Goal: Use online tool/utility: Use online tool/utility

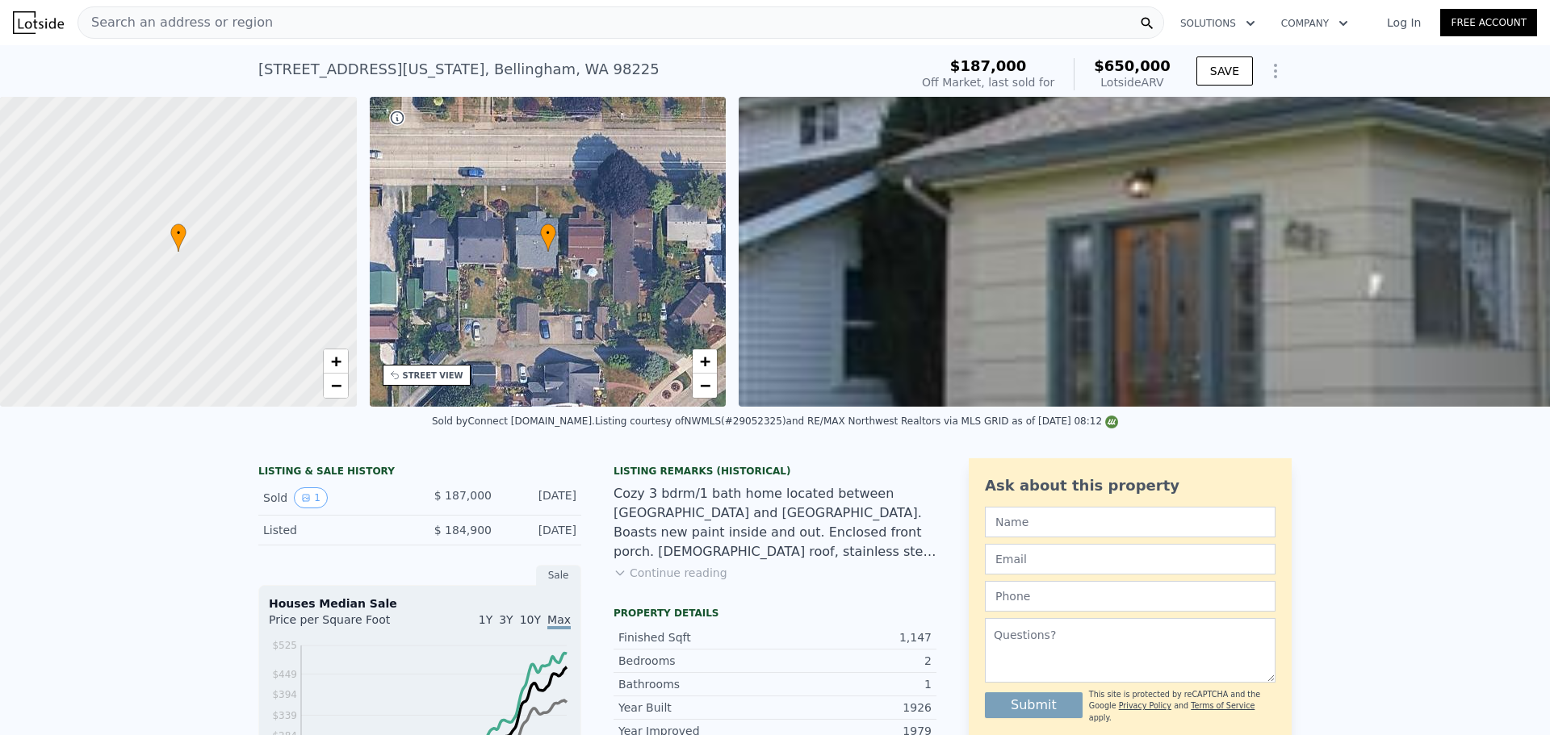
click at [244, 23] on span "Search an address or region" at bounding box center [175, 22] width 195 height 19
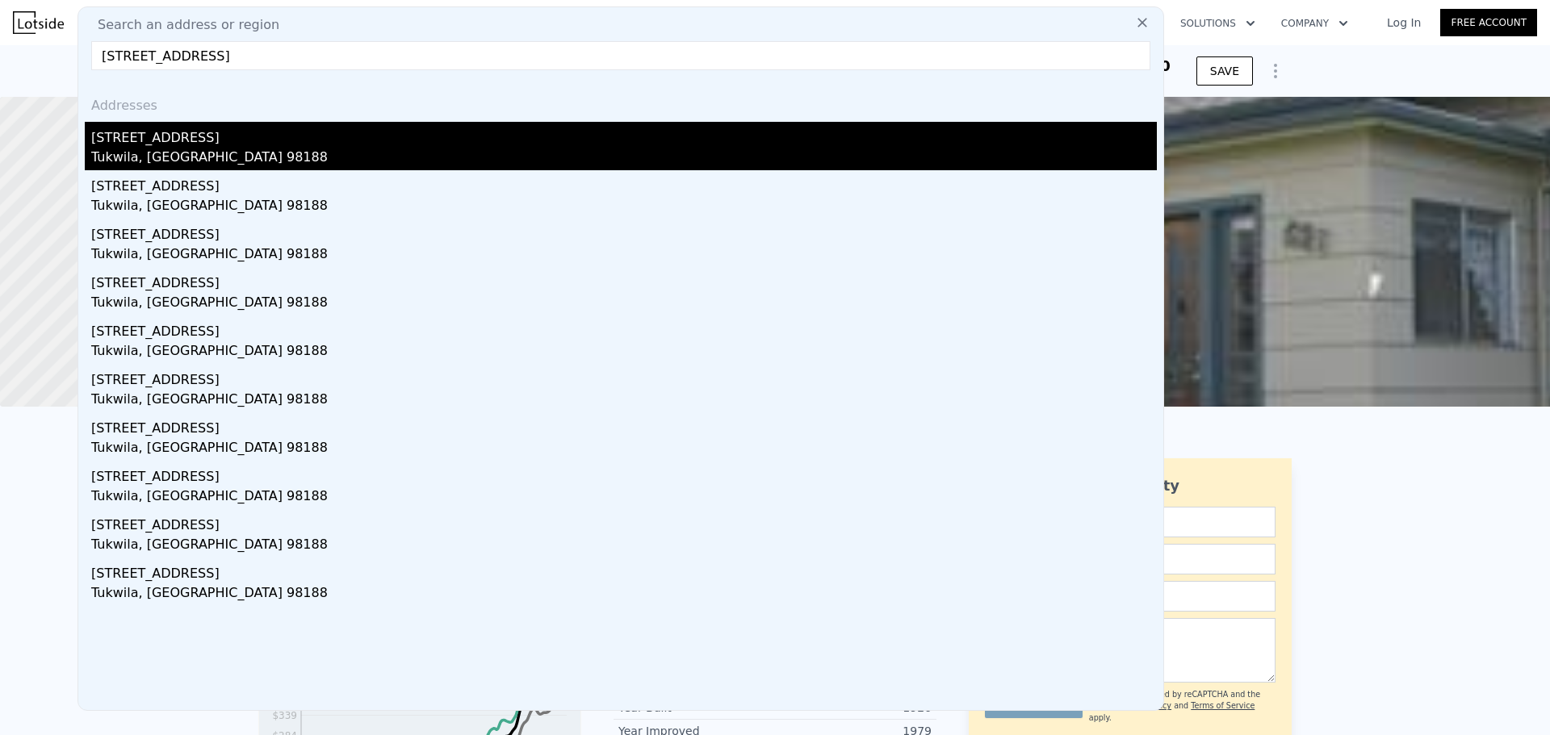
type input "[STREET_ADDRESS]"
click at [194, 142] on div "[STREET_ADDRESS]" at bounding box center [624, 135] width 1066 height 26
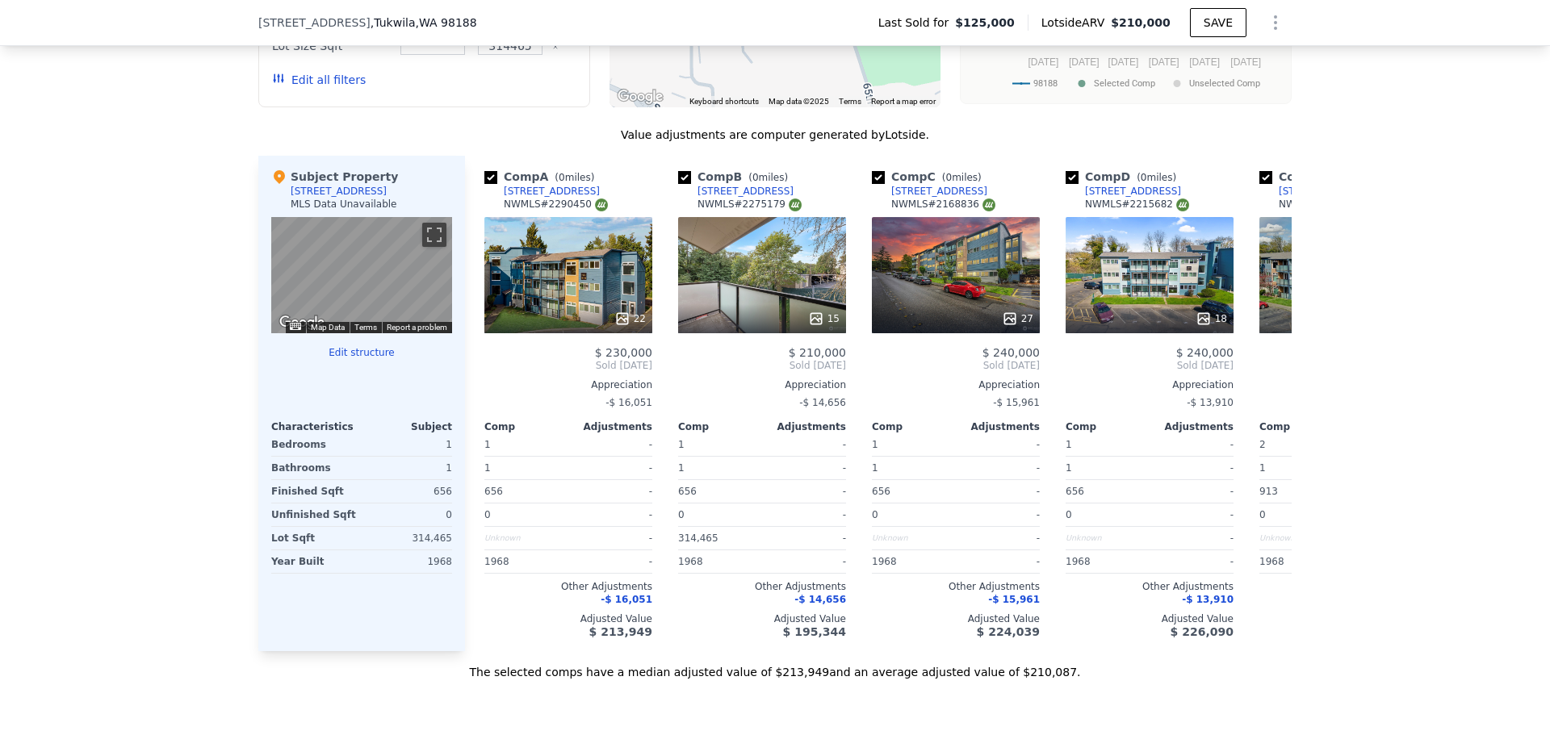
scroll to position [1528, 0]
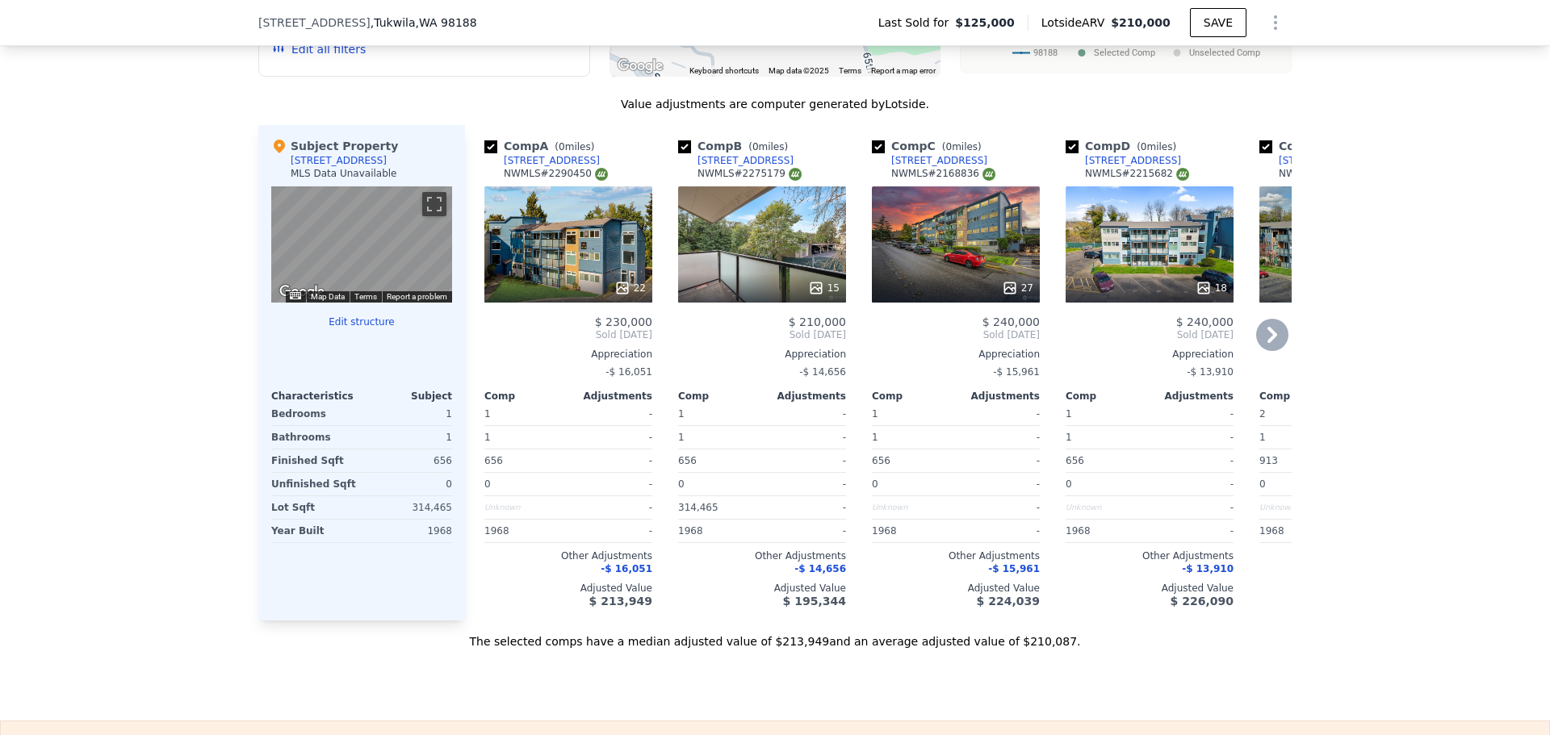
click at [618, 294] on icon at bounding box center [622, 288] width 16 height 16
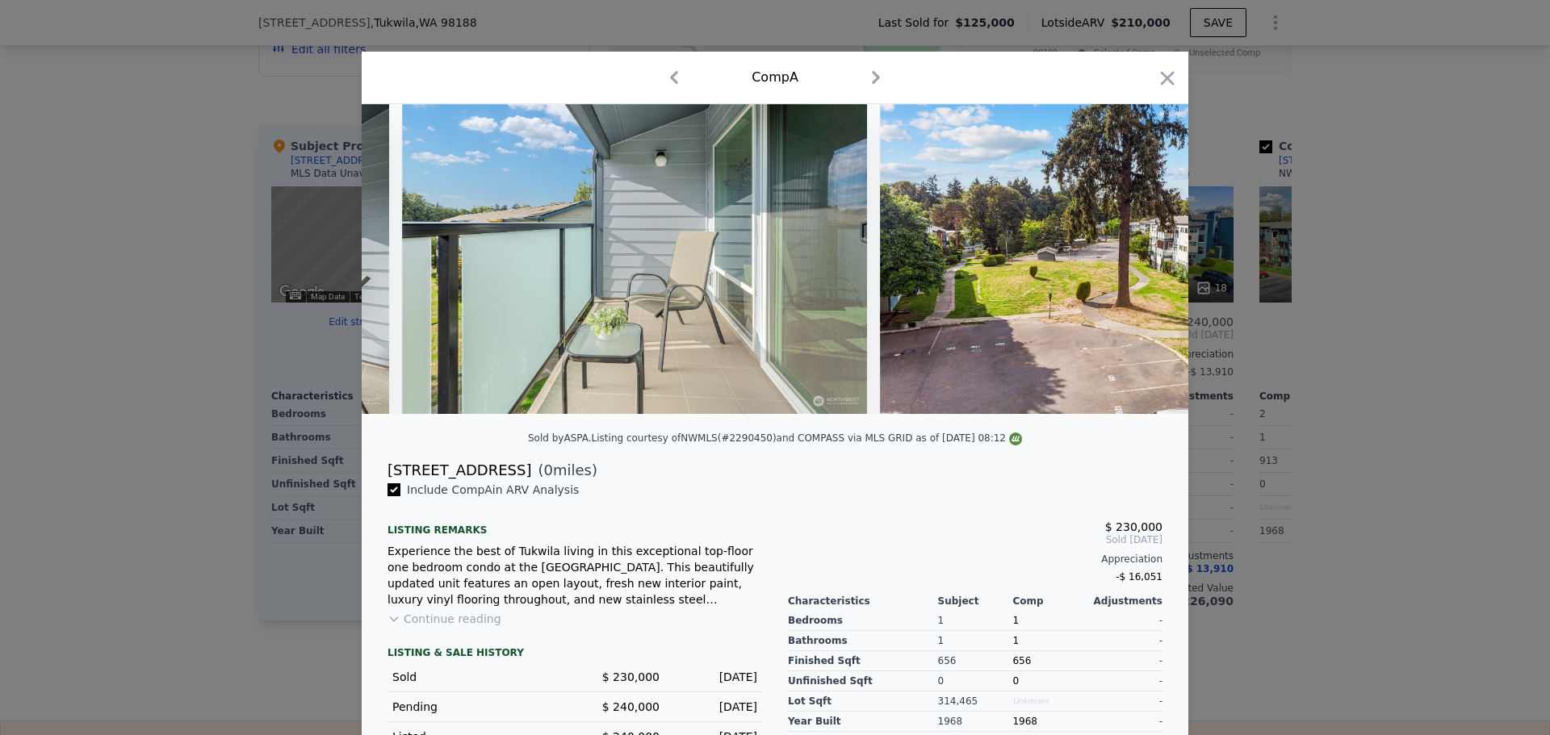
scroll to position [0, 9575]
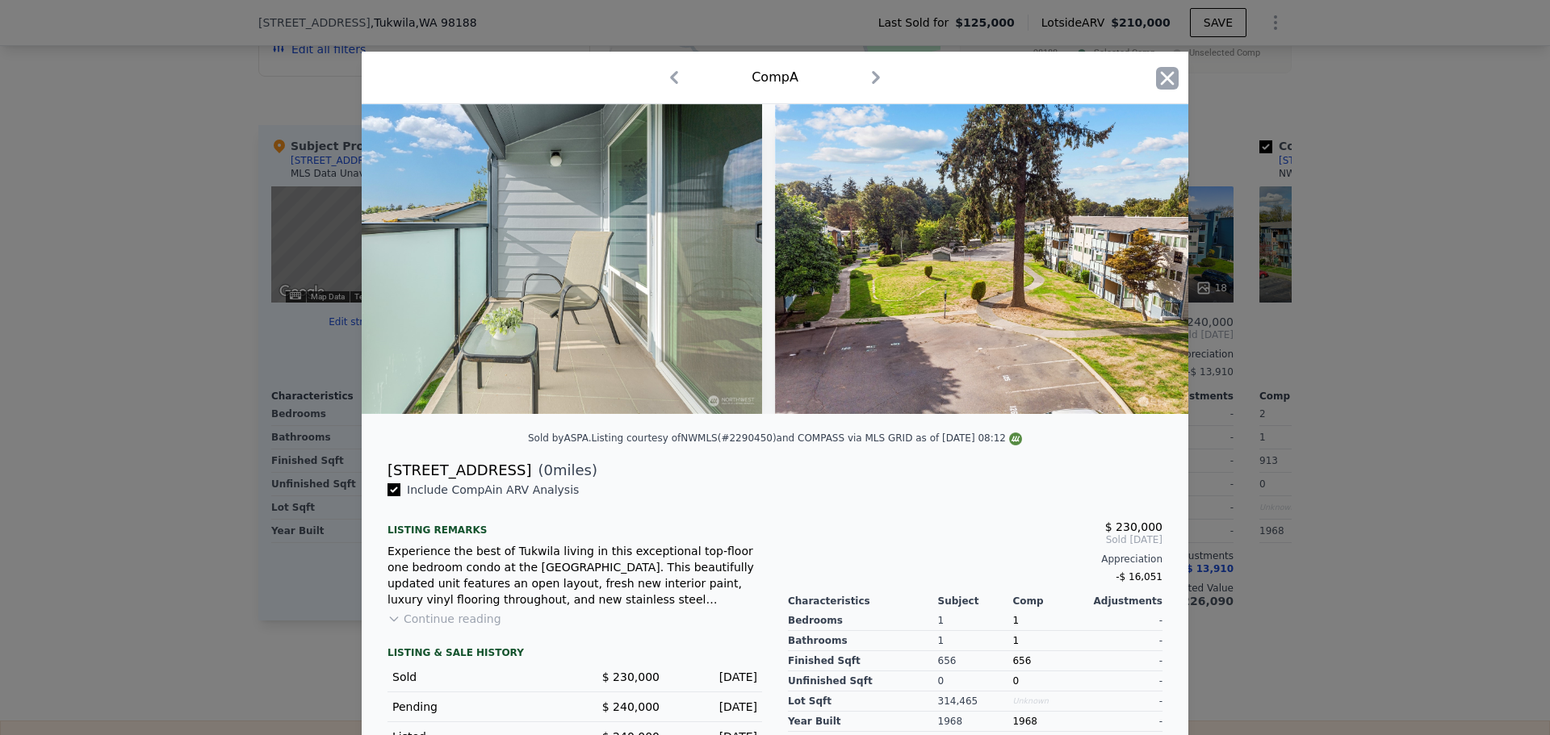
click at [1161, 70] on icon "button" at bounding box center [1167, 78] width 23 height 23
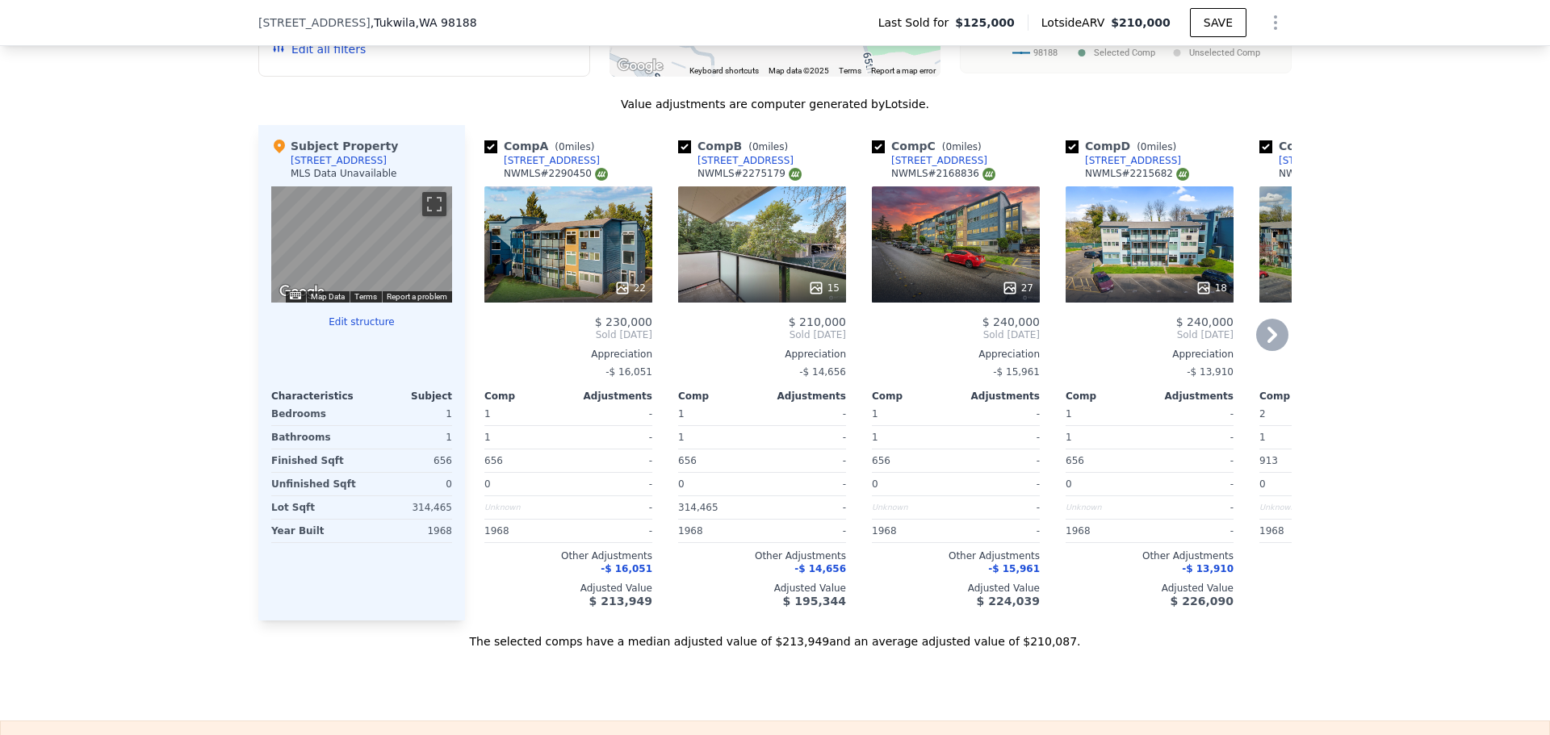
click at [1005, 296] on icon at bounding box center [1010, 288] width 16 height 16
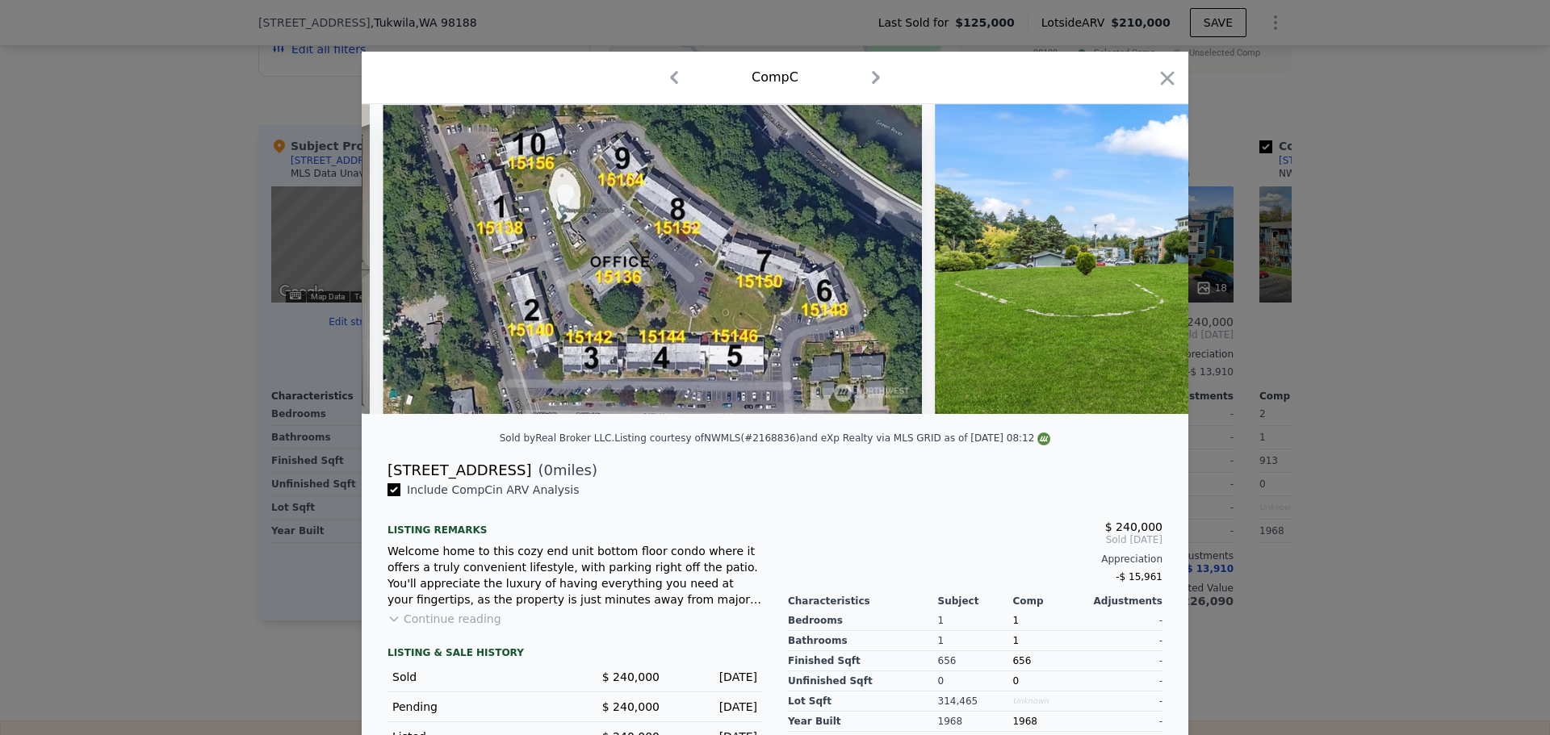
scroll to position [0, 9138]
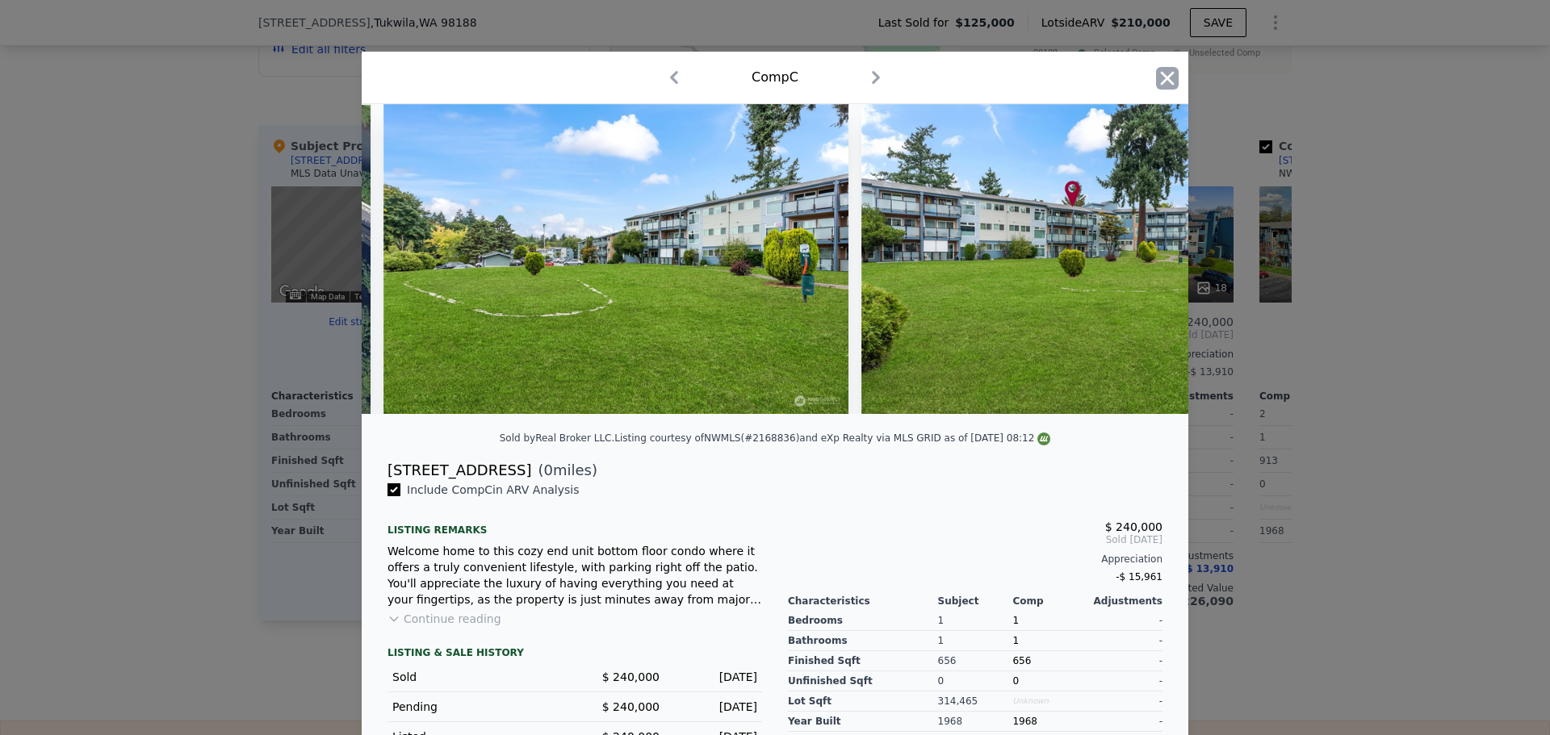
click at [1162, 76] on icon "button" at bounding box center [1167, 78] width 23 height 23
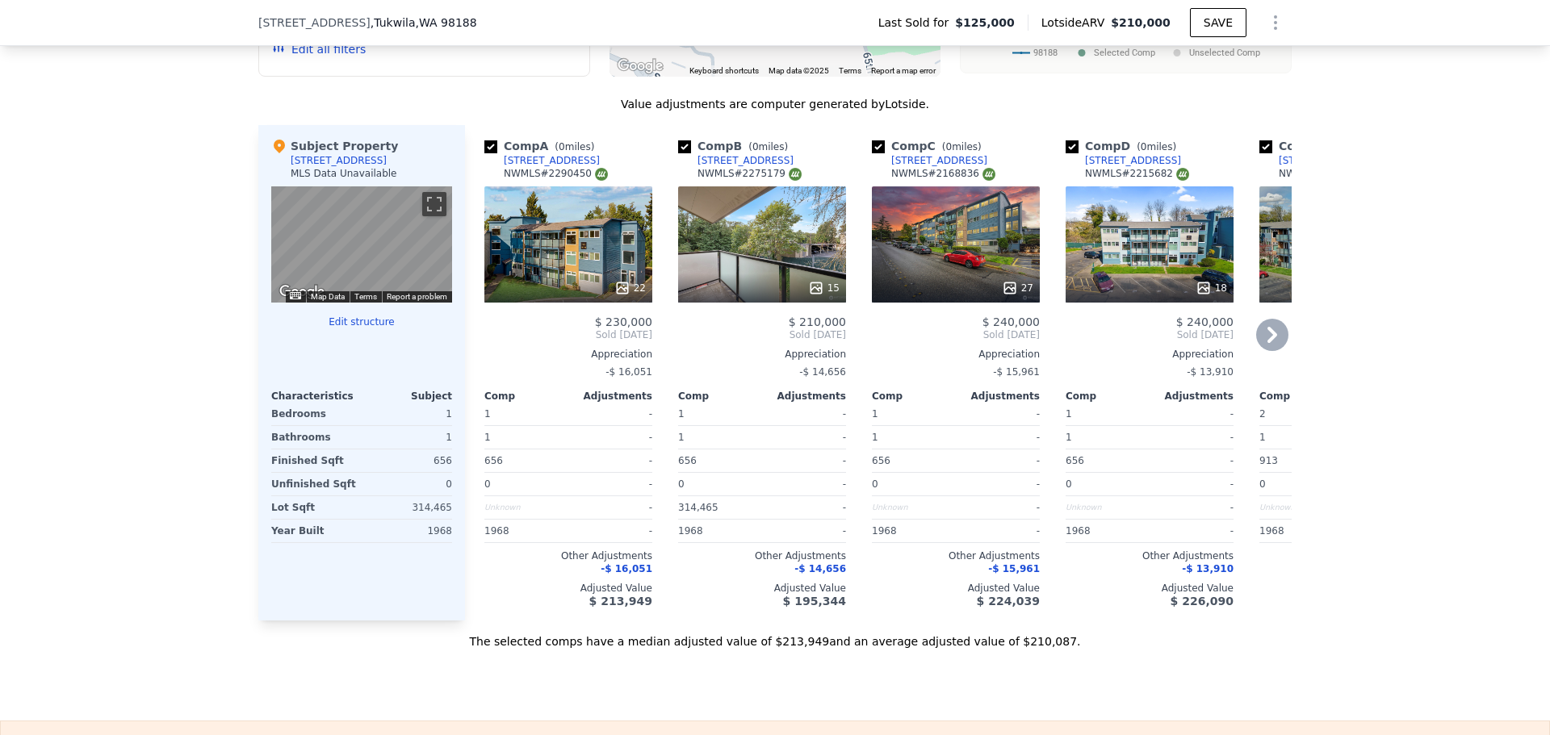
click at [1267, 343] on icon at bounding box center [1272, 335] width 10 height 16
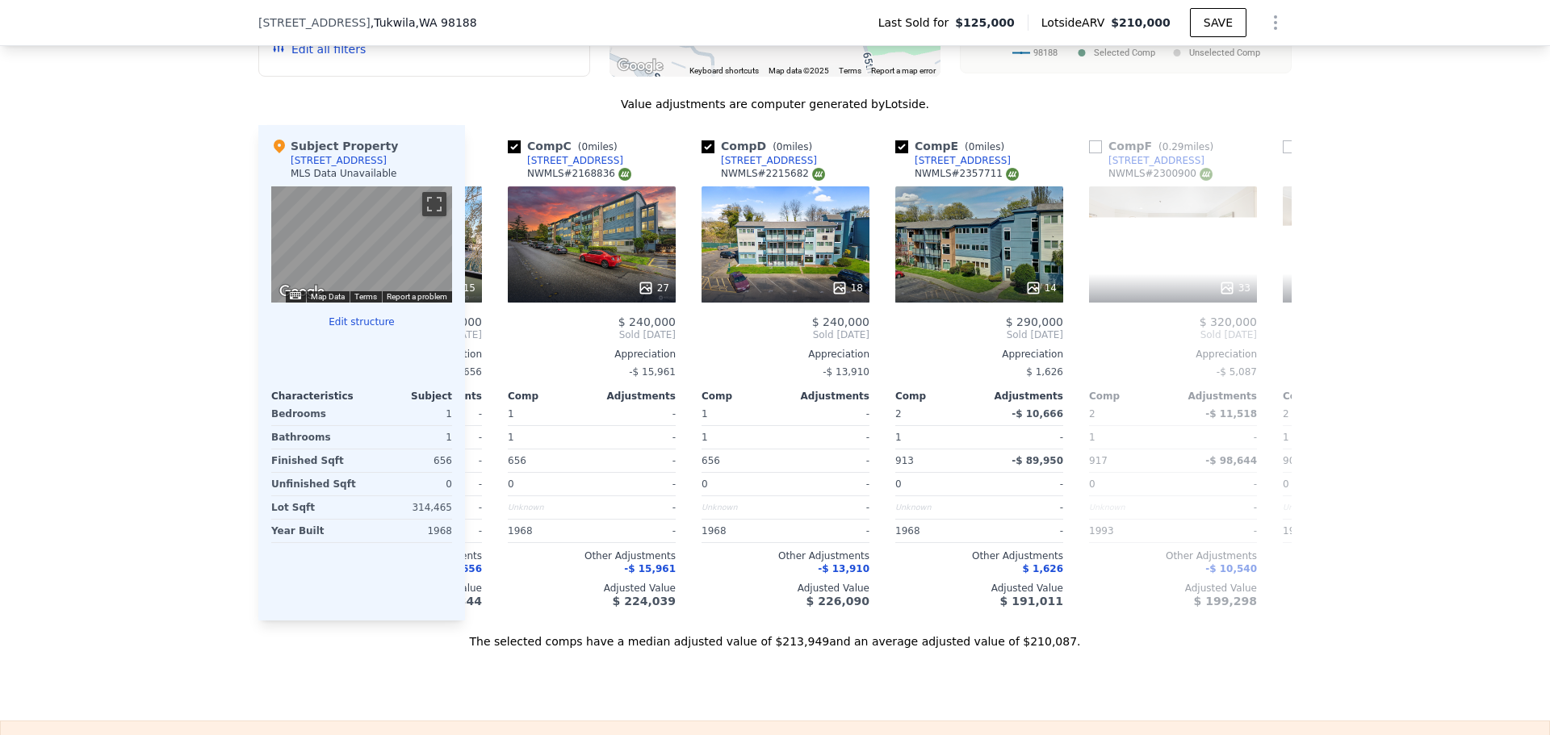
scroll to position [0, 388]
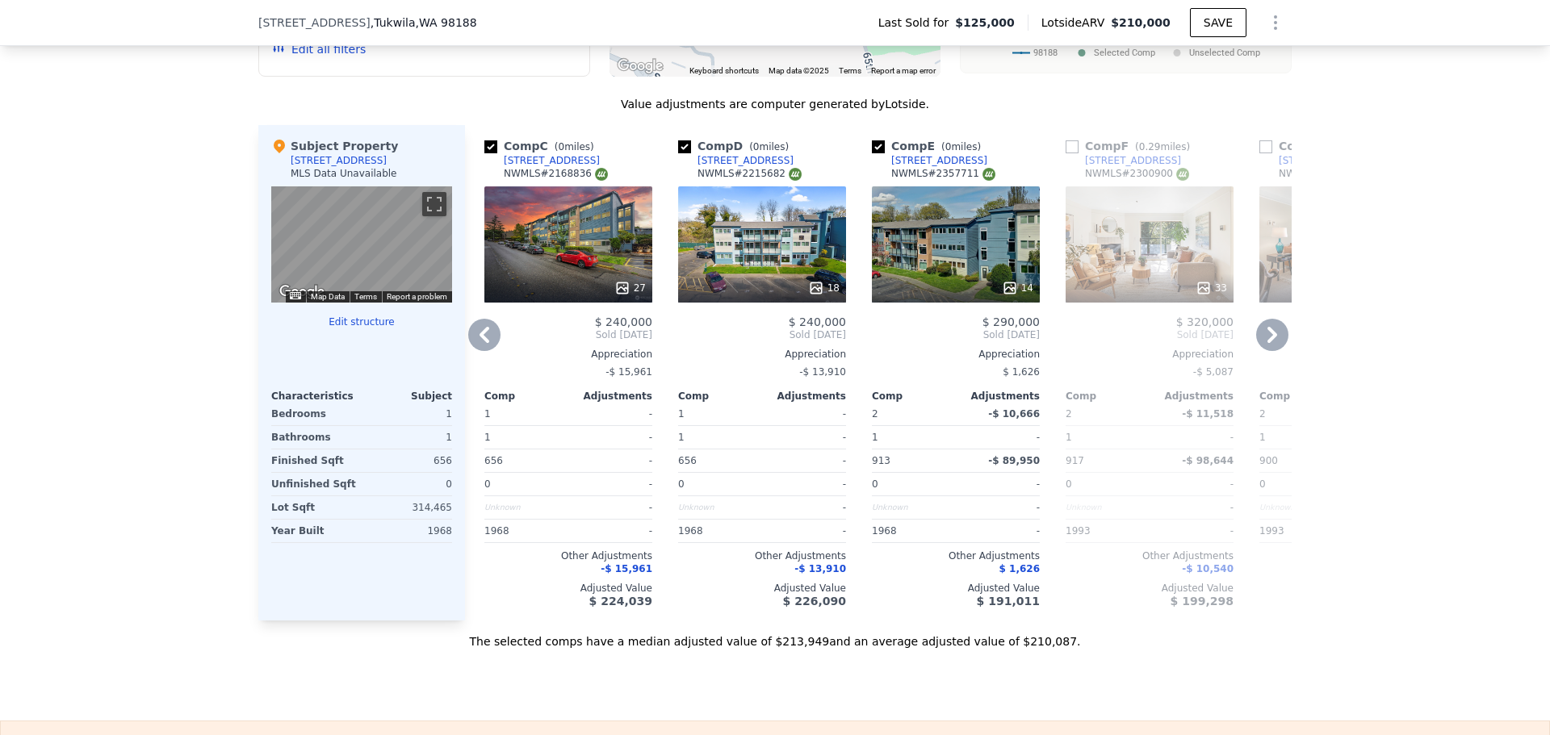
click at [1269, 343] on icon at bounding box center [1272, 335] width 10 height 16
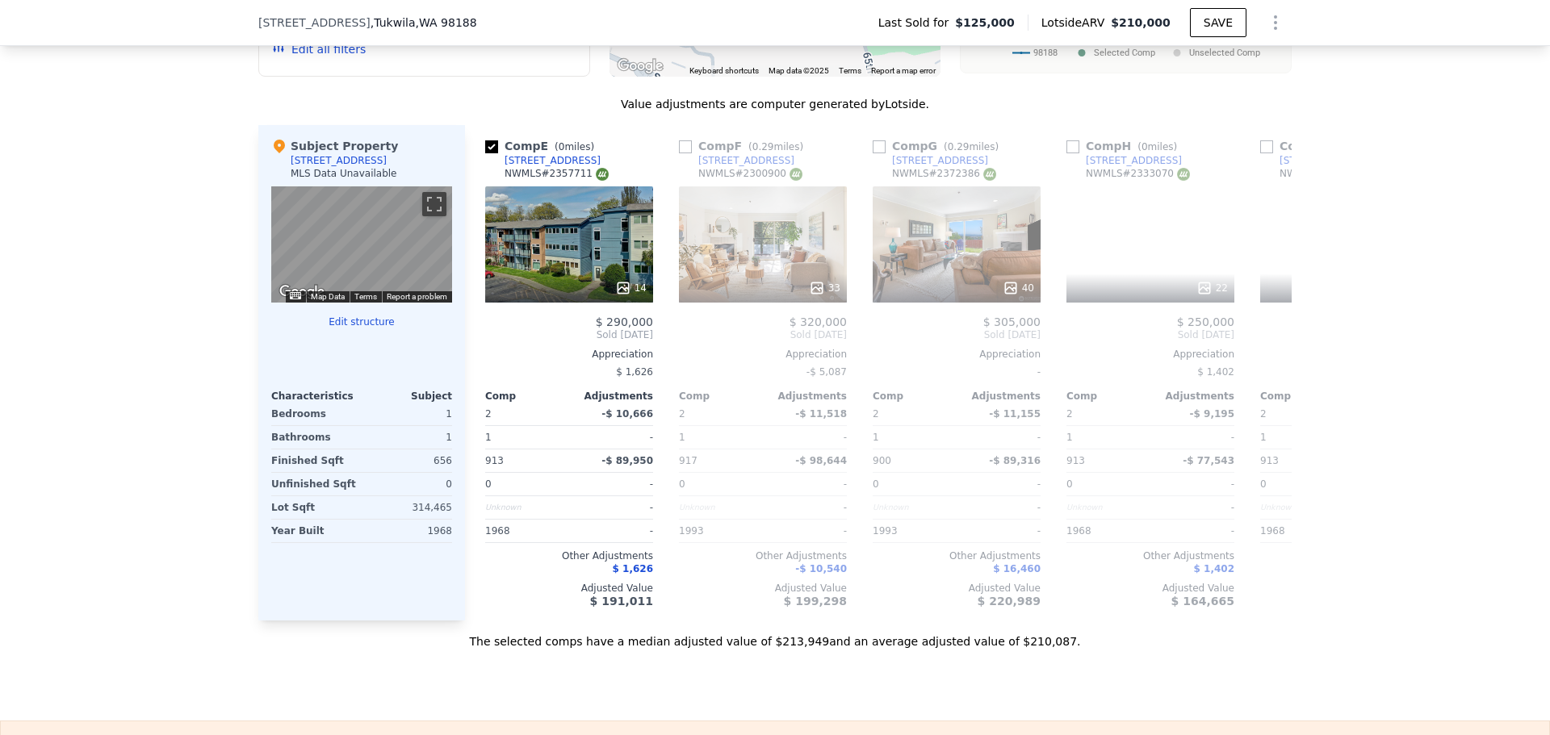
scroll to position [0, 775]
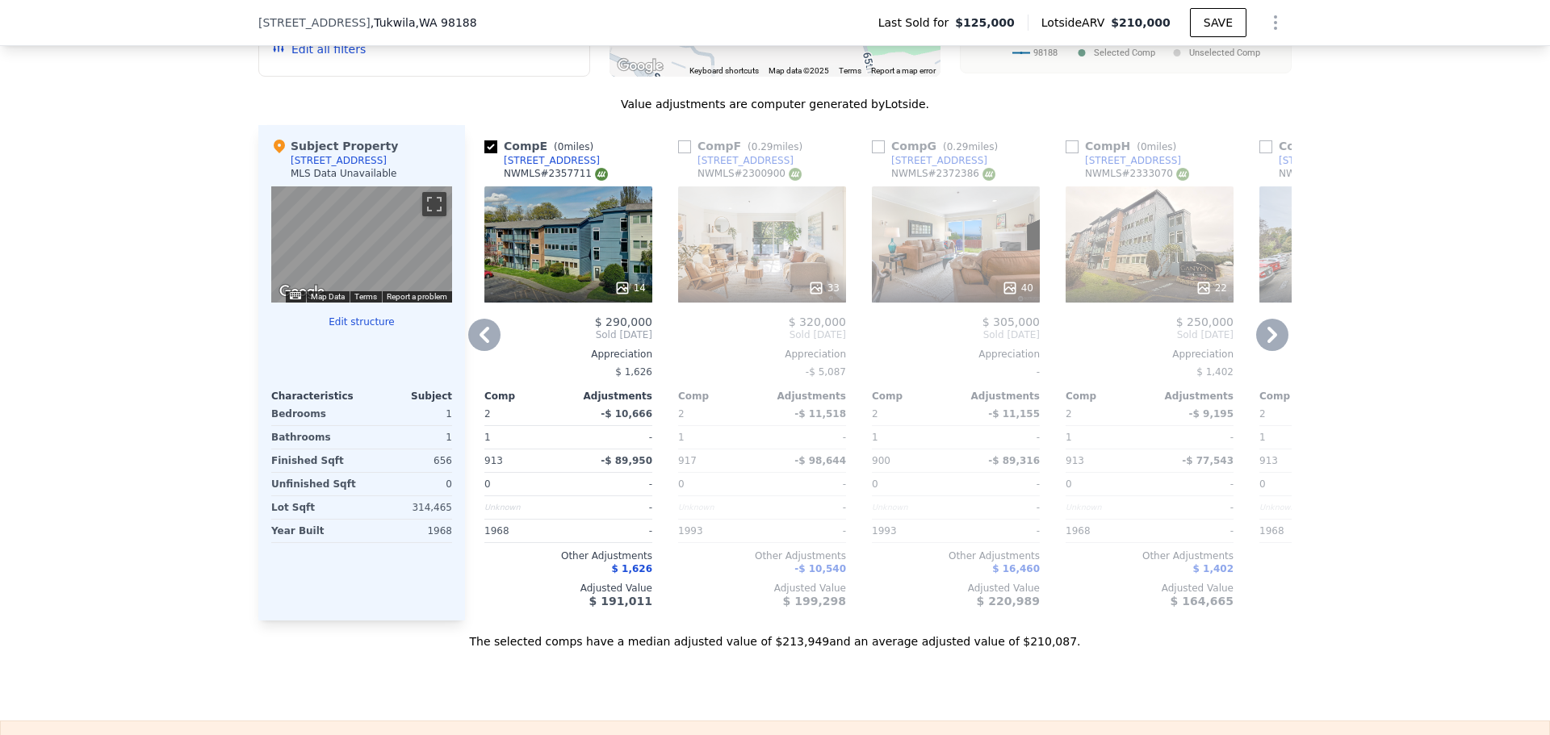
click at [1256, 341] on icon at bounding box center [1272, 335] width 32 height 32
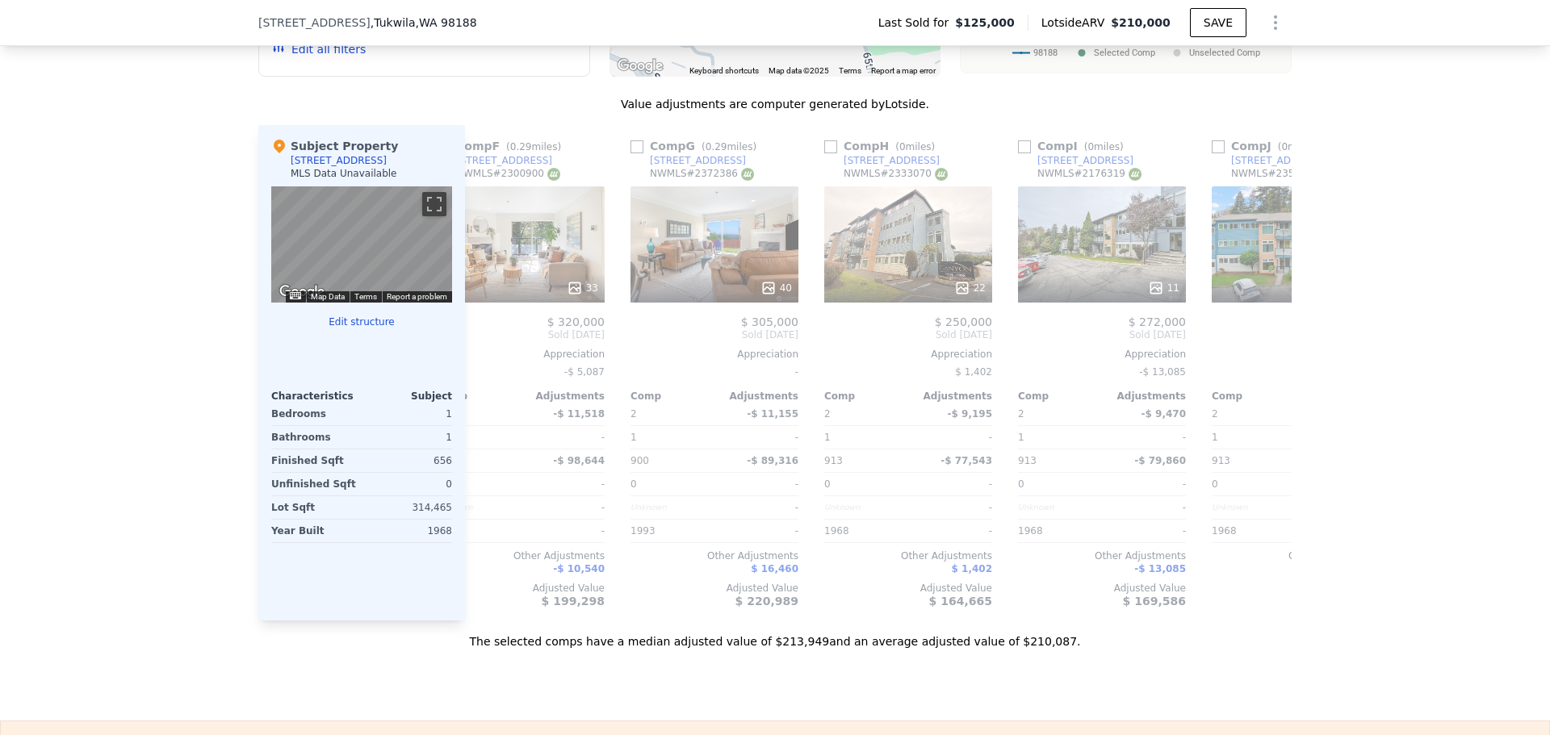
scroll to position [0, 1163]
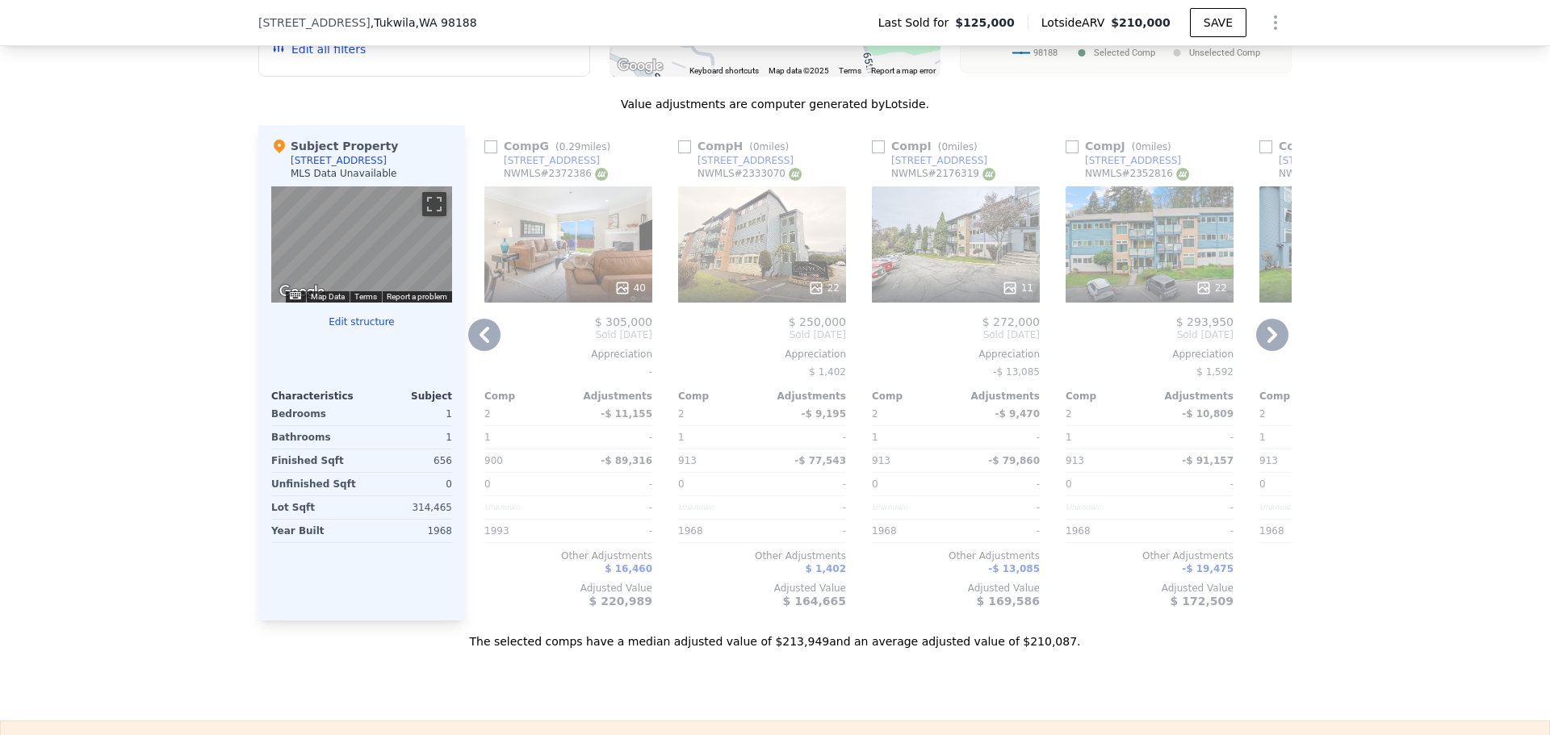
click at [1267, 341] on icon at bounding box center [1272, 335] width 10 height 16
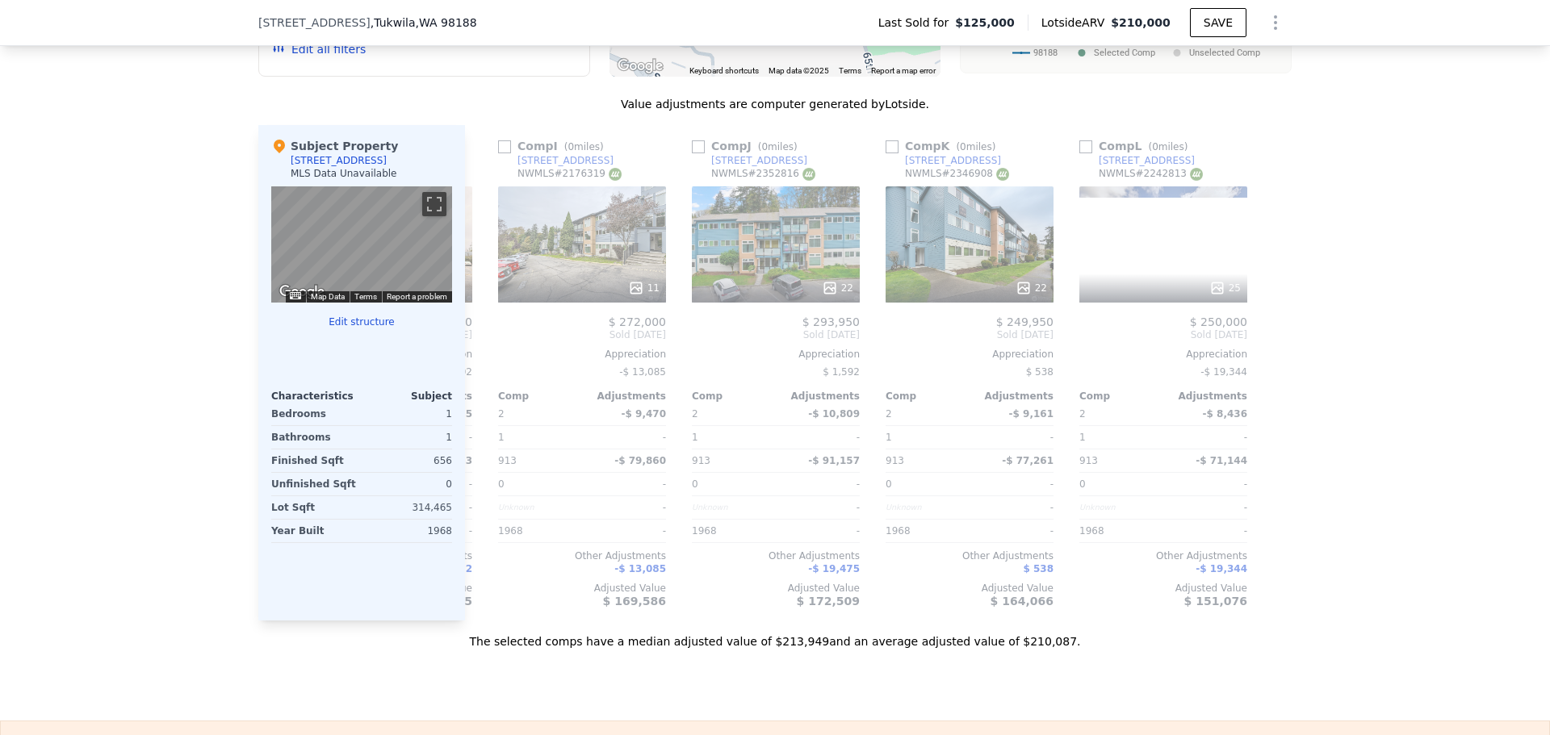
scroll to position [0, 1537]
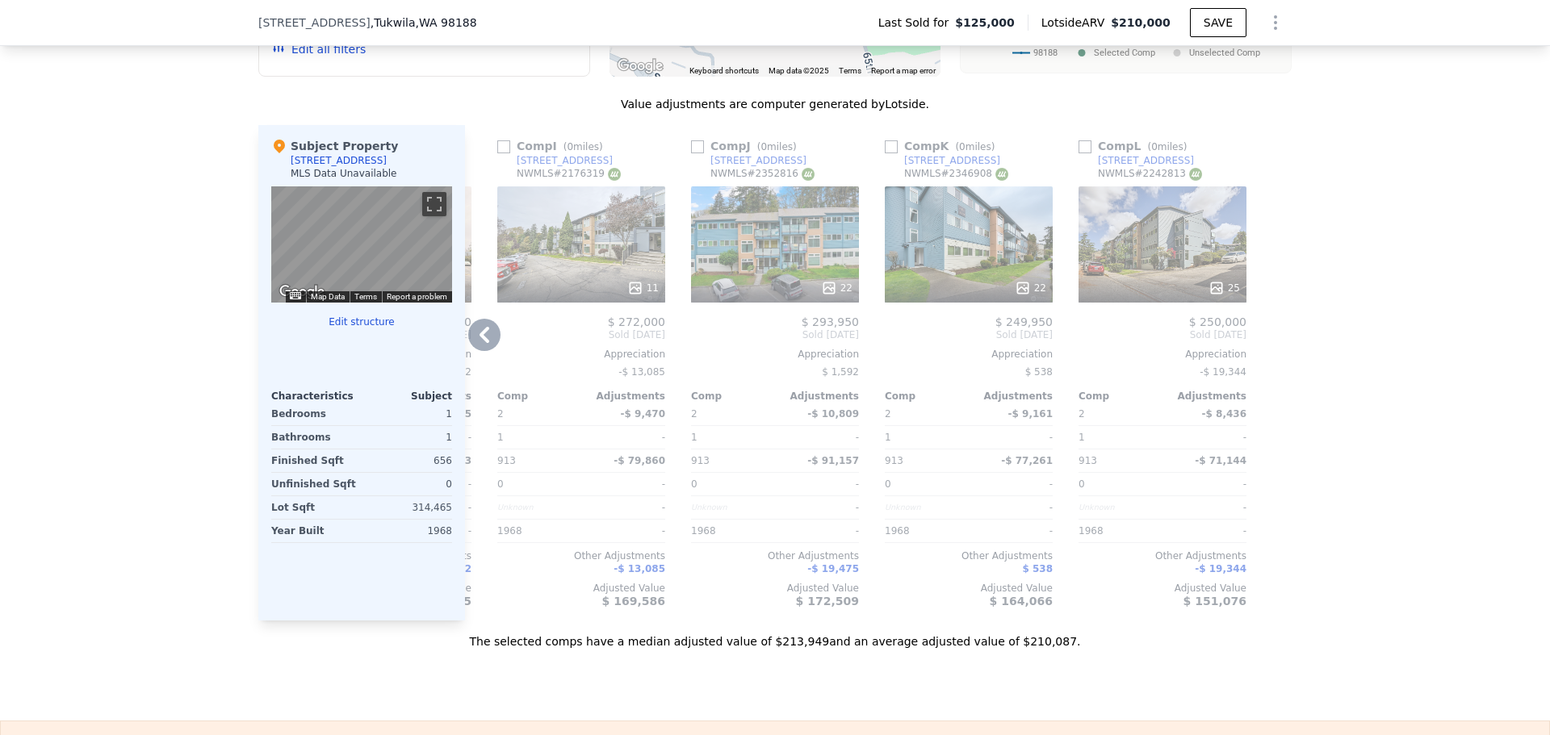
click at [476, 344] on icon at bounding box center [484, 335] width 32 height 32
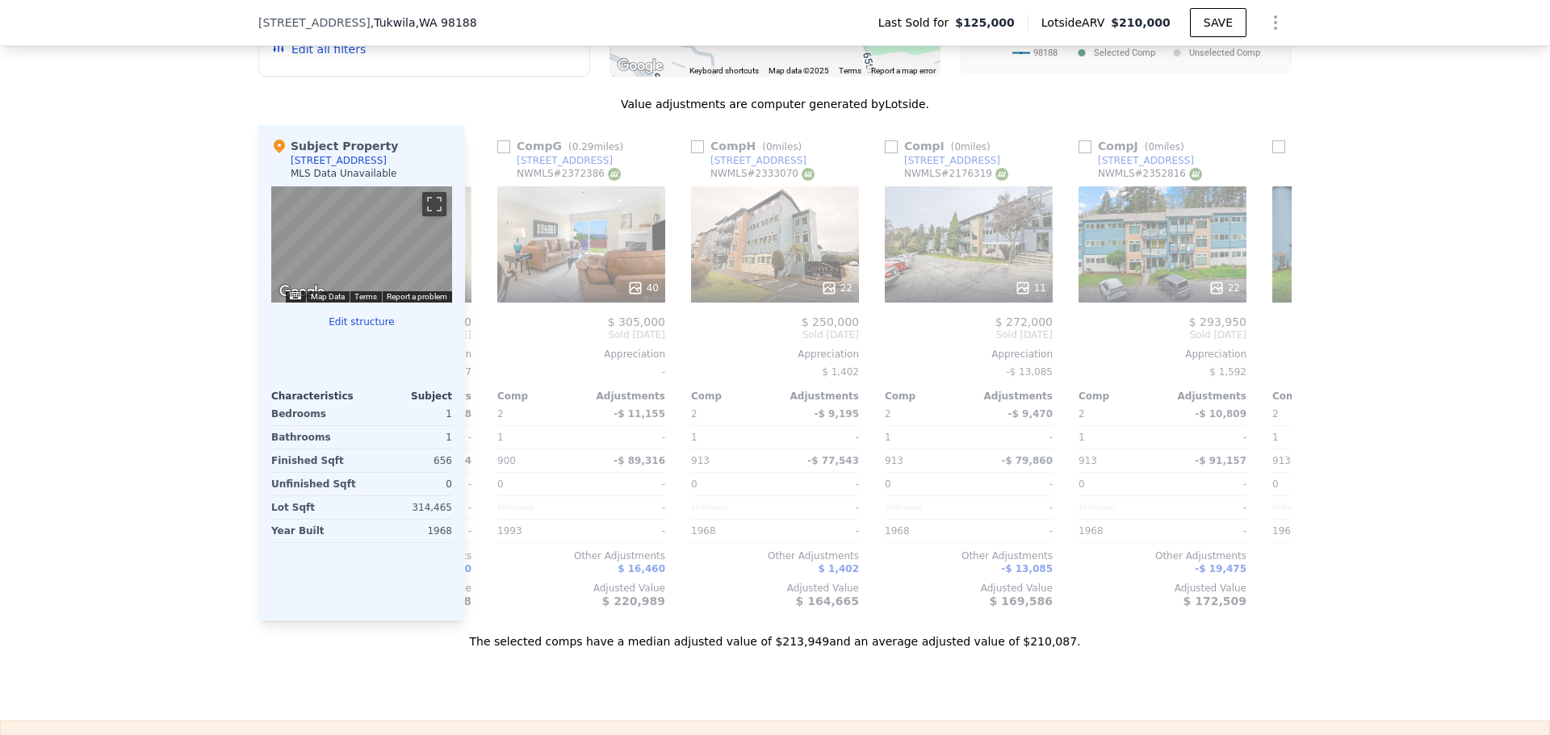
click at [476, 344] on div "Comp A ( 0 miles) [STREET_ADDRESS] # 2290450 22 $ 230,000 Sold [DATE] Appreciat…" at bounding box center [878, 373] width 827 height 496
click at [476, 344] on icon at bounding box center [484, 335] width 32 height 32
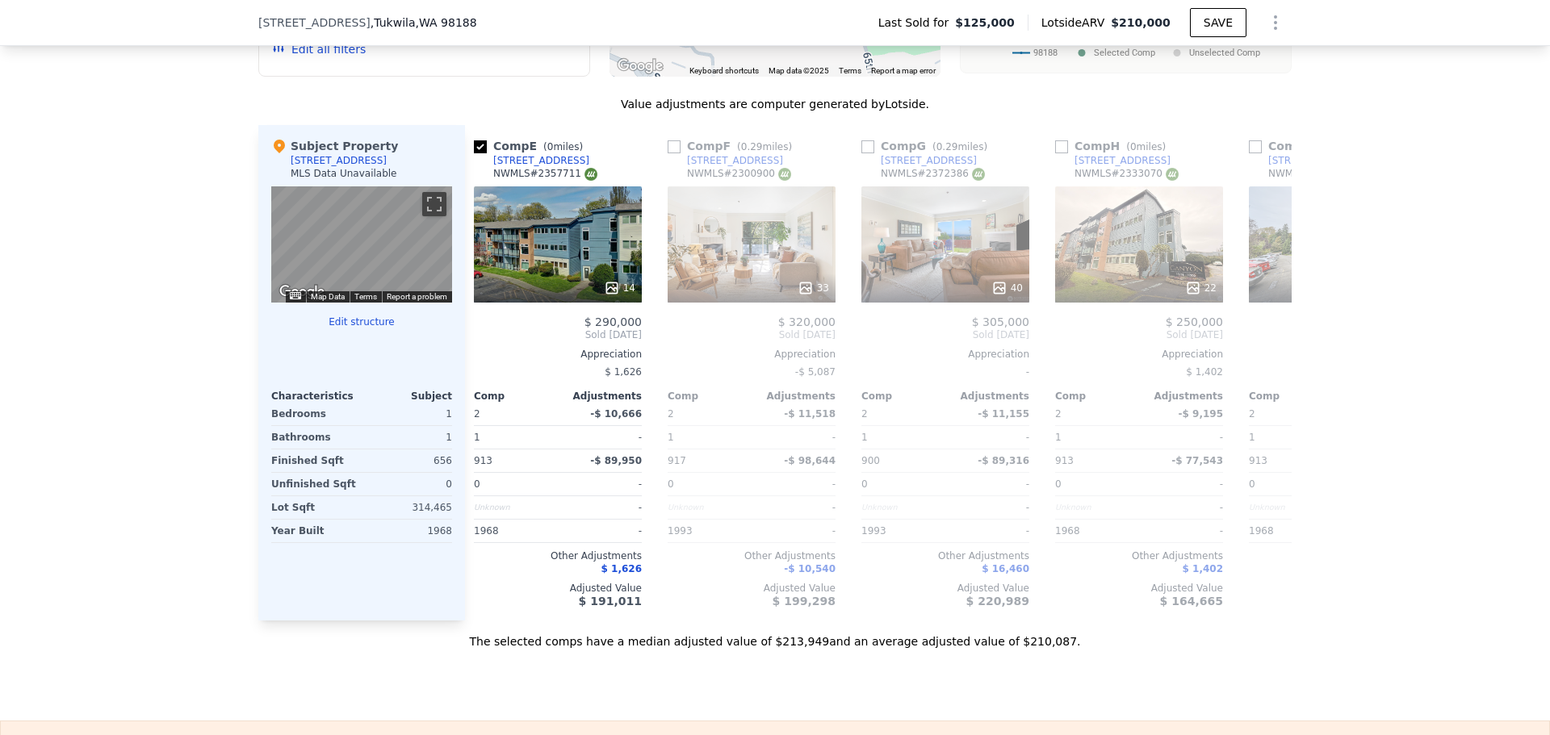
scroll to position [0, 762]
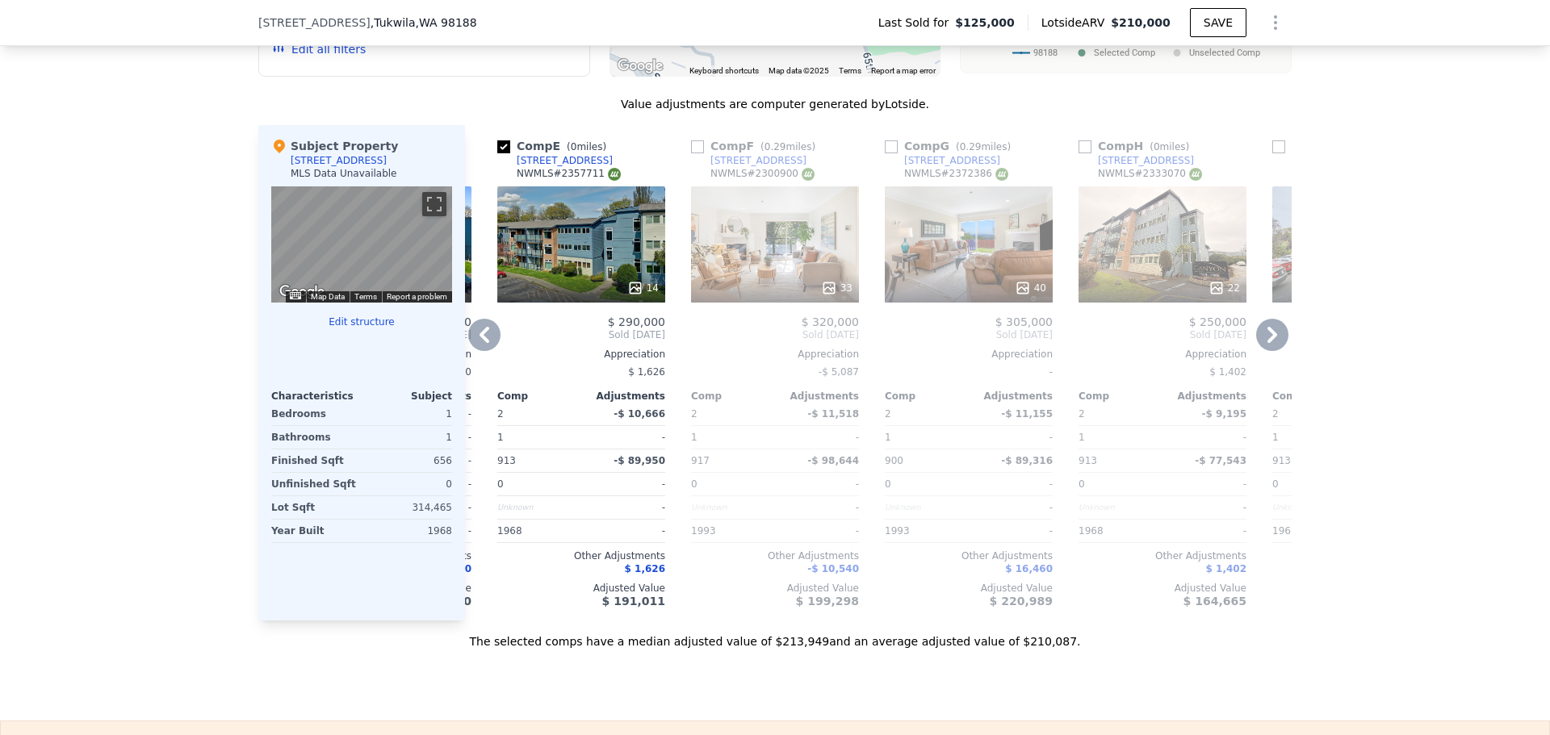
click at [476, 344] on icon at bounding box center [484, 335] width 32 height 32
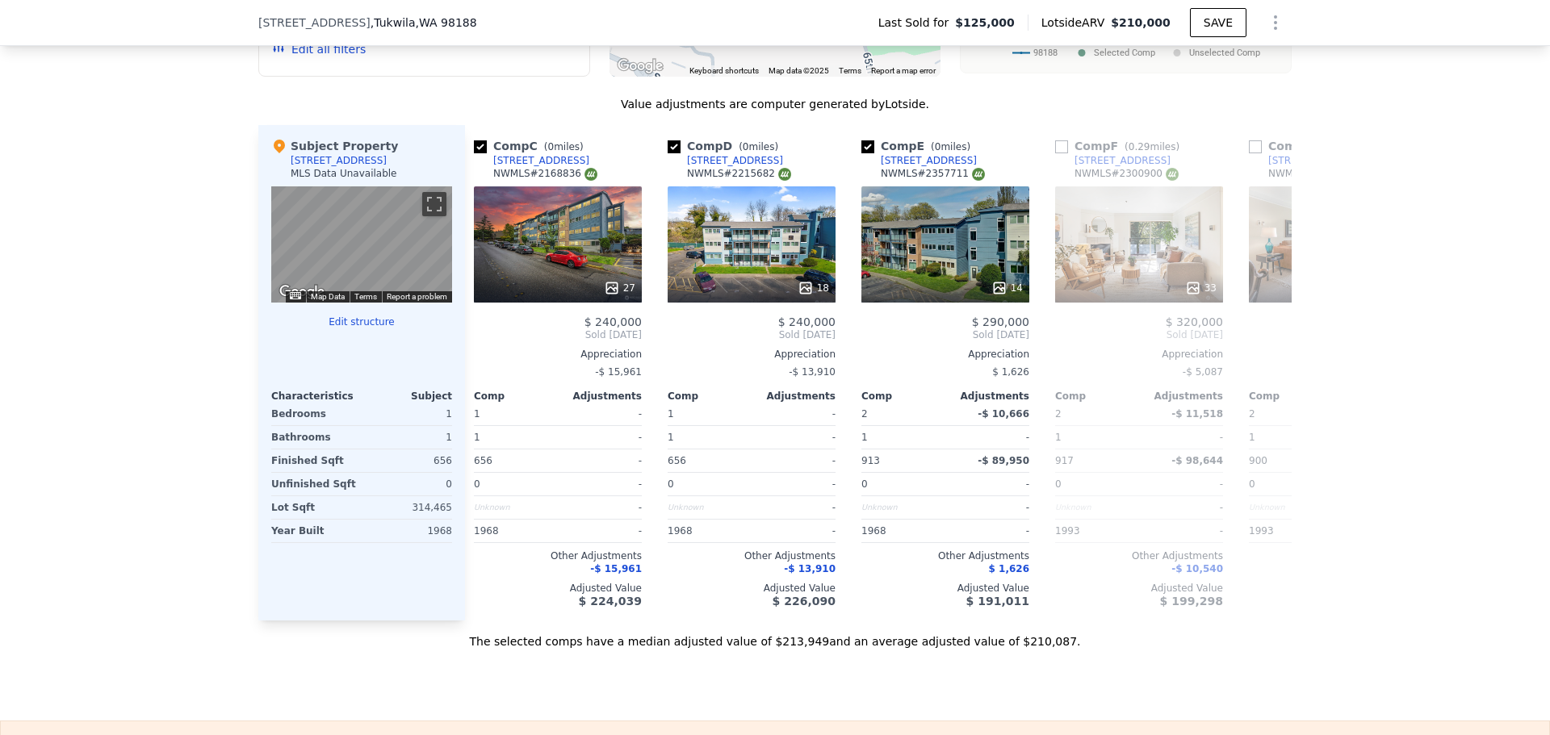
scroll to position [0, 375]
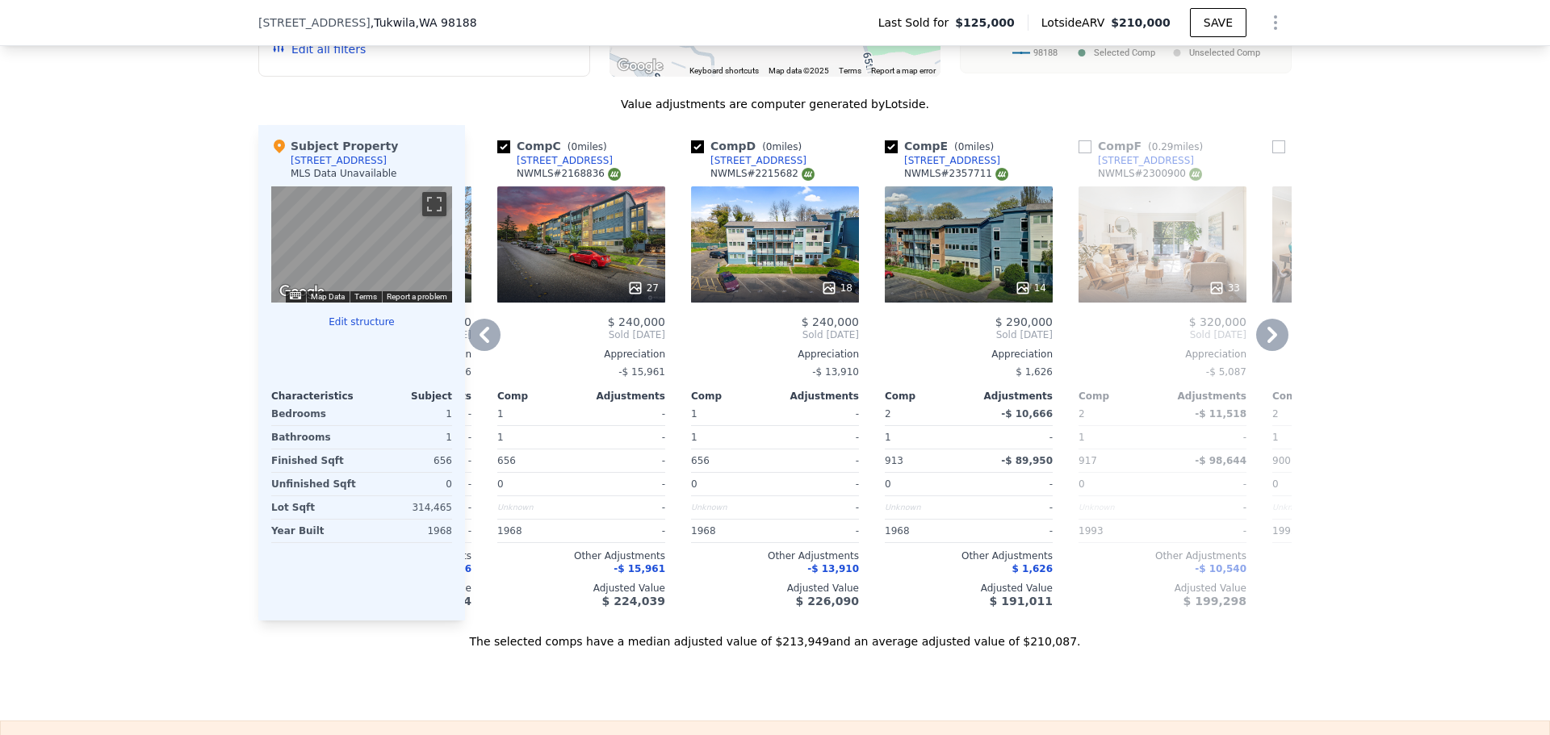
click at [477, 344] on icon at bounding box center [484, 335] width 32 height 32
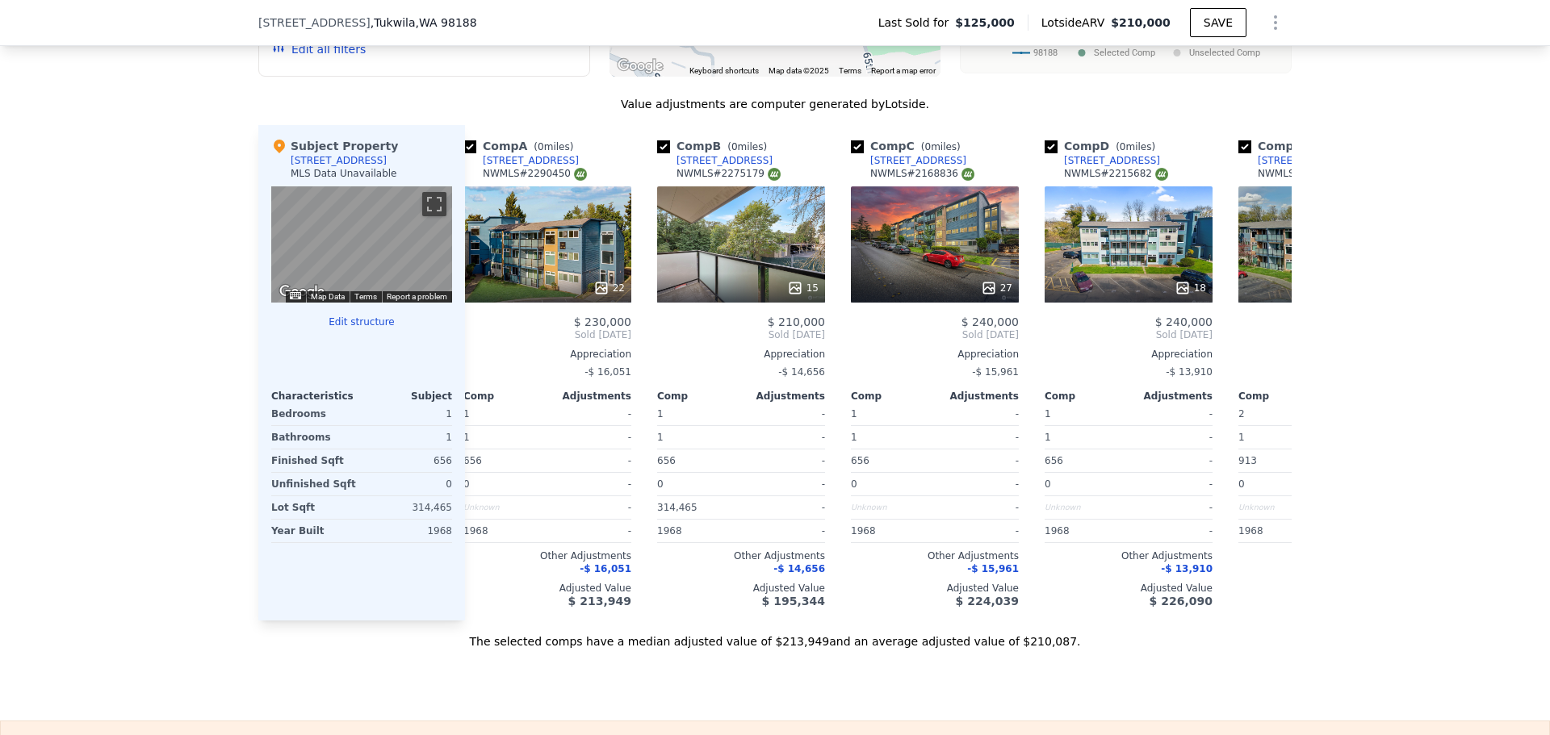
scroll to position [0, 0]
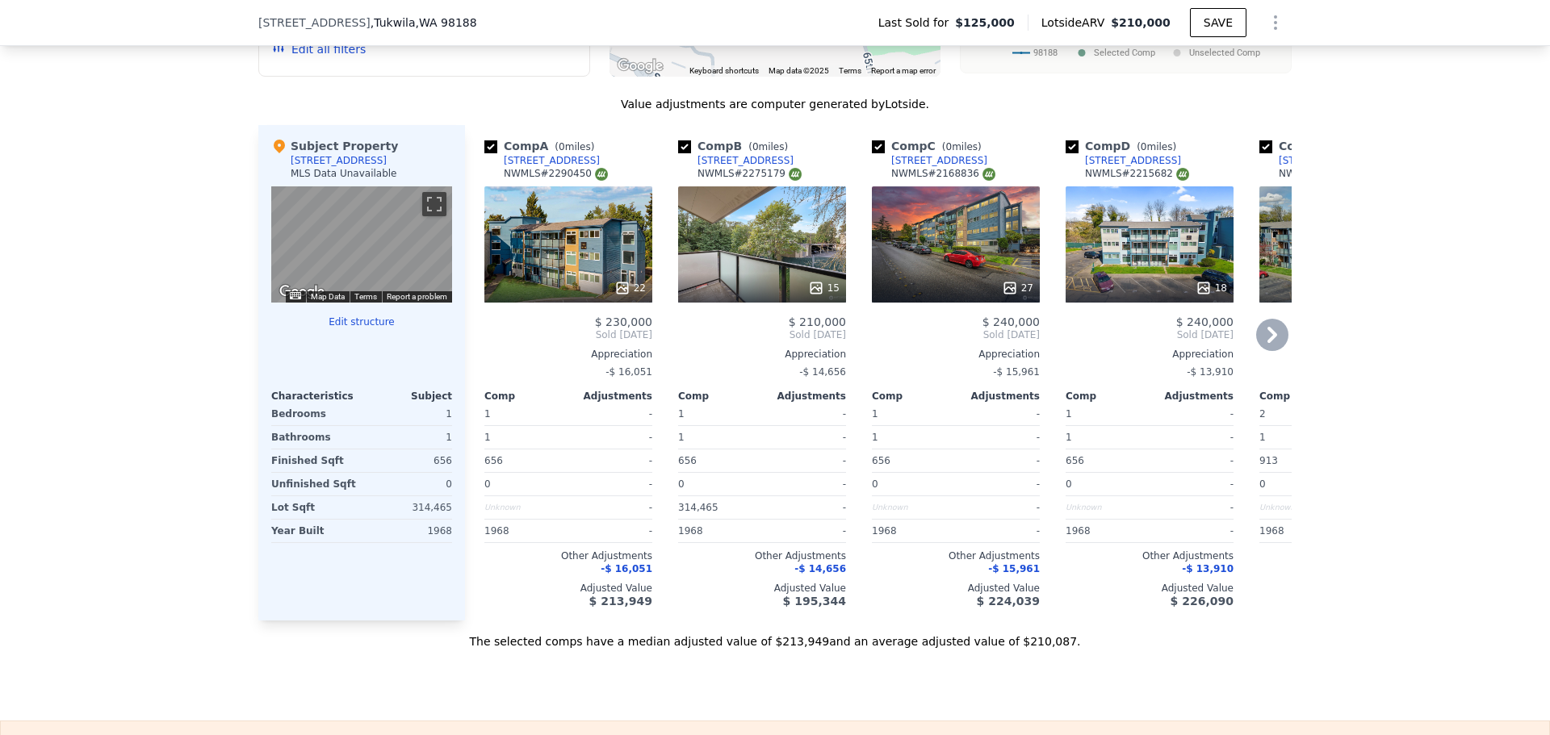
click at [617, 296] on icon at bounding box center [622, 288] width 16 height 16
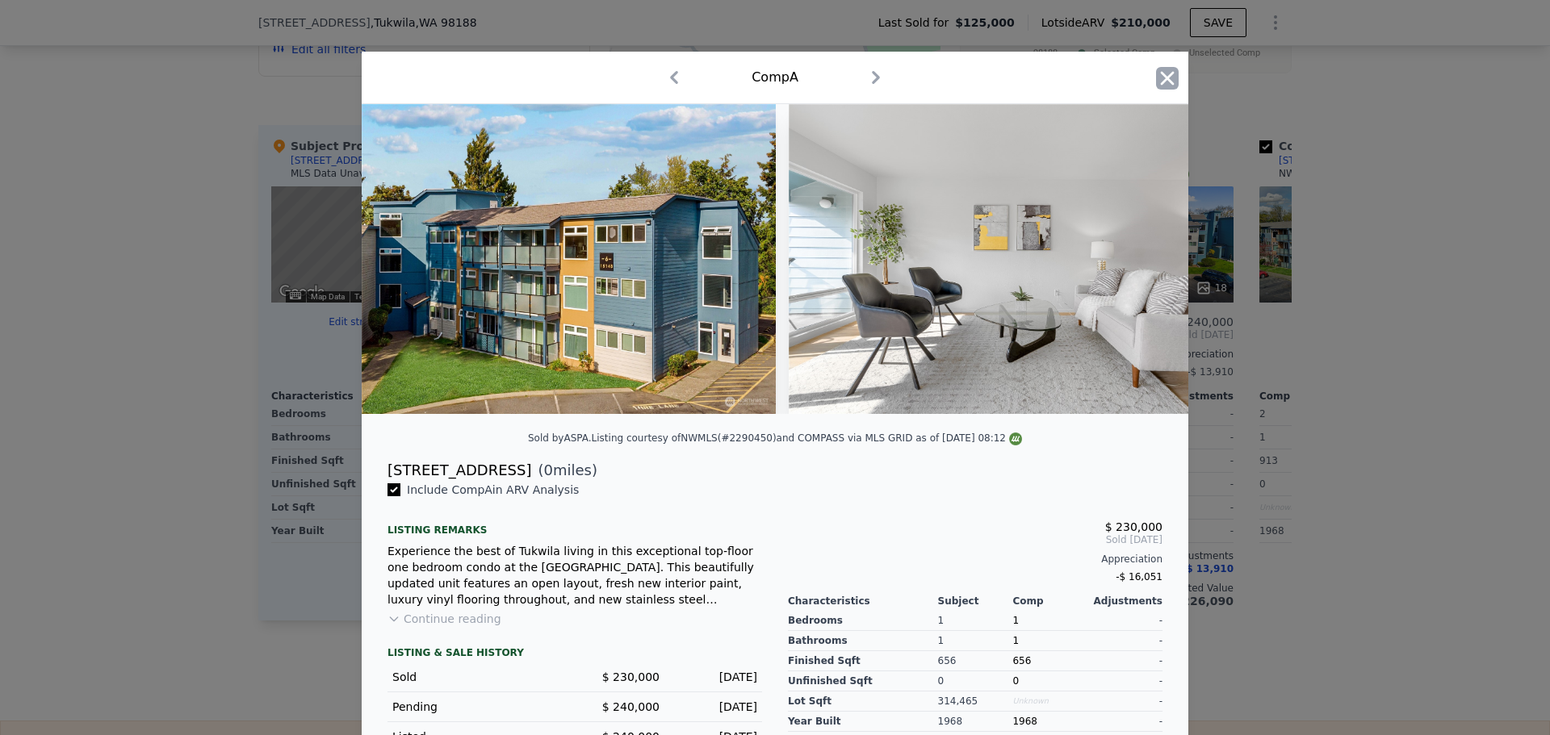
click at [1163, 74] on icon "button" at bounding box center [1167, 78] width 23 height 23
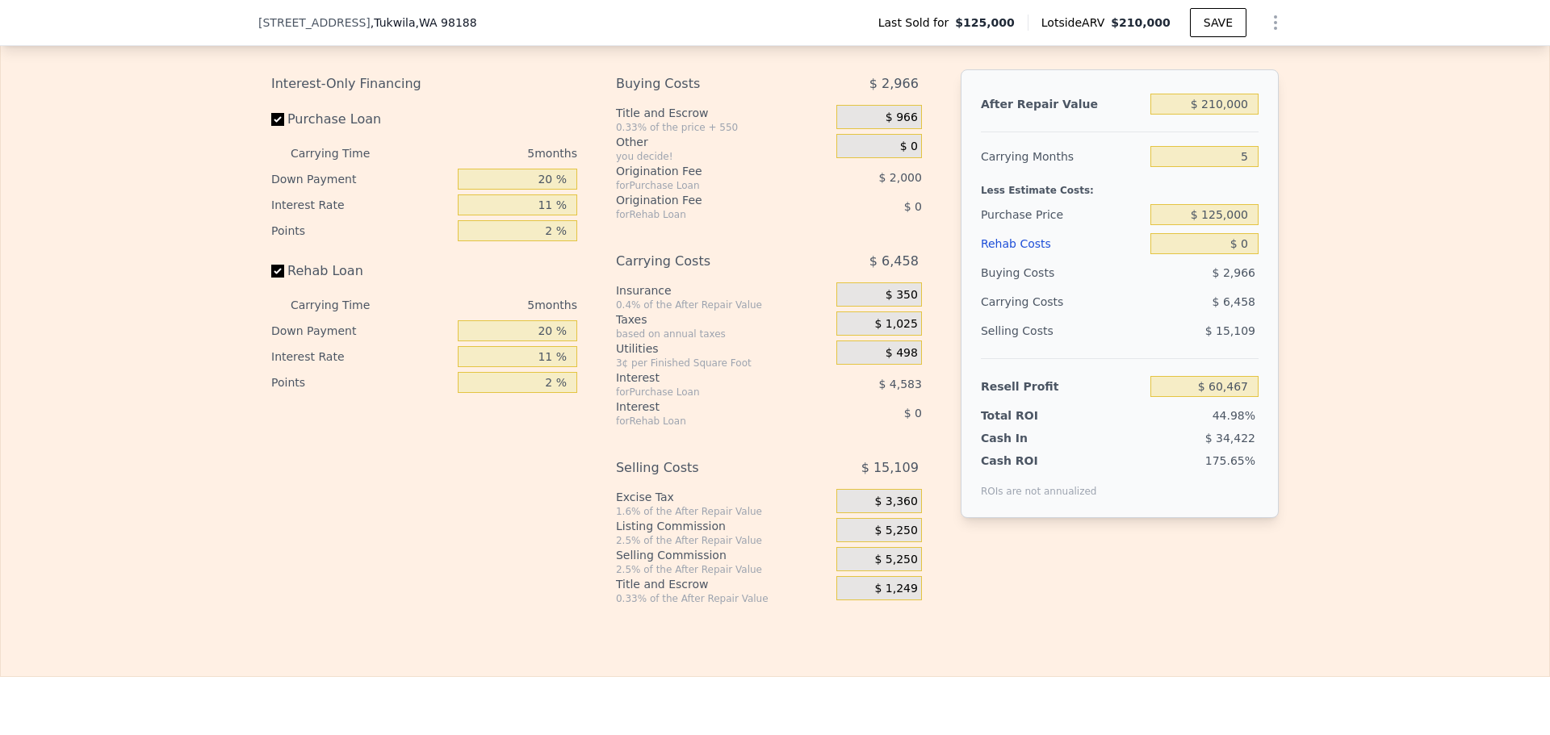
scroll to position [2255, 0]
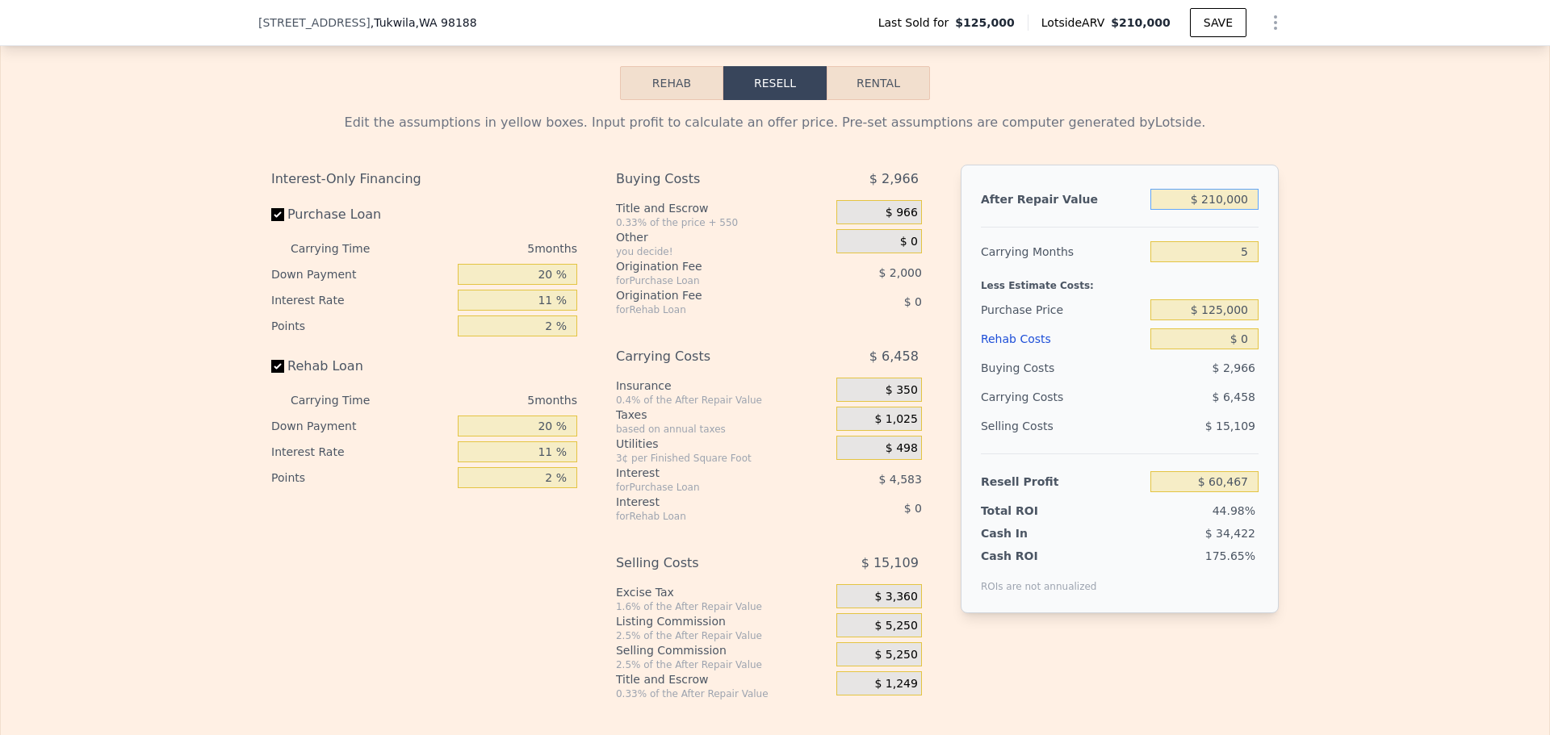
click at [1234, 210] on input "$ 210,000" at bounding box center [1204, 199] width 108 height 21
click at [1236, 210] on input "$ 210,000" at bounding box center [1204, 199] width 108 height 21
type input "$ 23"
type input "-$ 134,603"
type input "$ 230"
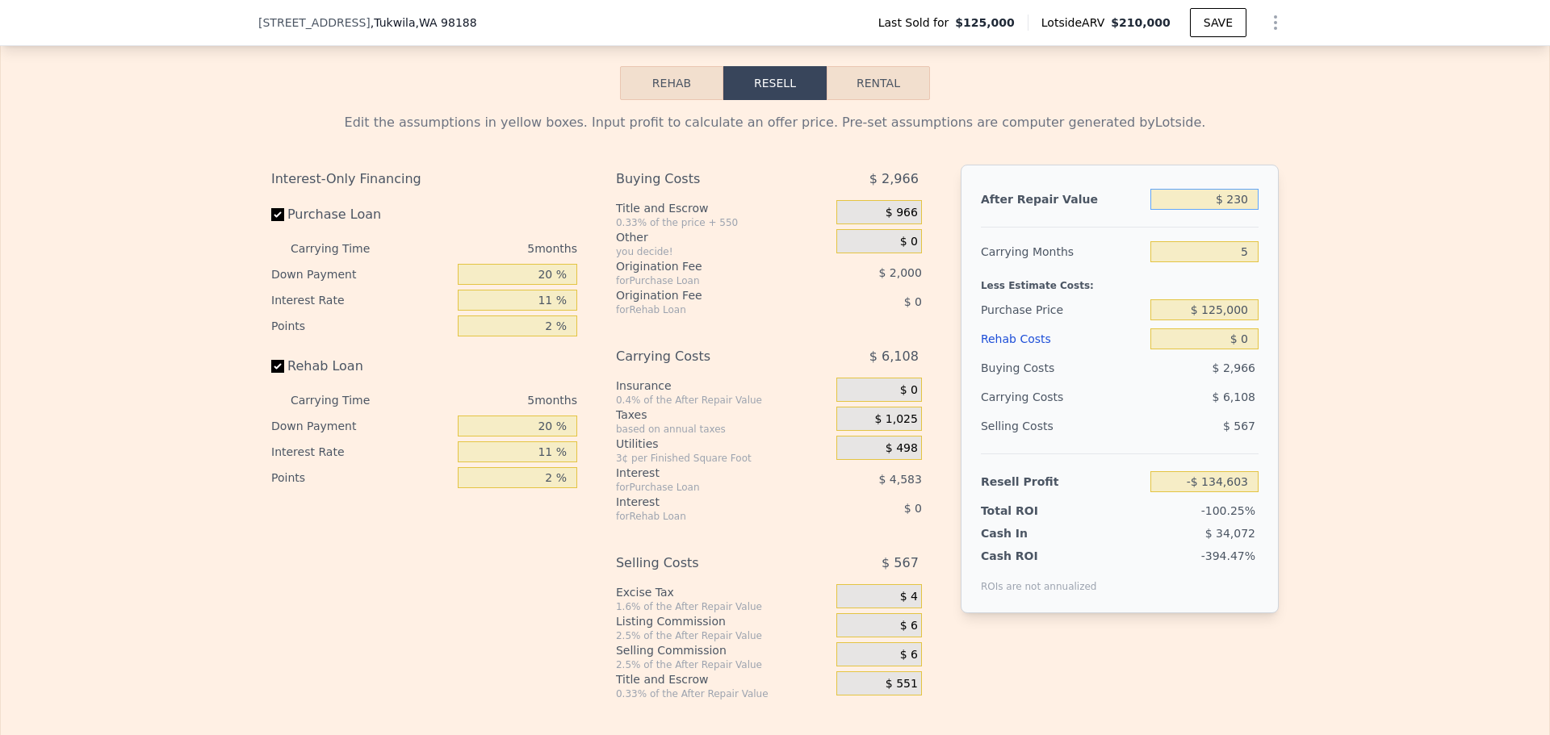
type input "-$ 134,411"
type input "$ 230,000"
type input "$ 79,047"
type input "$ 230,000"
click at [544, 285] on input "20 %" at bounding box center [517, 274] width 119 height 21
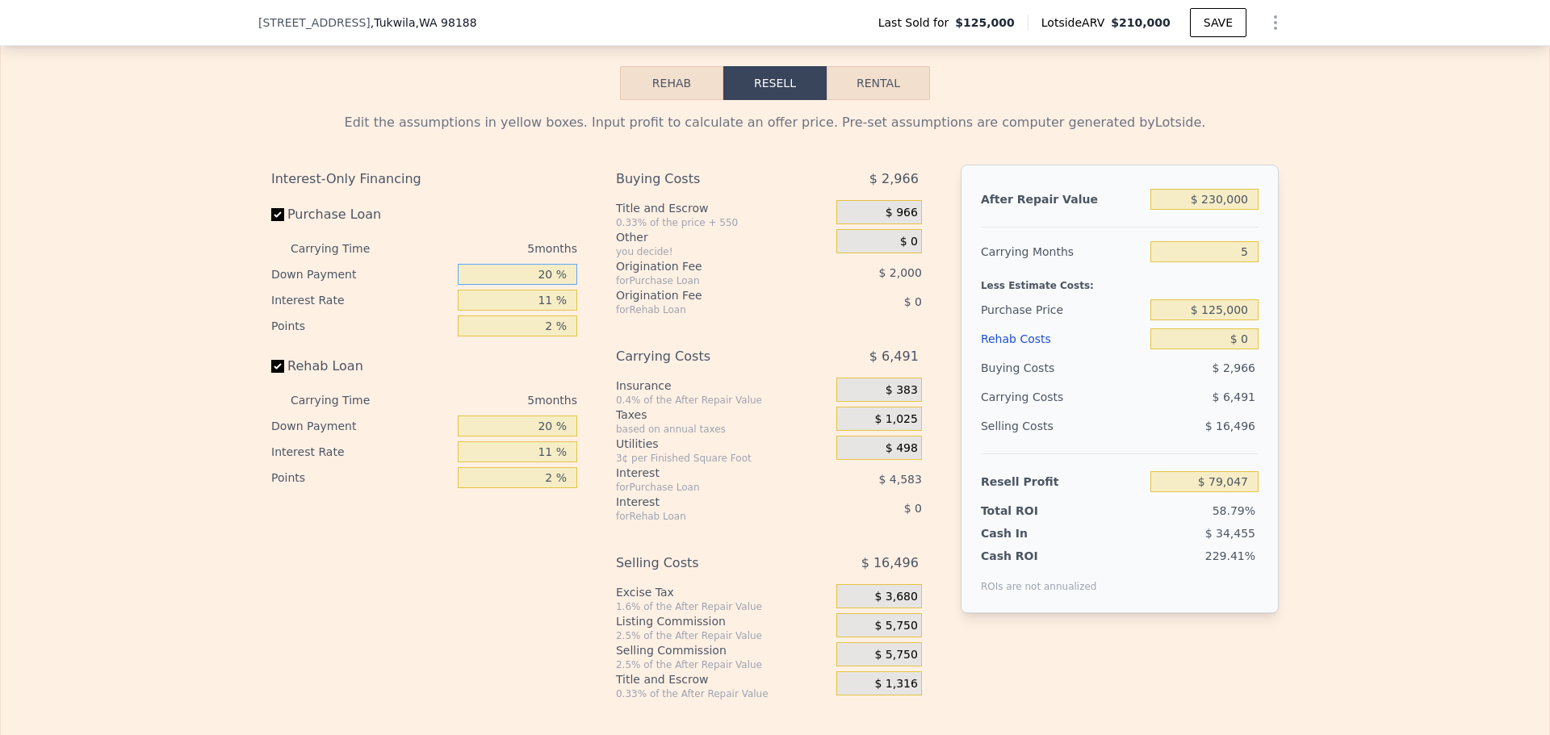
click at [544, 285] on input "20 %" at bounding box center [517, 274] width 119 height 21
type input "10 %"
type input "1 %"
type input "$ 79,817"
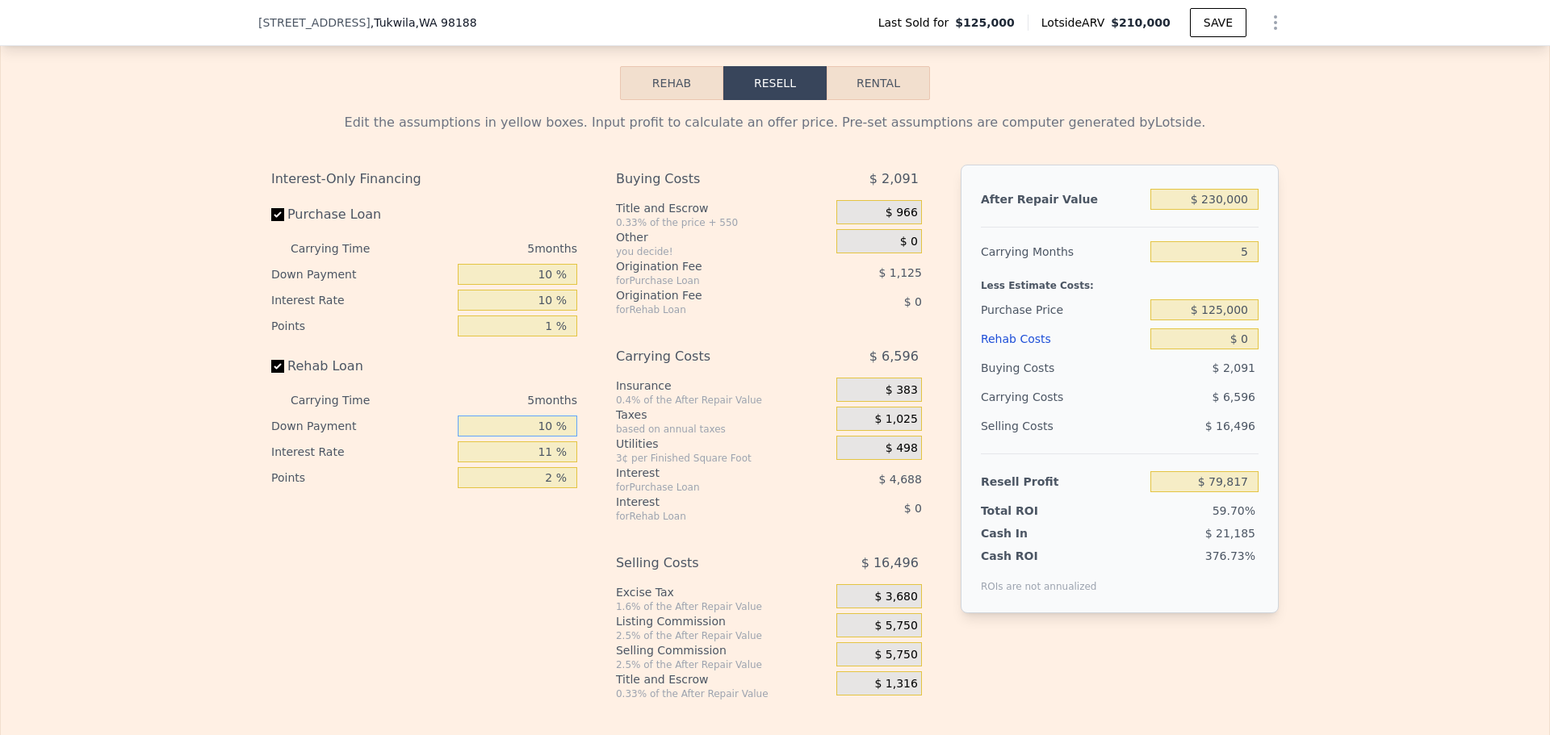
type input "10 %"
type input "1 %"
click at [888, 634] on span "$ 5,750" at bounding box center [895, 626] width 43 height 15
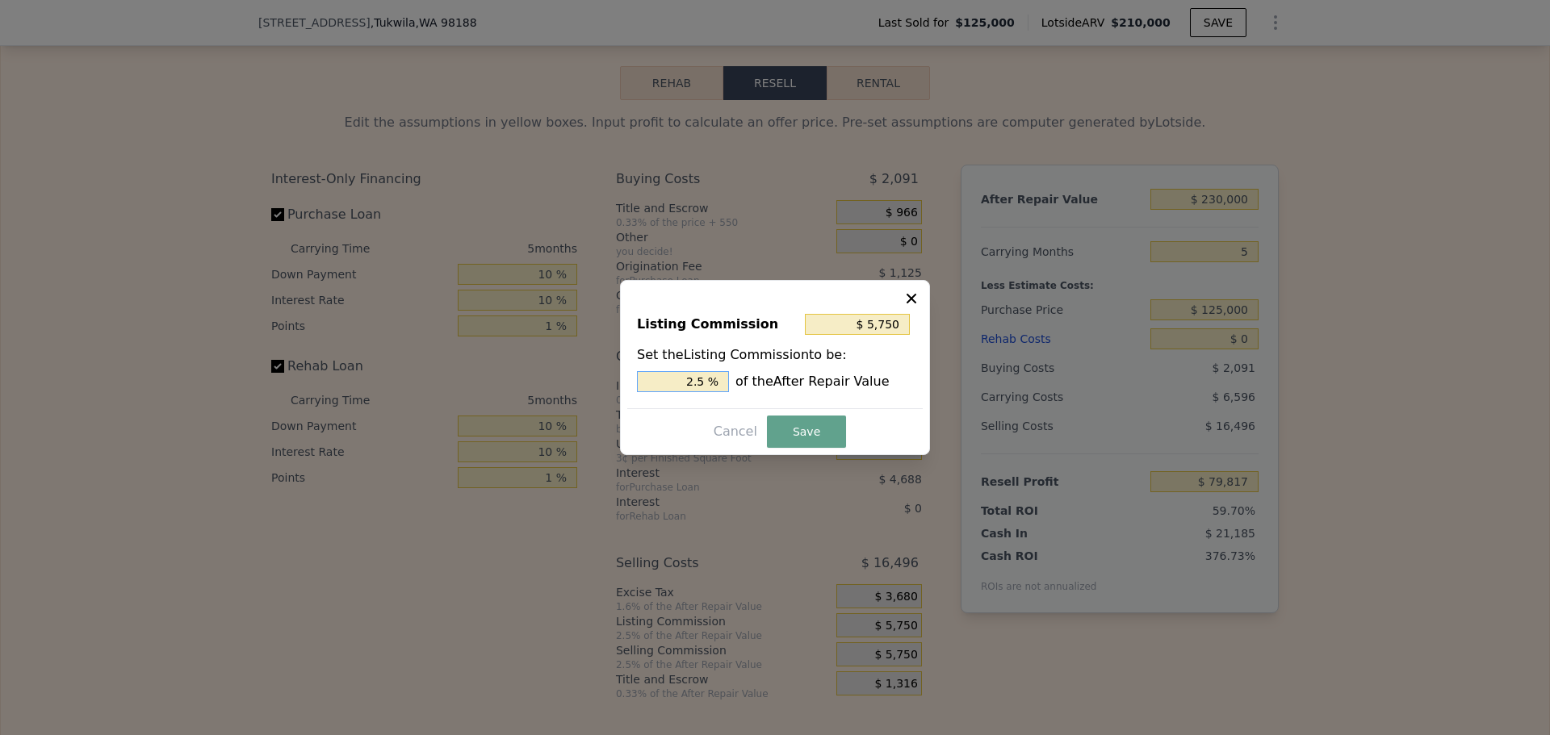
click at [703, 383] on input "2.5 %" at bounding box center [683, 381] width 92 height 21
type input "$ 4,600"
type input "2 %"
click at [801, 429] on button "Save" at bounding box center [806, 432] width 79 height 32
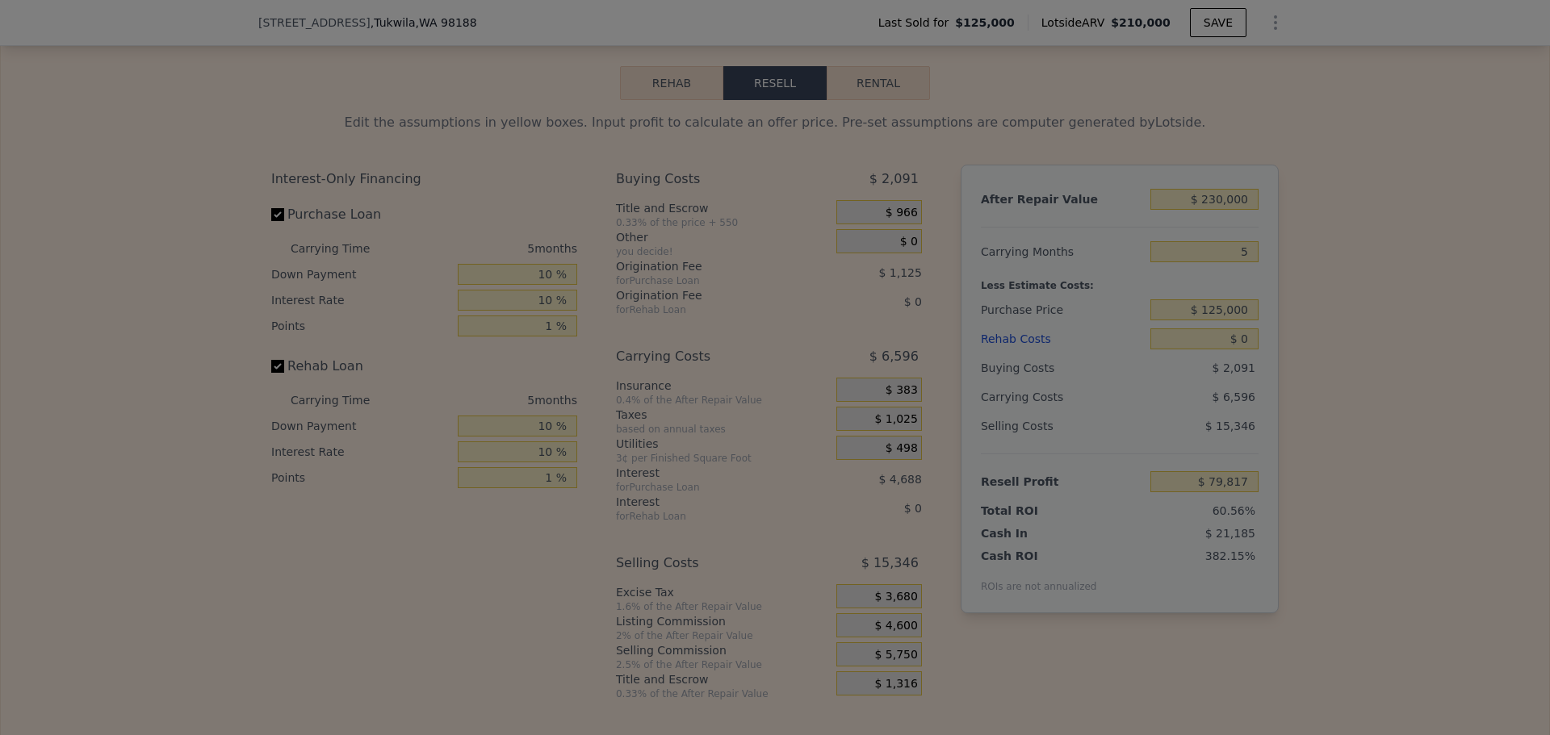
type input "$ 80,967"
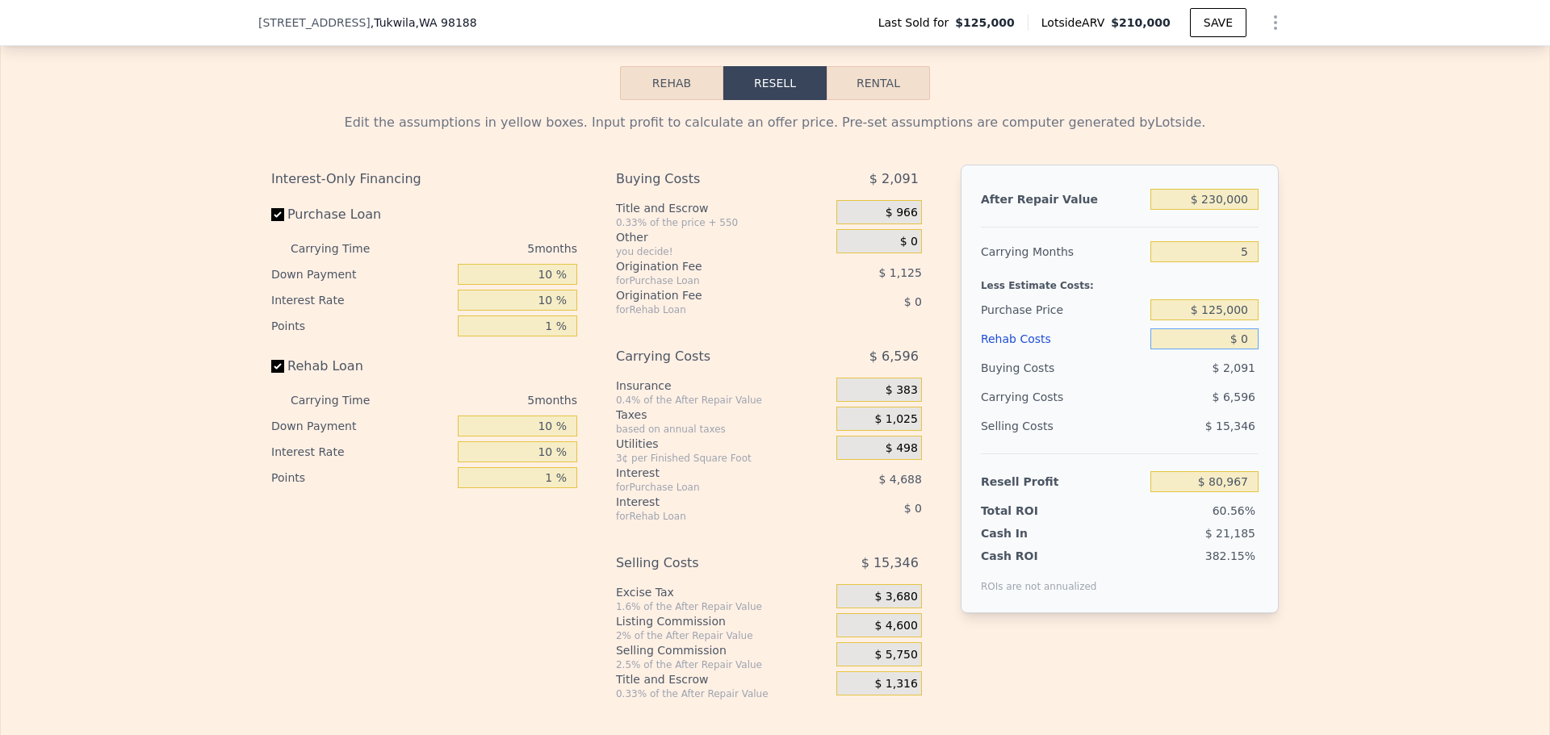
click at [1244, 350] on input "$ 0" at bounding box center [1204, 339] width 108 height 21
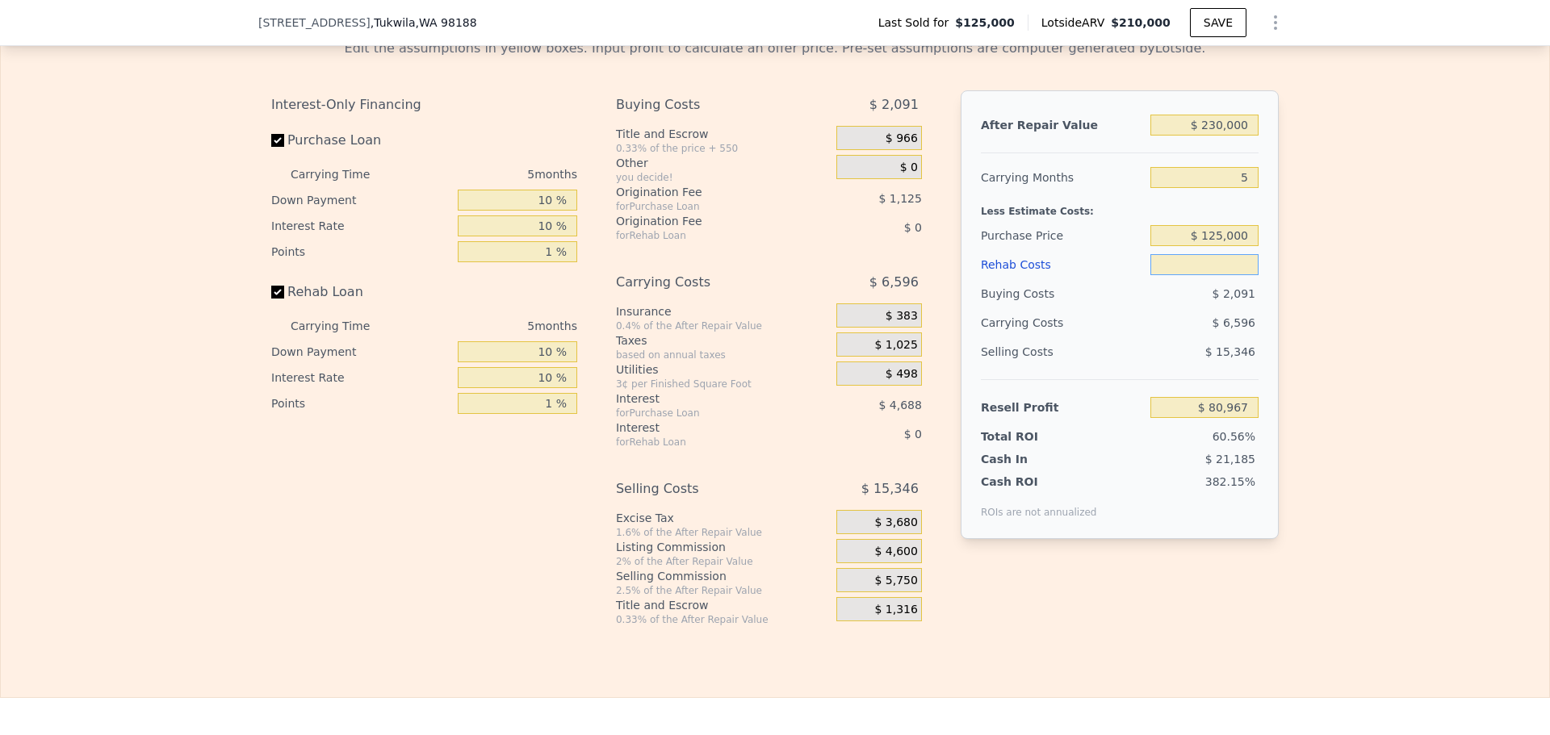
scroll to position [2336, 0]
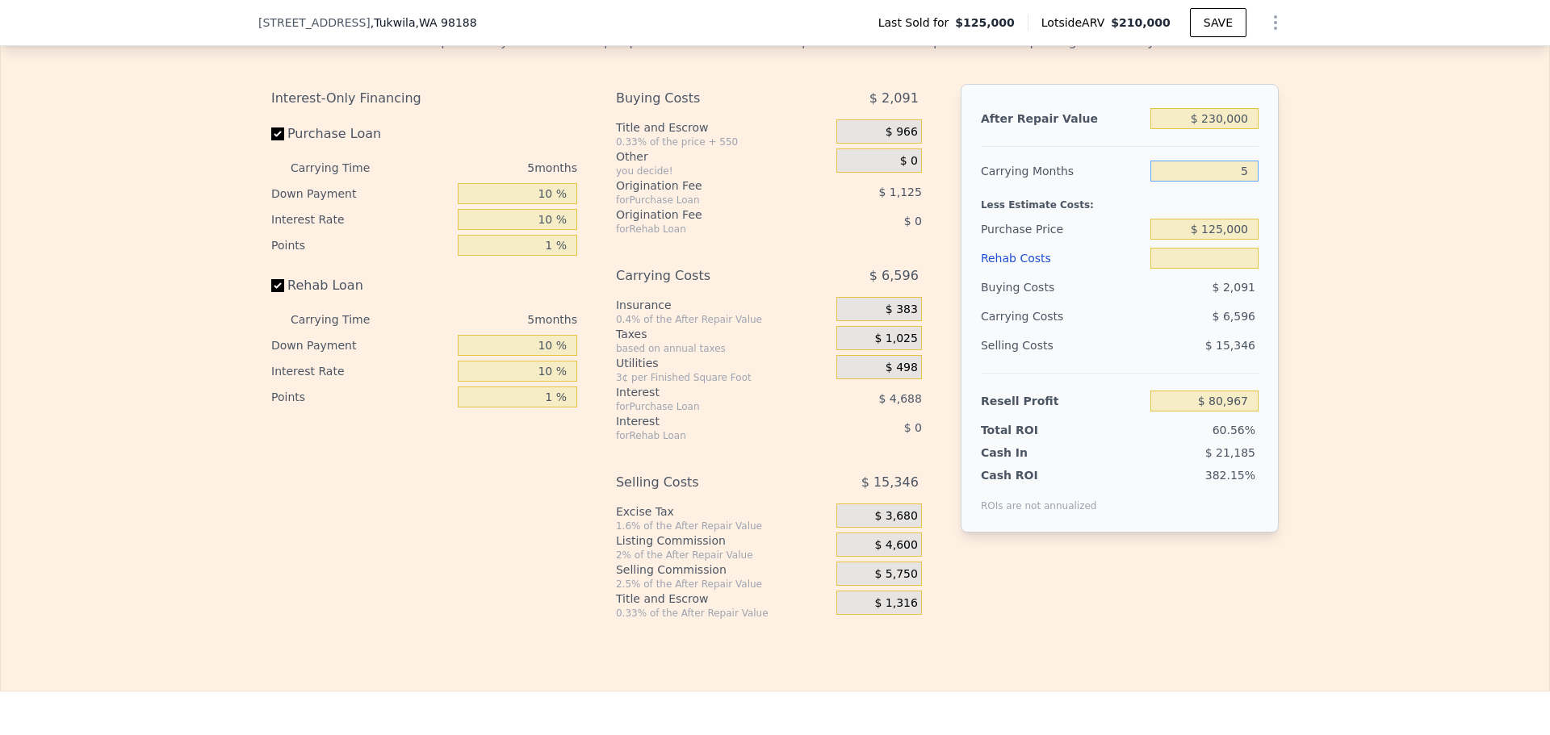
drag, startPoint x: 1247, startPoint y: 198, endPoint x: 1228, endPoint y: 195, distance: 18.7
click at [1231, 182] on input "5" at bounding box center [1204, 171] width 108 height 21
type input "3"
type input "$ 0"
type input "$ 83,605"
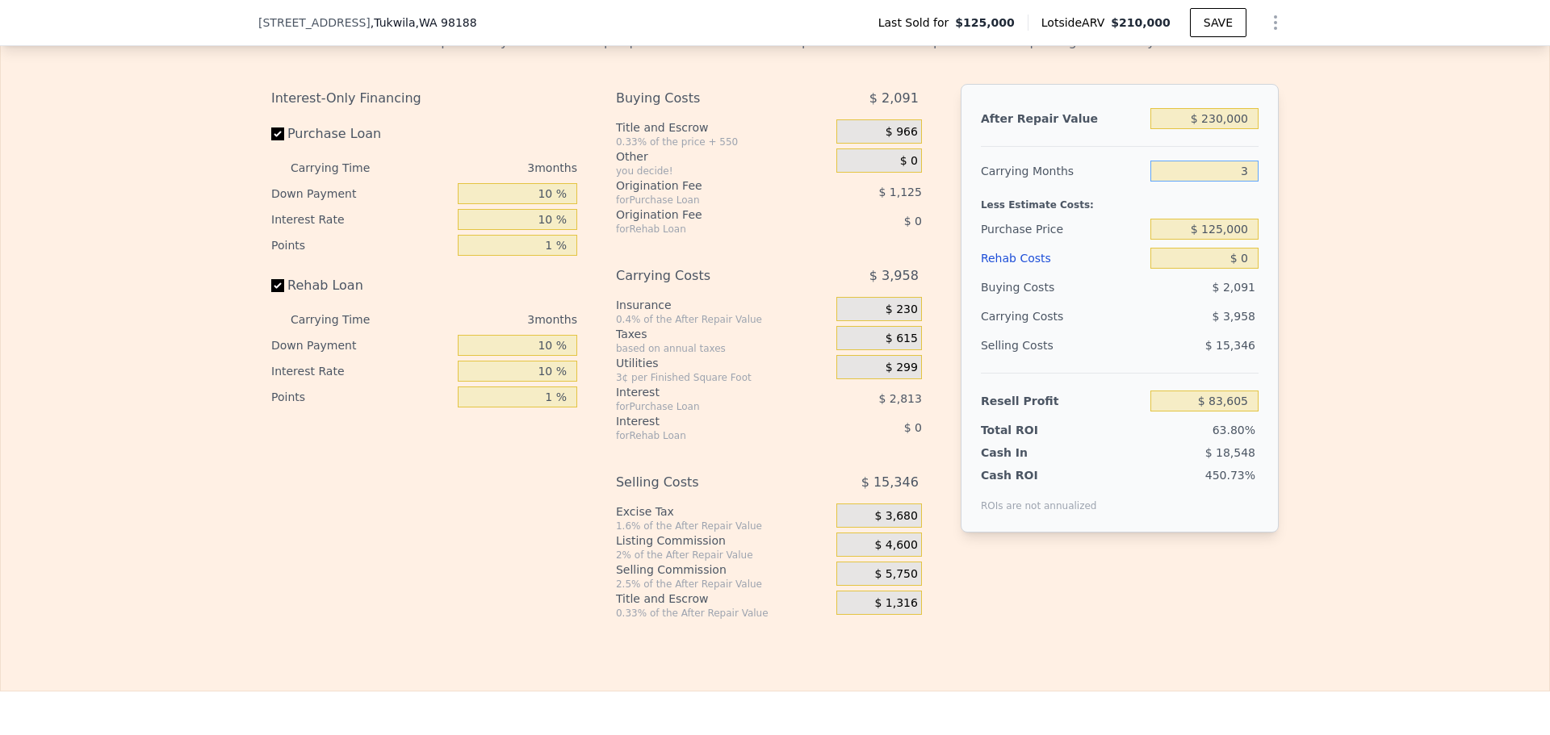
type input "3"
click at [1247, 269] on input "$ 0" at bounding box center [1204, 258] width 108 height 21
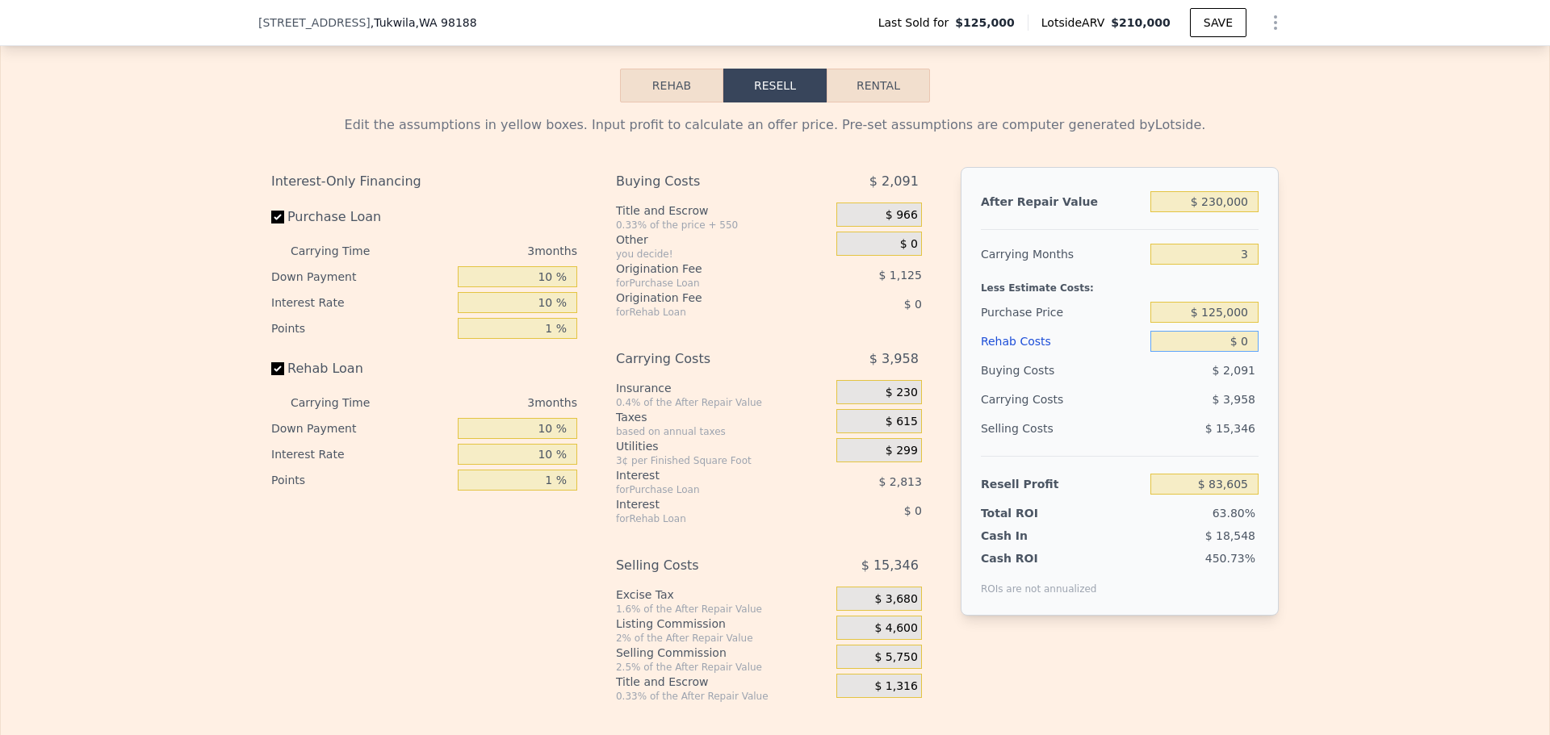
scroll to position [2255, 0]
click at [1234, 350] on input "$ 0" at bounding box center [1204, 339] width 108 height 21
type input "$ 0"
click at [1244, 350] on input "$ 0" at bounding box center [1204, 339] width 108 height 21
type input "$ 15,000"
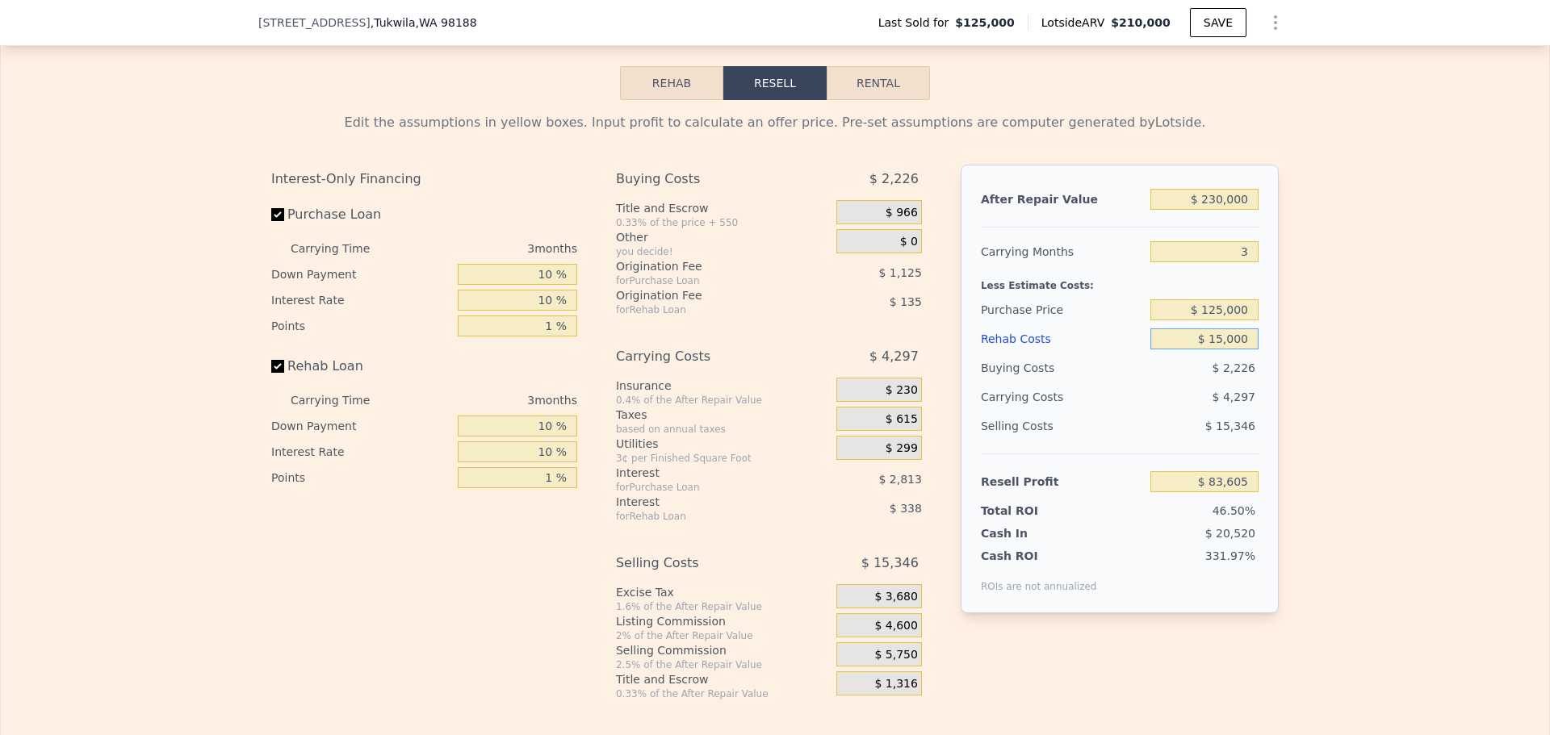
type input "$ 68,131"
type input "$ 15,000"
click at [1220, 321] on input "$ 125,000" at bounding box center [1204, 310] width 108 height 21
type input "$ 160,000"
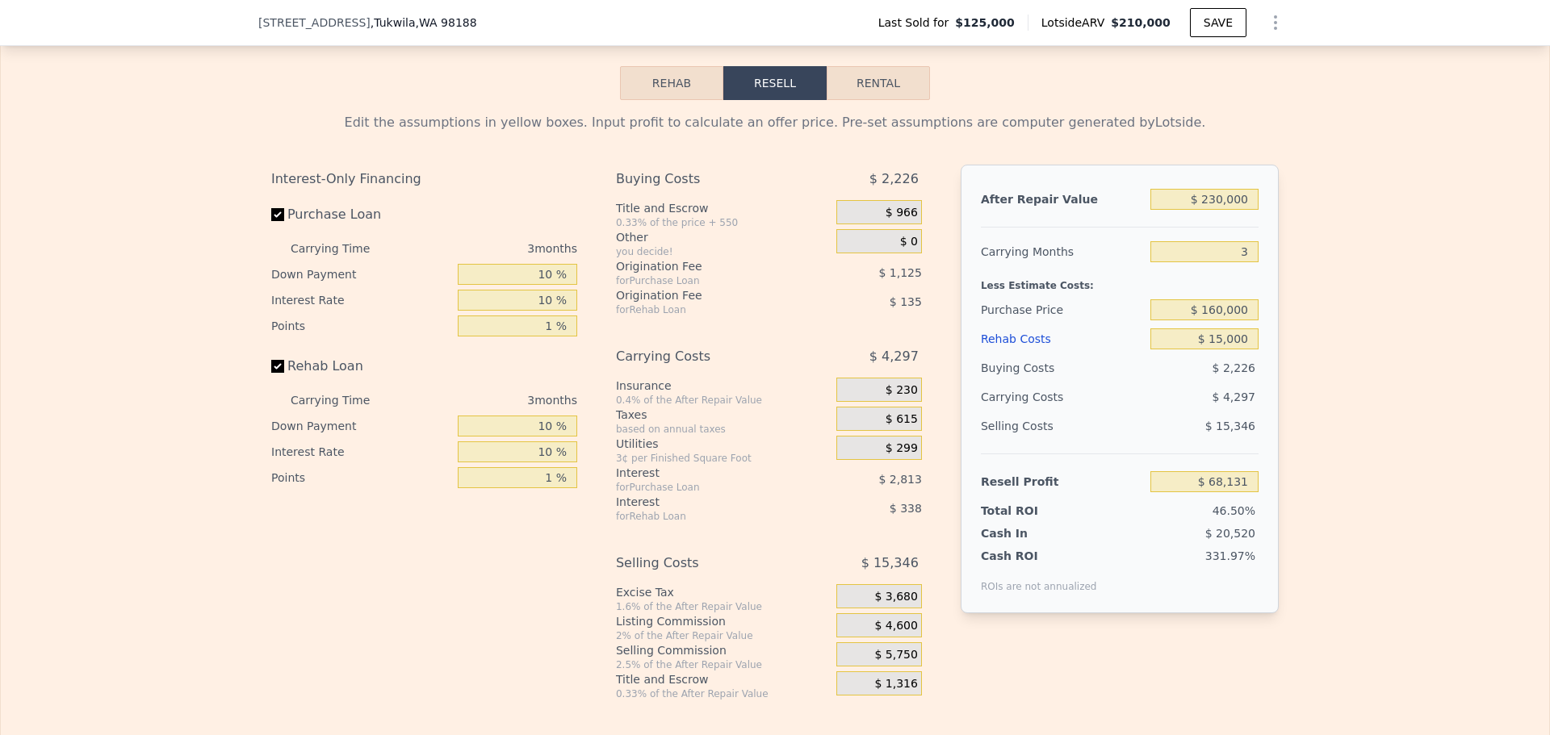
click at [1328, 376] on div "Edit the assumptions in yellow boxes. Input profit to calculate an offer price.…" at bounding box center [775, 400] width 1548 height 601
type input "$ 31,913"
click at [1216, 321] on input "$ 160,000" at bounding box center [1204, 310] width 108 height 21
type input "$ 170,000"
click at [1314, 358] on div "Edit the assumptions in yellow boxes. Input profit to calculate an offer price.…" at bounding box center [775, 400] width 1548 height 601
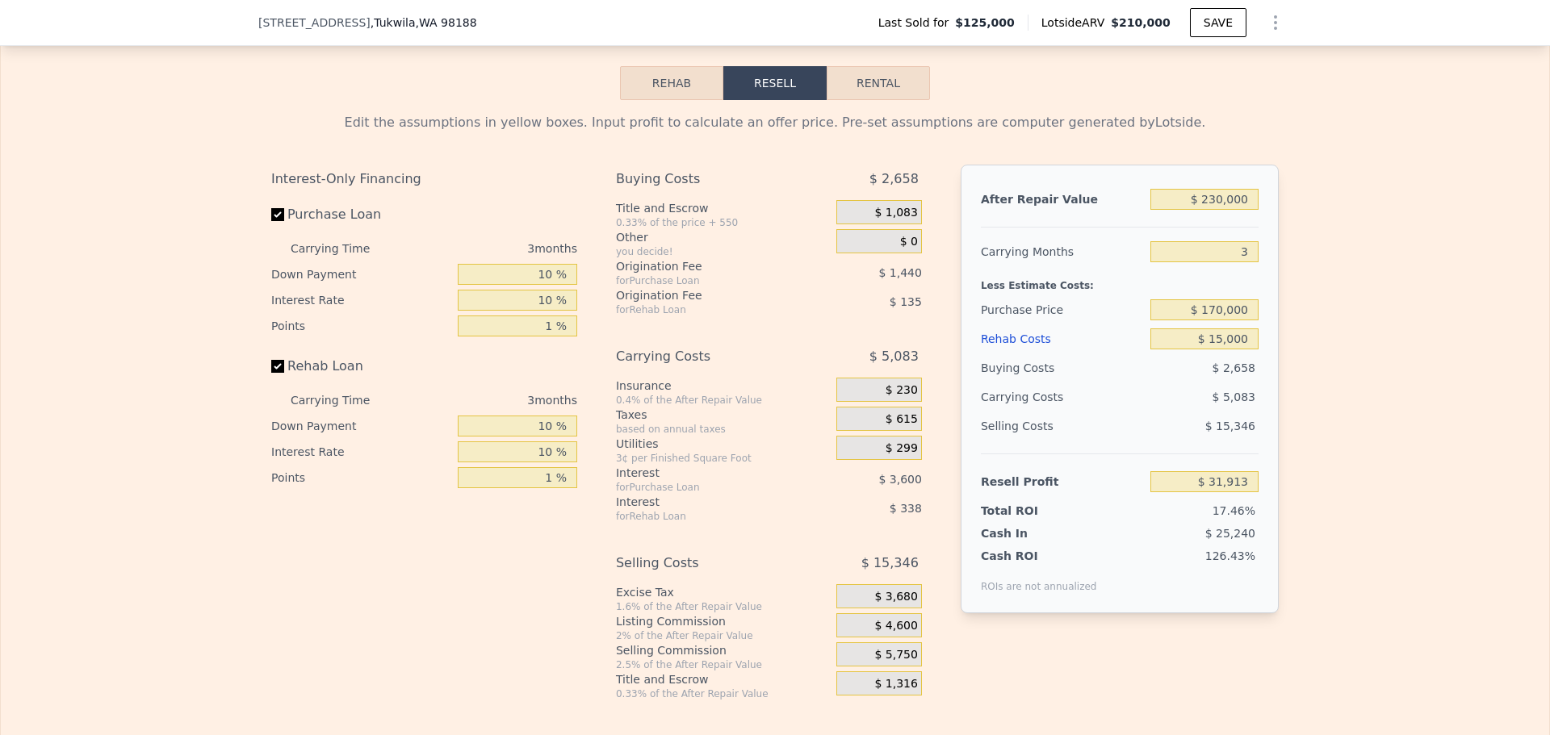
type input "$ 21,565"
click at [1215, 321] on input "$ 170,000" at bounding box center [1204, 310] width 108 height 21
type input "$ 160,000"
click at [1306, 351] on div "Edit the assumptions in yellow boxes. Input profit to calculate an offer price.…" at bounding box center [775, 400] width 1548 height 601
type input "$ 31,913"
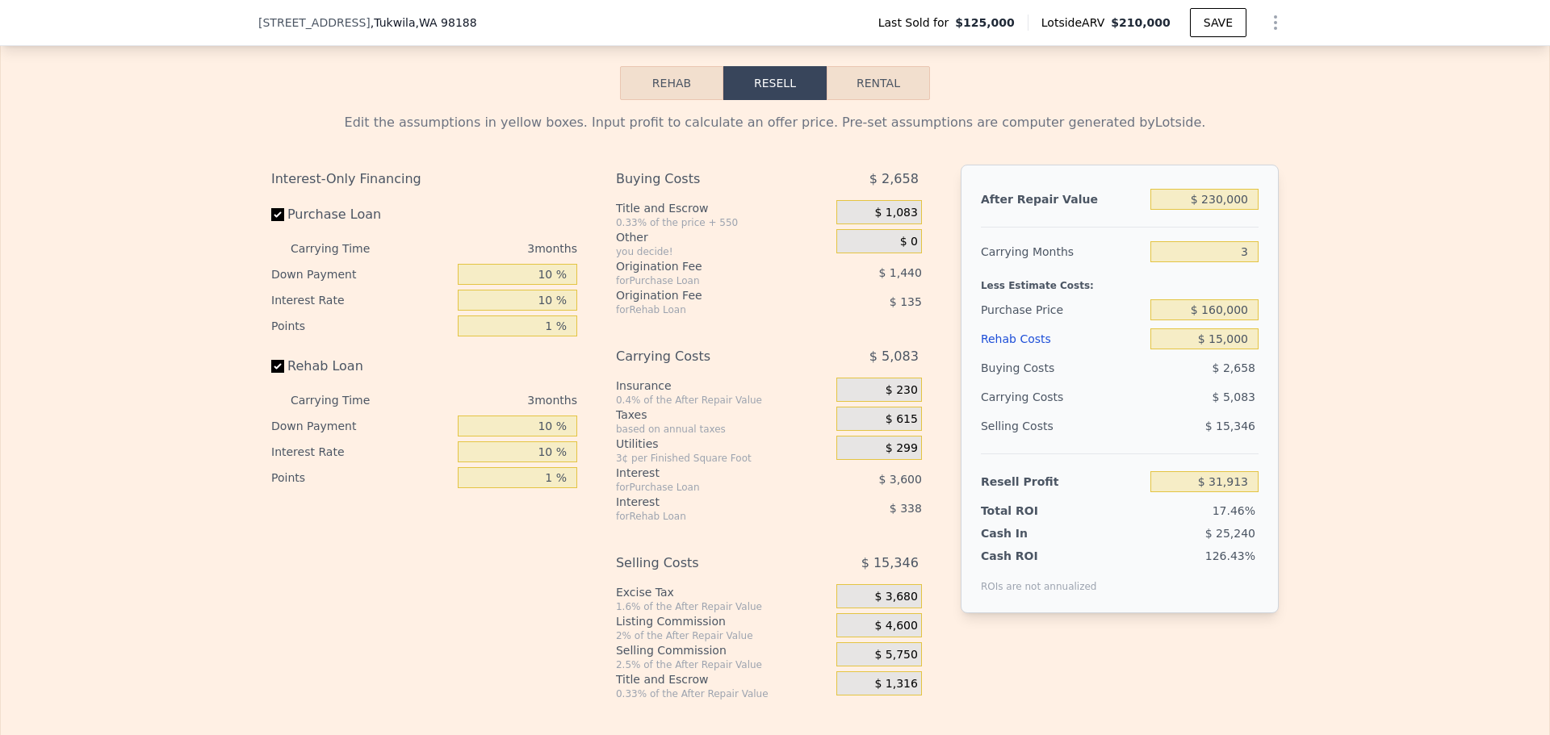
type input "$ 210,000"
type input "5"
type input "$ 0"
type input "$ 60,467"
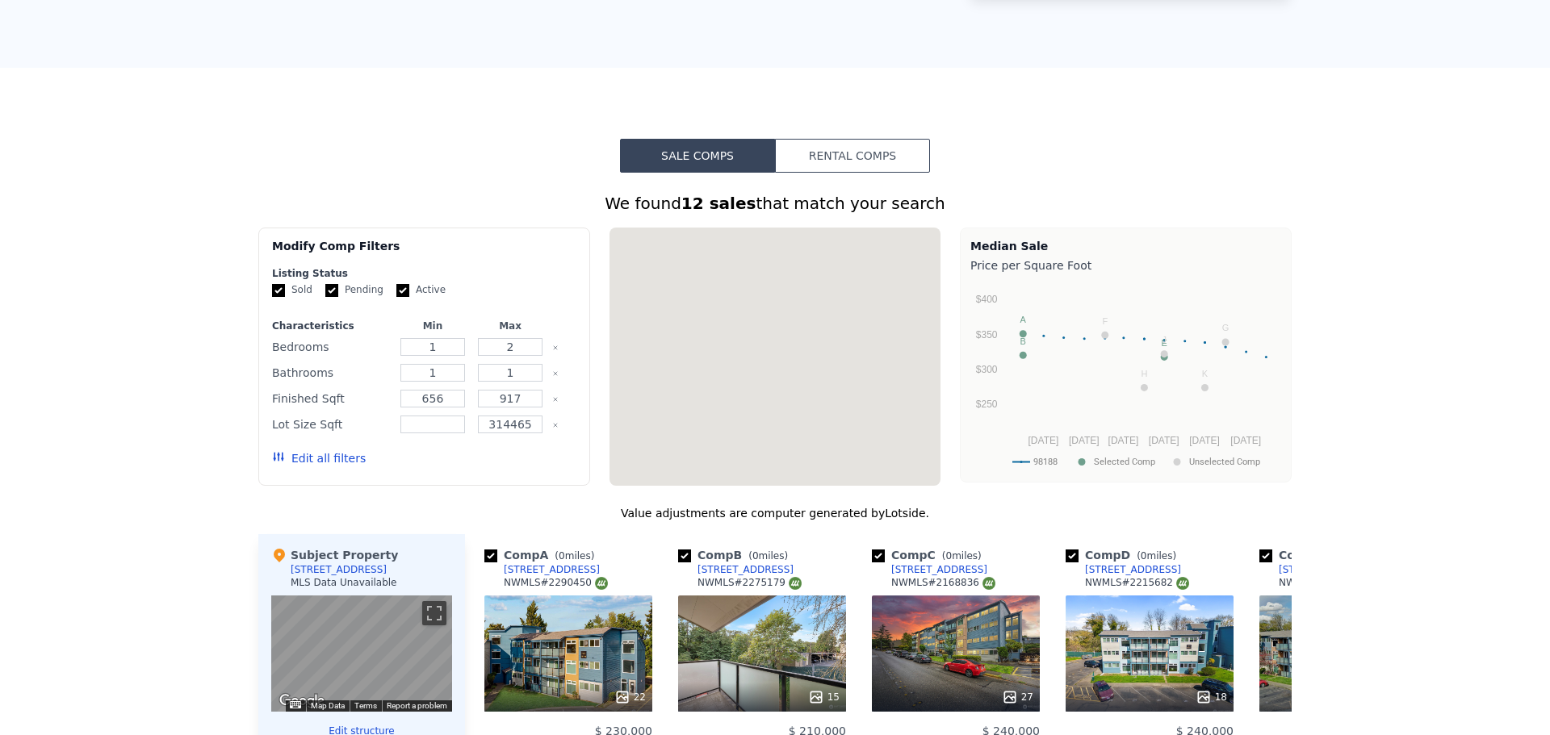
scroll to position [0, 0]
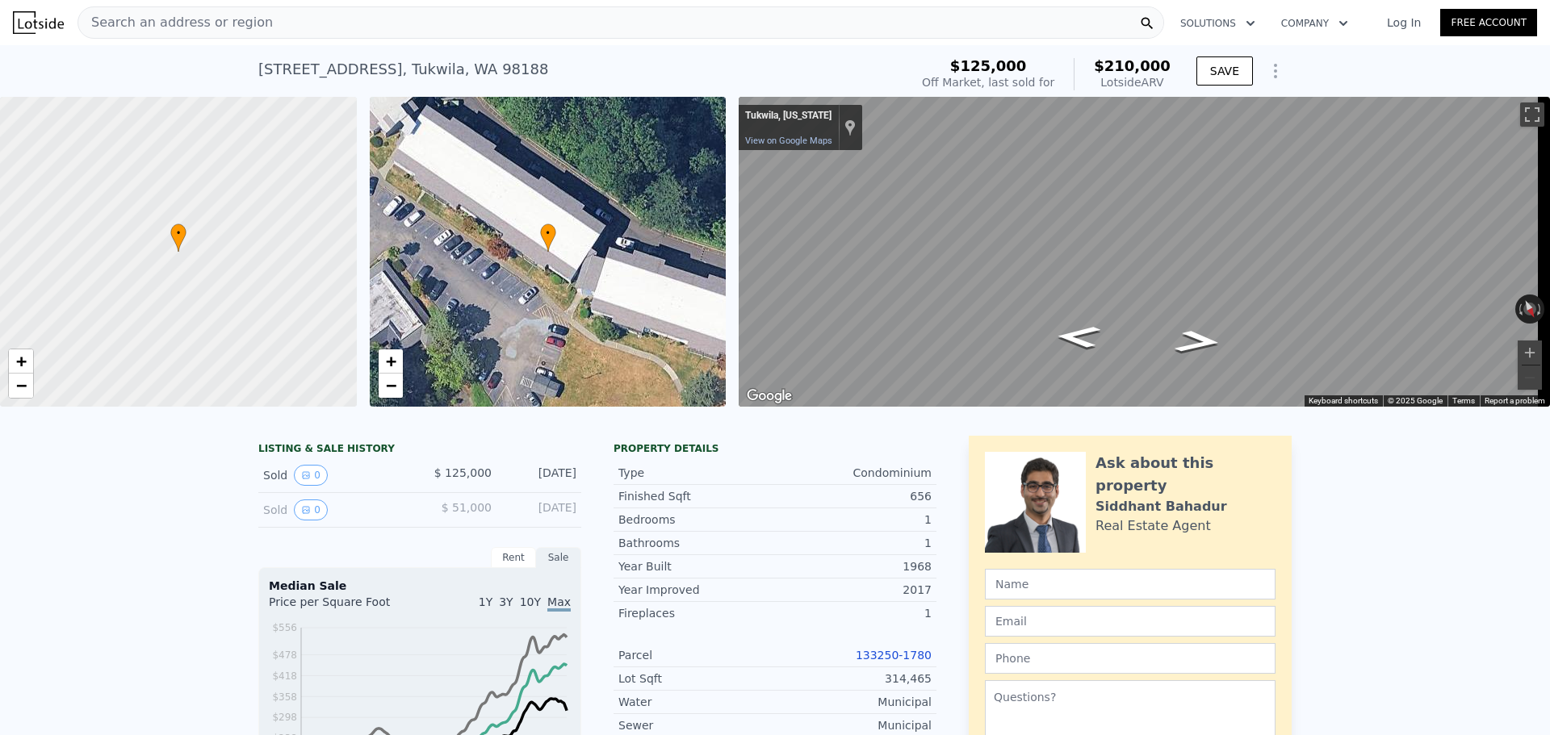
click at [152, 22] on span "Search an address or region" at bounding box center [175, 22] width 195 height 19
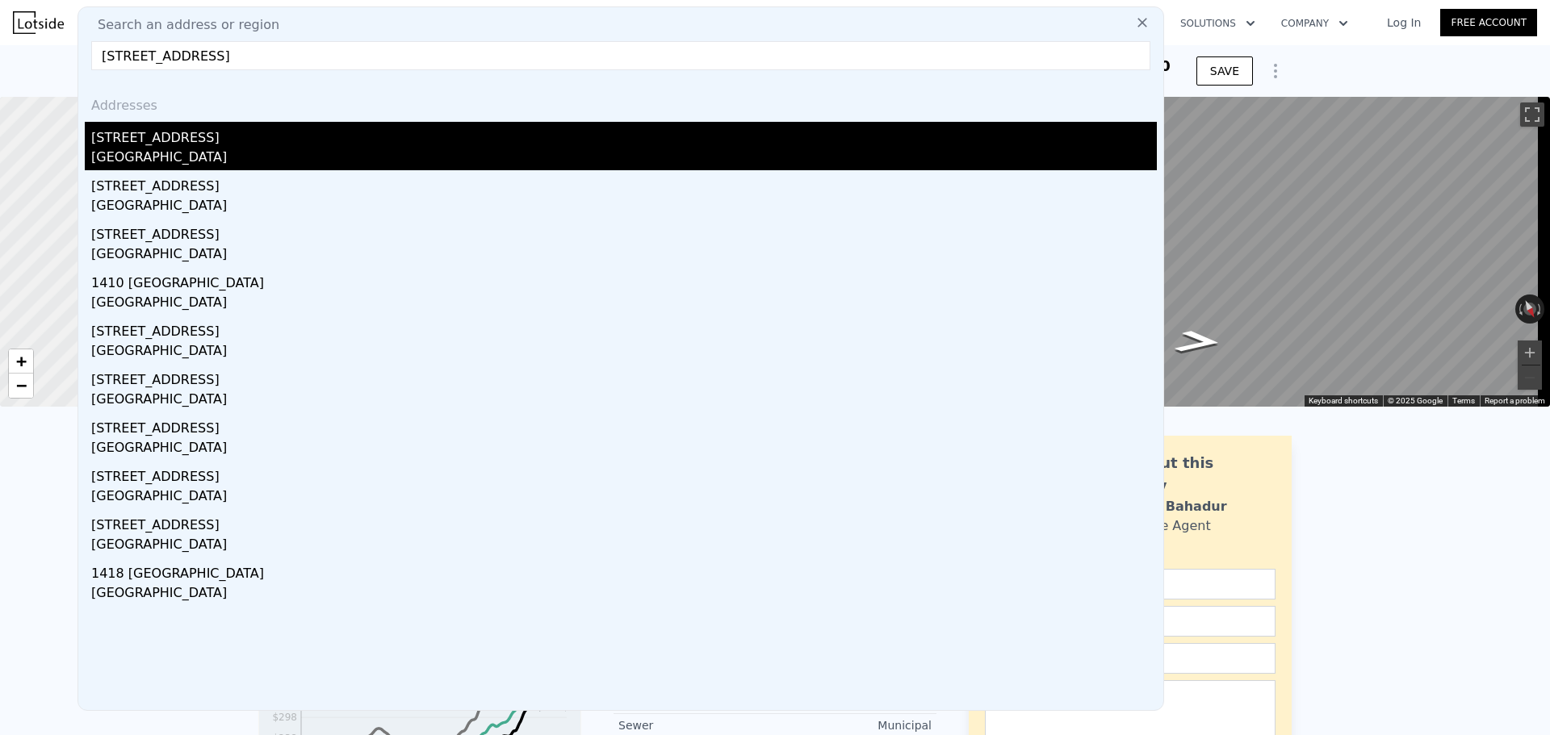
type input "[STREET_ADDRESS]"
click at [186, 134] on div "[STREET_ADDRESS]" at bounding box center [624, 135] width 1066 height 26
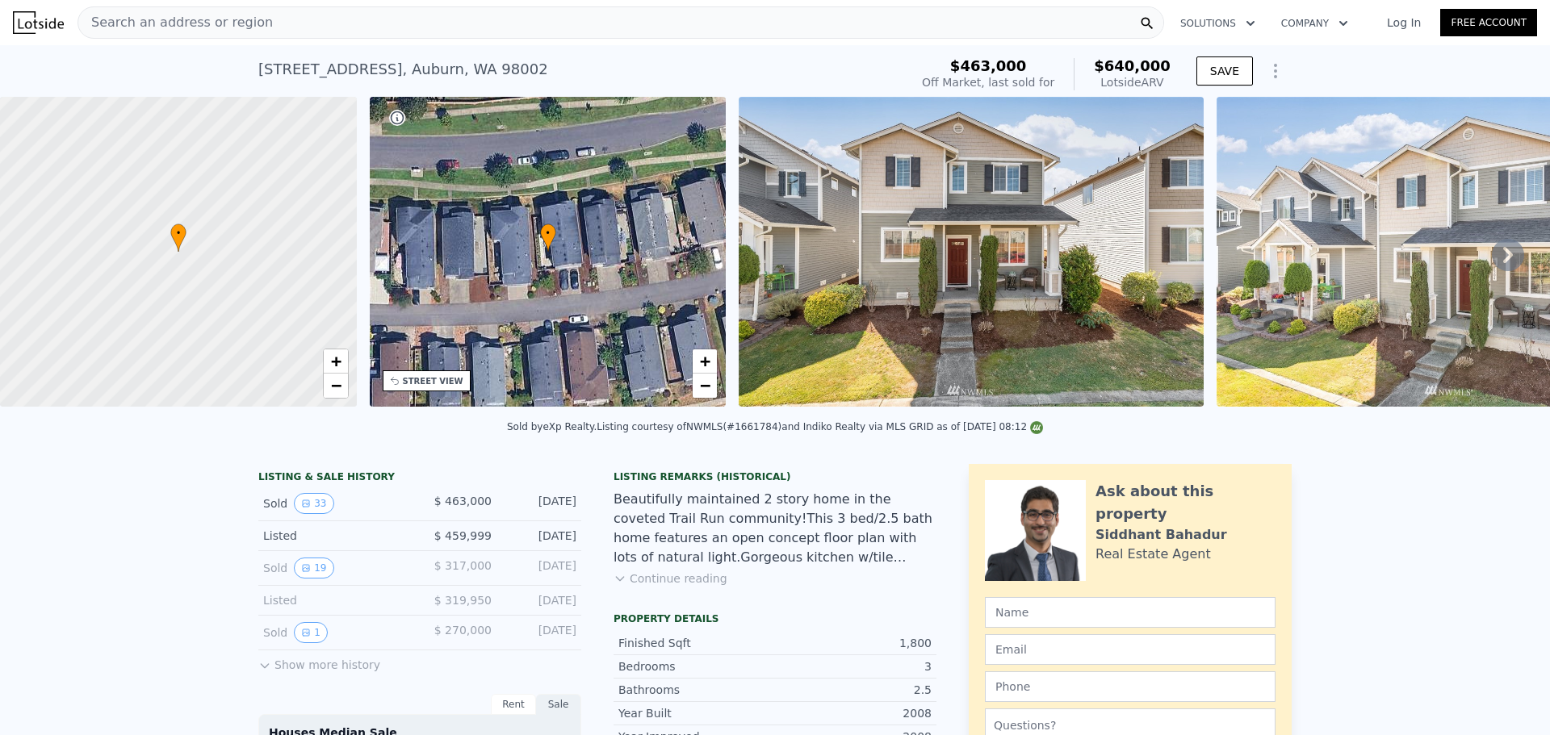
click at [230, 23] on span "Search an address or region" at bounding box center [175, 22] width 195 height 19
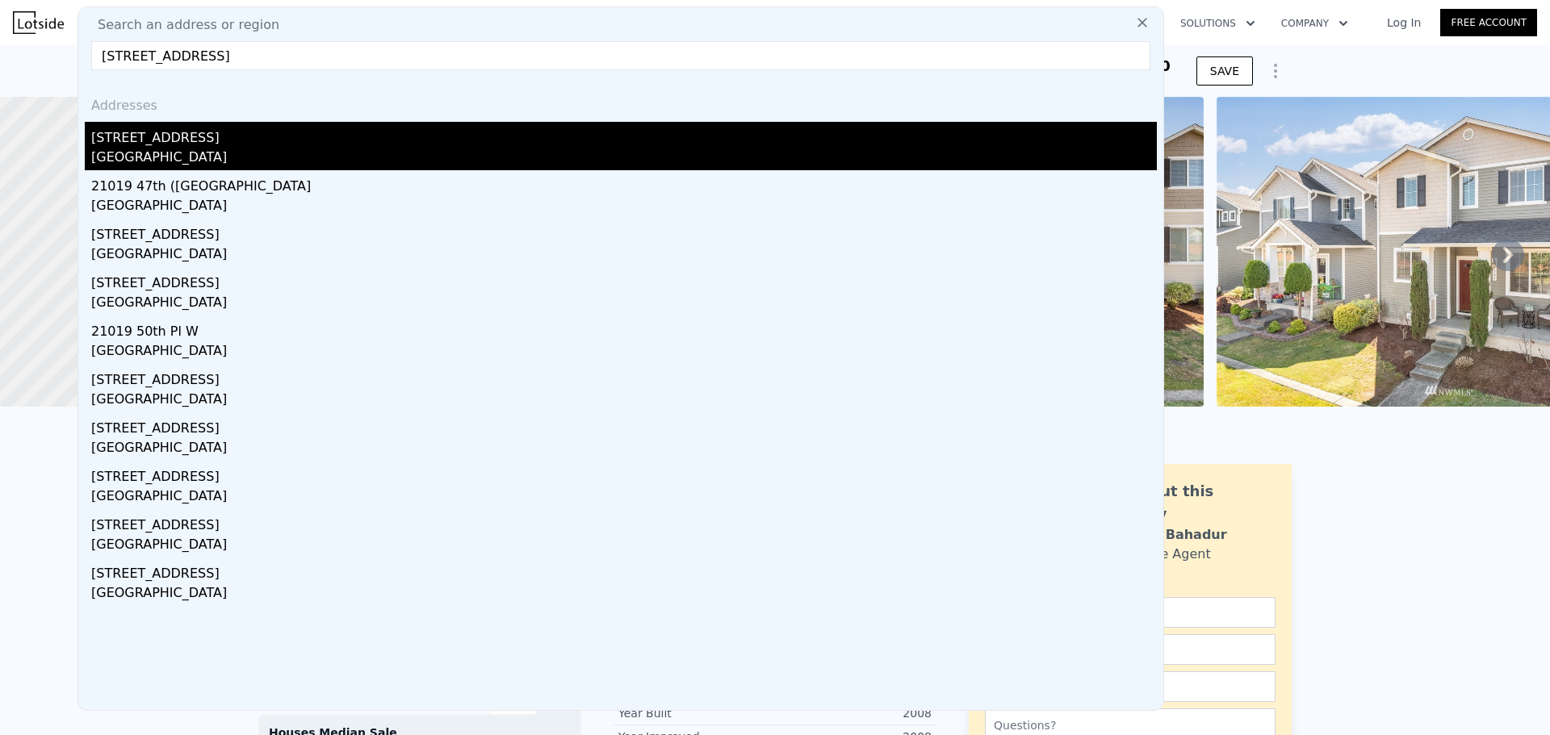
type input "[STREET_ADDRESS]"
click at [203, 147] on div "[STREET_ADDRESS]" at bounding box center [624, 135] width 1066 height 26
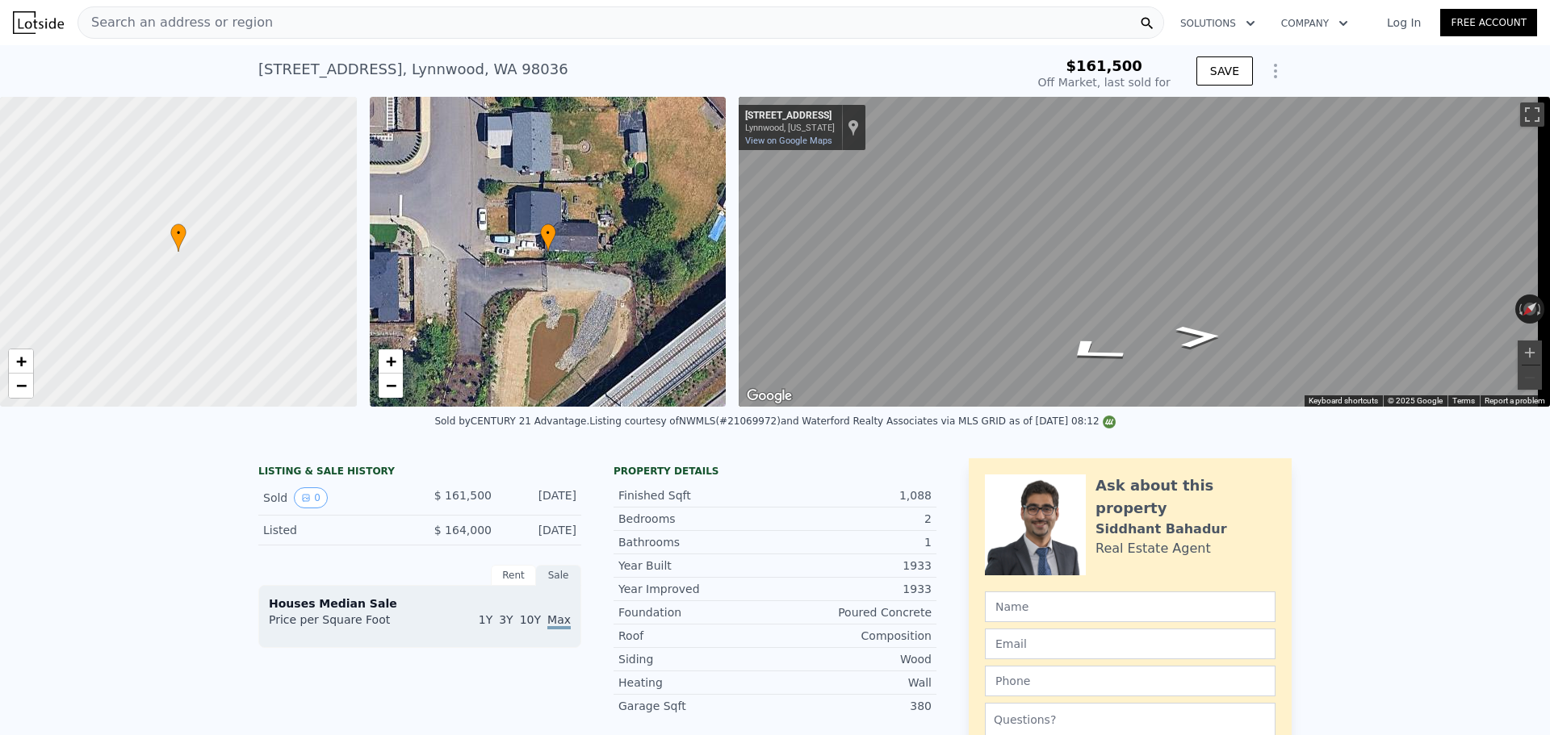
type input "-$ 173,643"
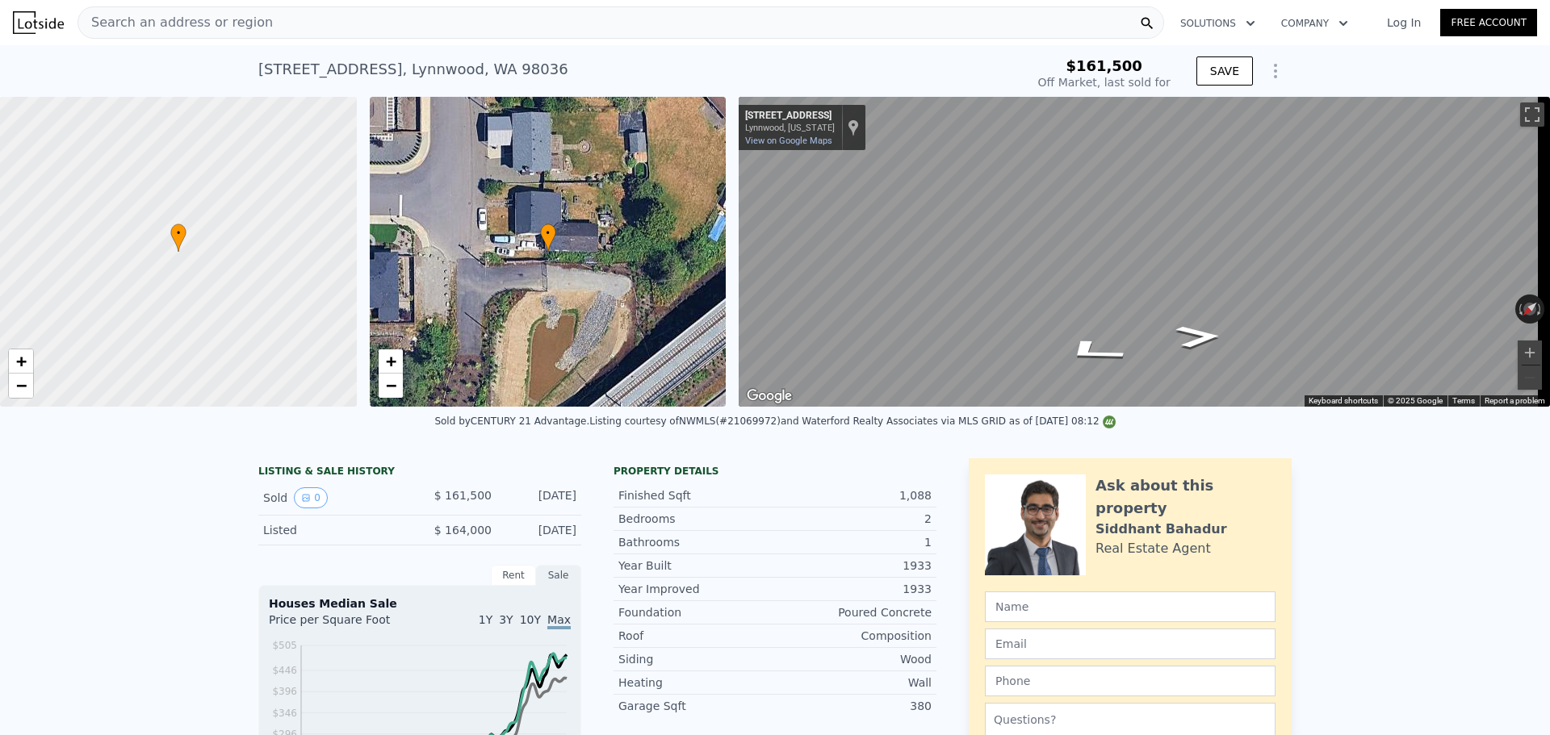
type input "$ 716,000"
type input "$ 489,996"
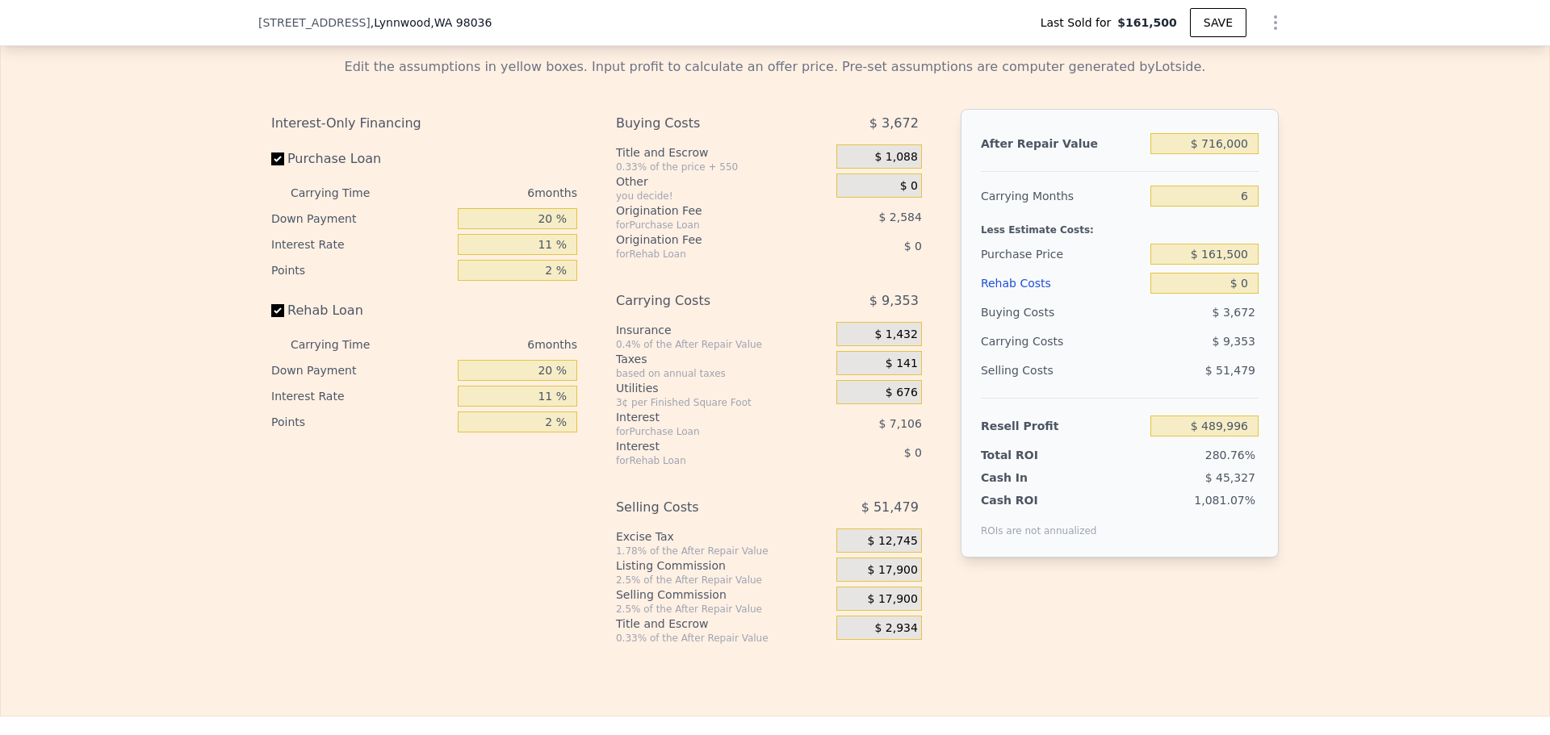
scroll to position [2497, 0]
click at [1229, 153] on input "$ 716,000" at bounding box center [1204, 142] width 108 height 21
click at [1231, 153] on input "$ 716,000" at bounding box center [1204, 142] width 108 height 21
type input "$ 600"
type input "-$ 173,087"
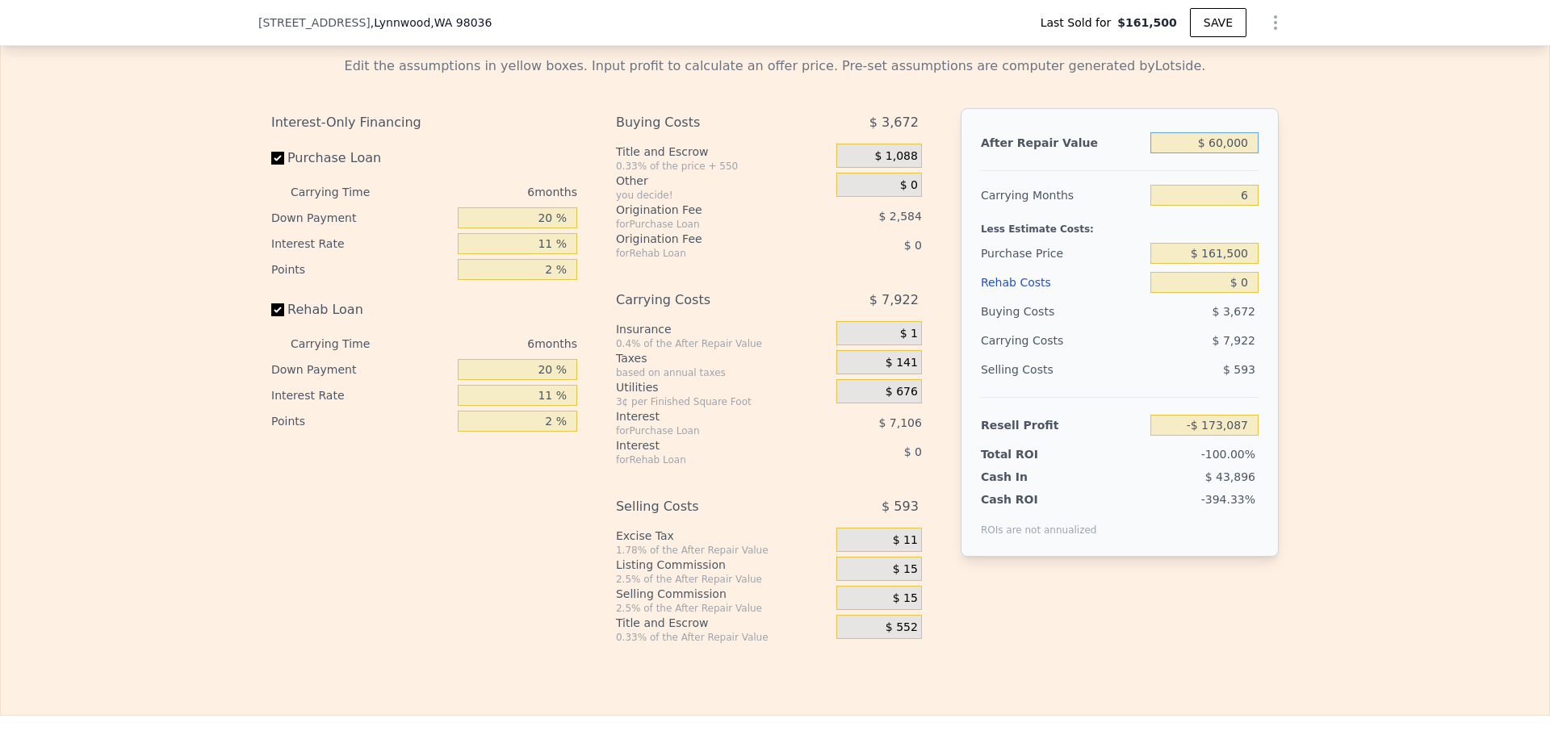
type input "$ 600,000"
type input "$ 382,479"
type input "$ 600,000"
drag, startPoint x: 1244, startPoint y: 204, endPoint x: 1230, endPoint y: 203, distance: 14.6
click at [1230, 203] on input "6" at bounding box center [1204, 195] width 108 height 21
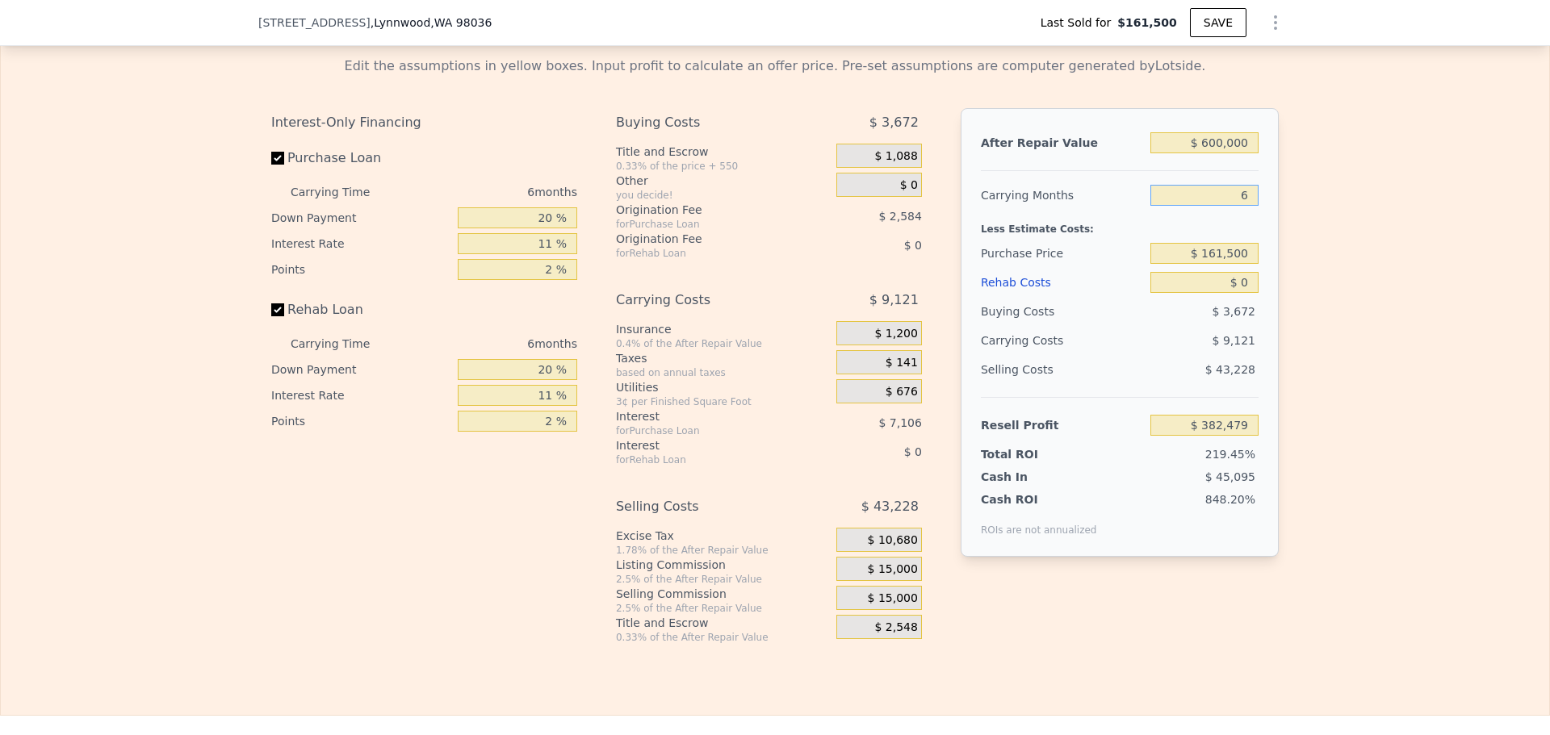
type input "4"
type input "$ 385,519"
type input "4"
click at [1225, 261] on input "$ 161,500" at bounding box center [1204, 253] width 108 height 21
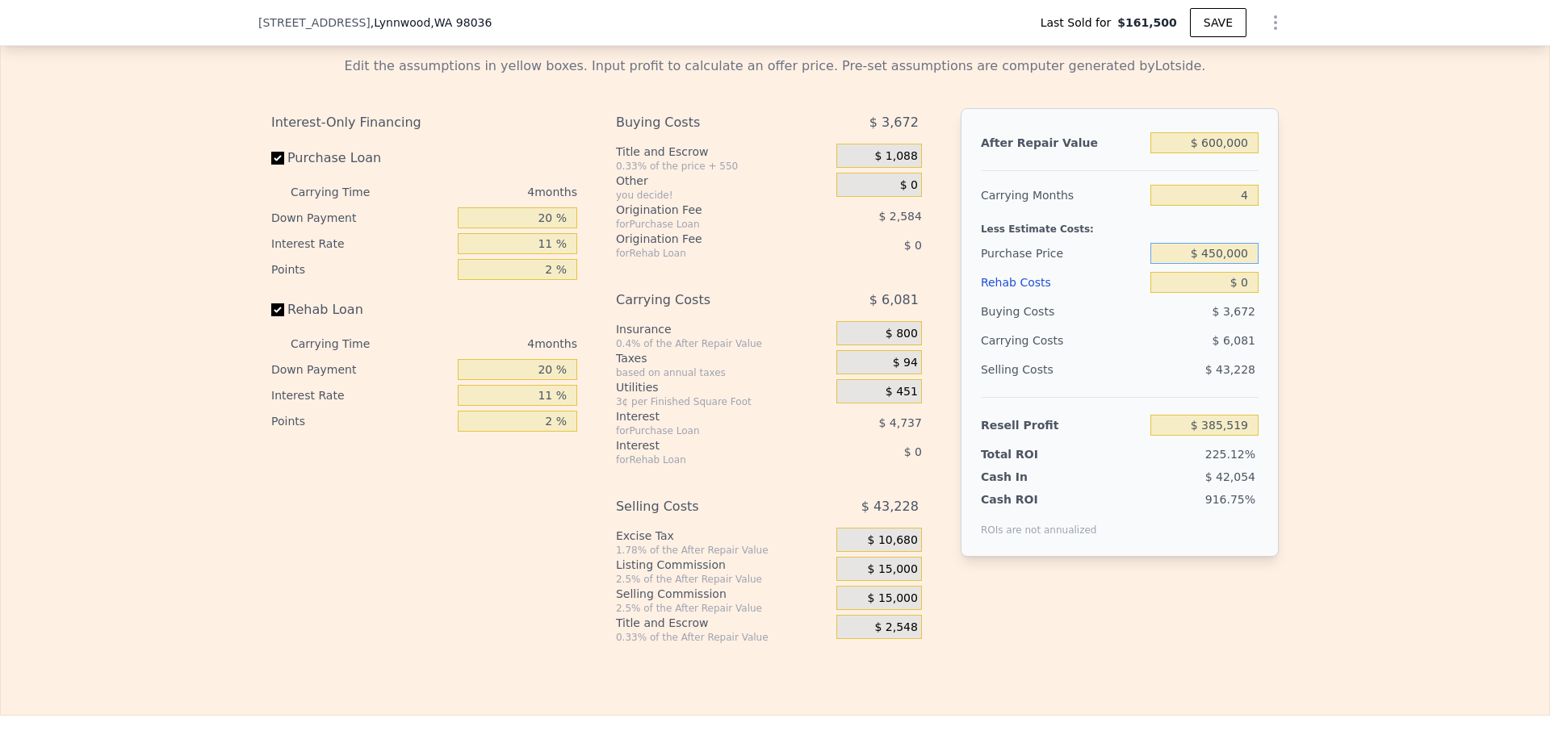
type input "$ 450,000"
click at [1242, 289] on input "$ 0" at bounding box center [1204, 282] width 108 height 21
type input "$ 82,978"
type input "$ 30,000"
type input "$ 51,618"
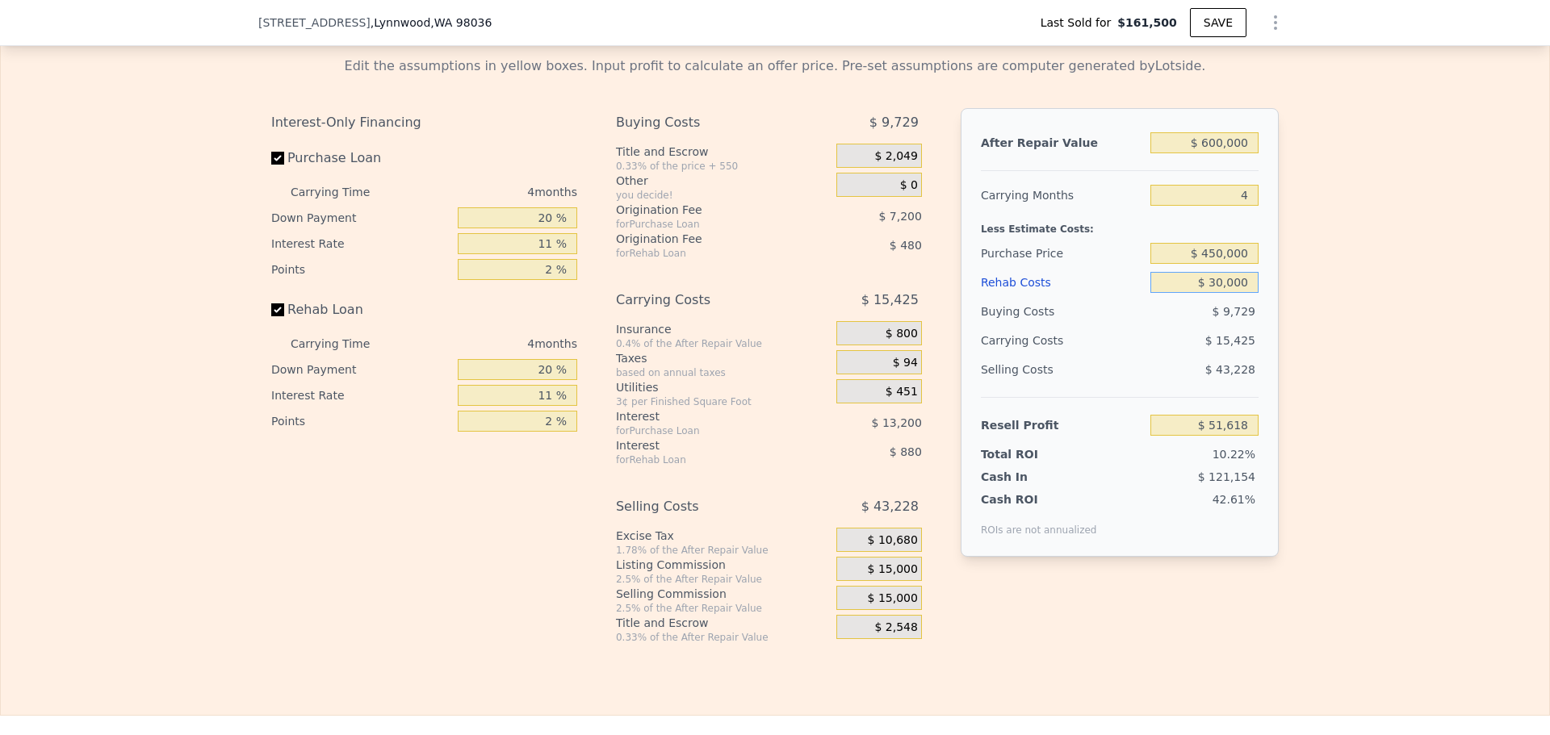
type input "$ 30,000"
click at [1312, 292] on div "Edit the assumptions in yellow boxes. Input profit to calculate an offer price.…" at bounding box center [775, 344] width 1548 height 601
click at [1211, 261] on input "$ 450,000" at bounding box center [1204, 253] width 108 height 21
type input "$ 400,000"
click at [1326, 263] on div "Edit the assumptions in yellow boxes. Input profit to calculate an offer price.…" at bounding box center [775, 344] width 1548 height 601
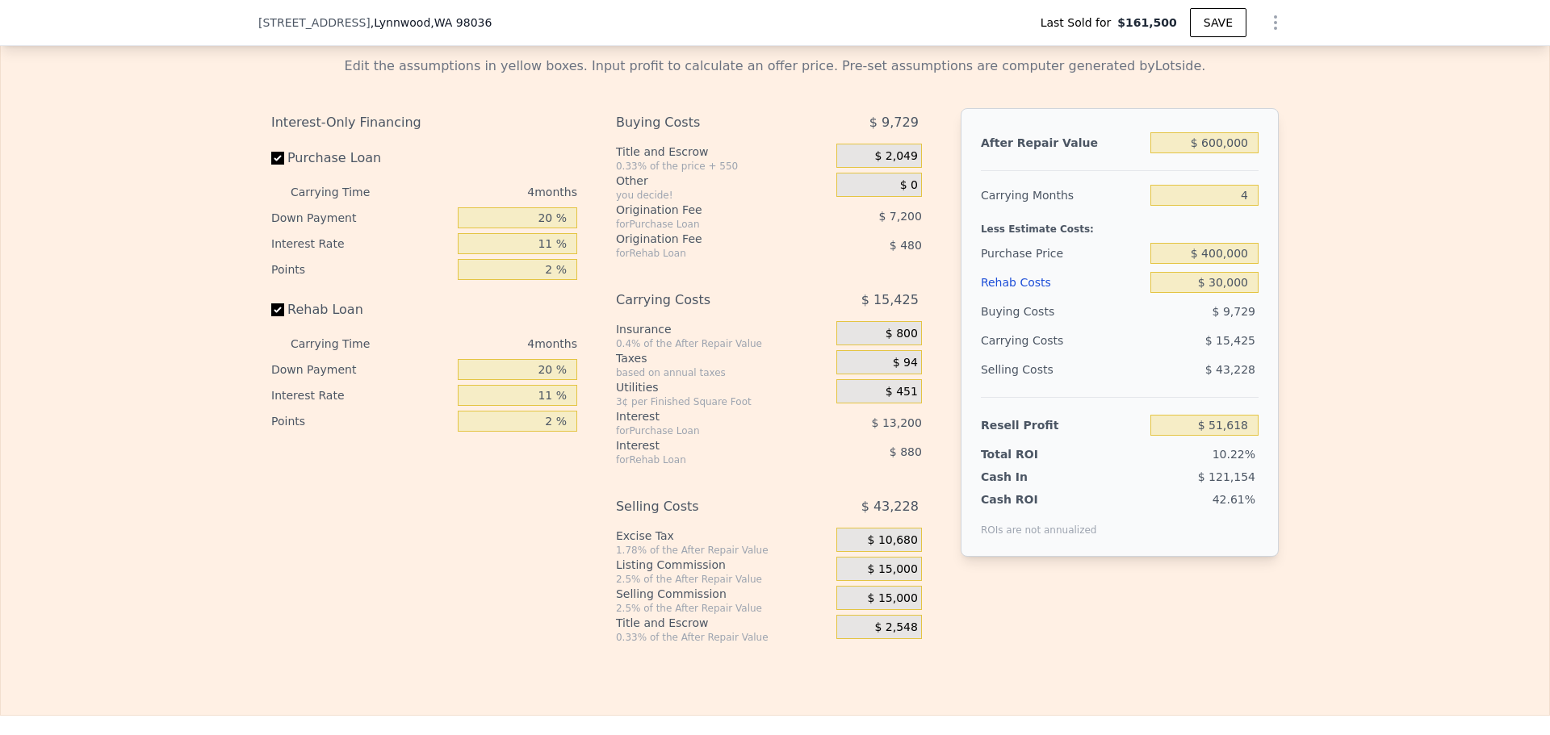
type input "$ 104,053"
click at [888, 576] on span "$ 15,000" at bounding box center [893, 570] width 50 height 15
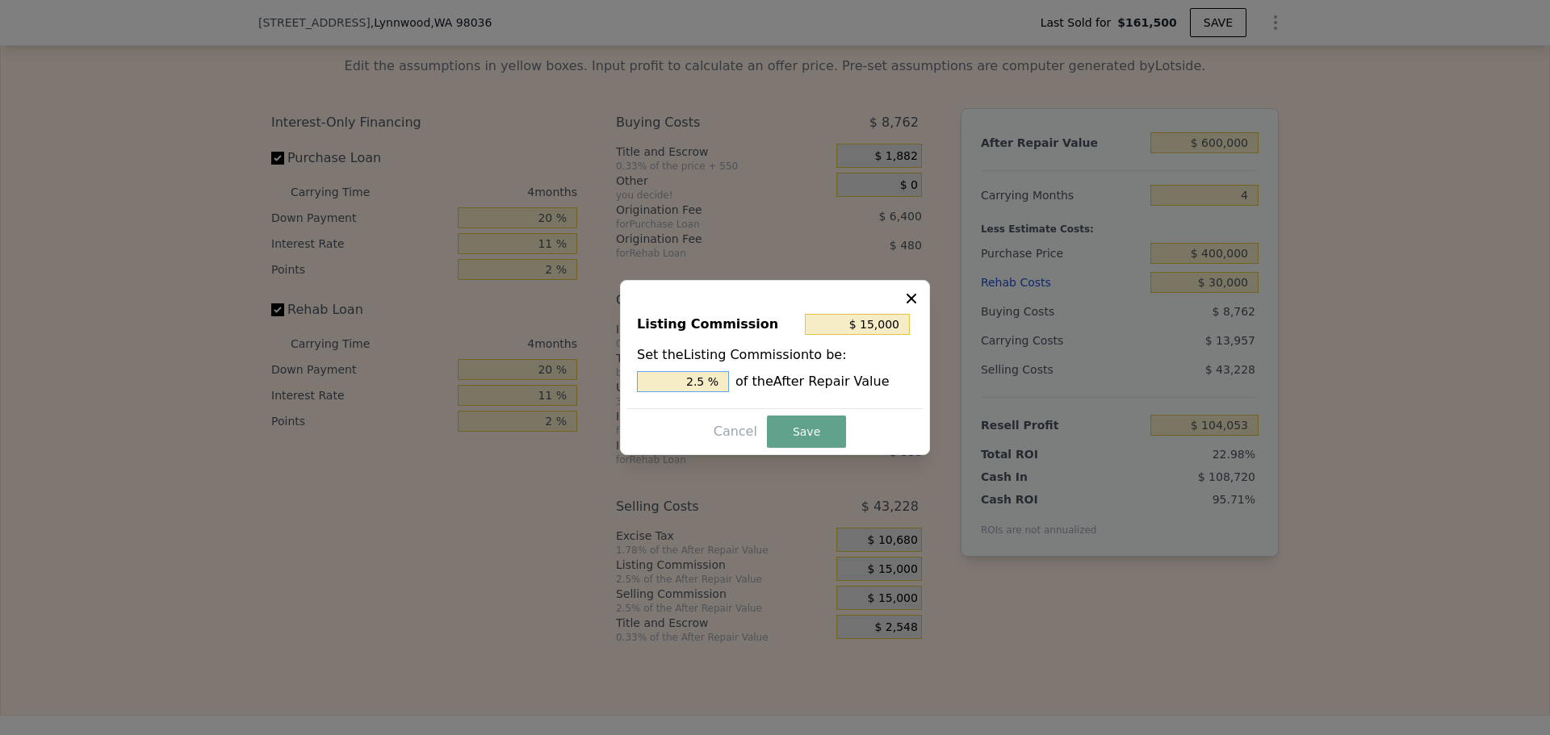
click at [707, 379] on input "2.5 %" at bounding box center [683, 381] width 92 height 21
type input "$ 12,000"
type input "2 %"
click at [787, 424] on button "Save" at bounding box center [806, 432] width 79 height 32
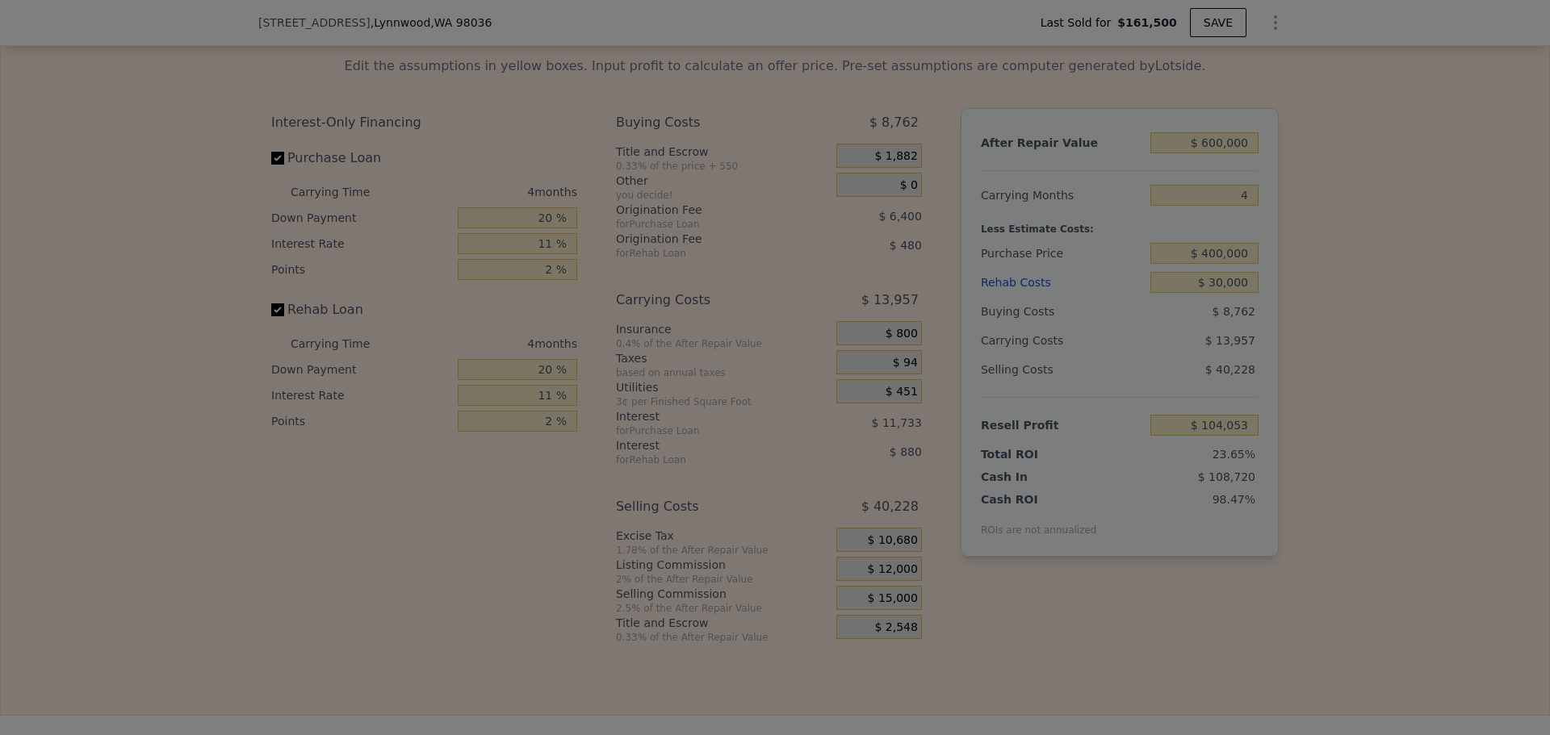
type input "$ 107,053"
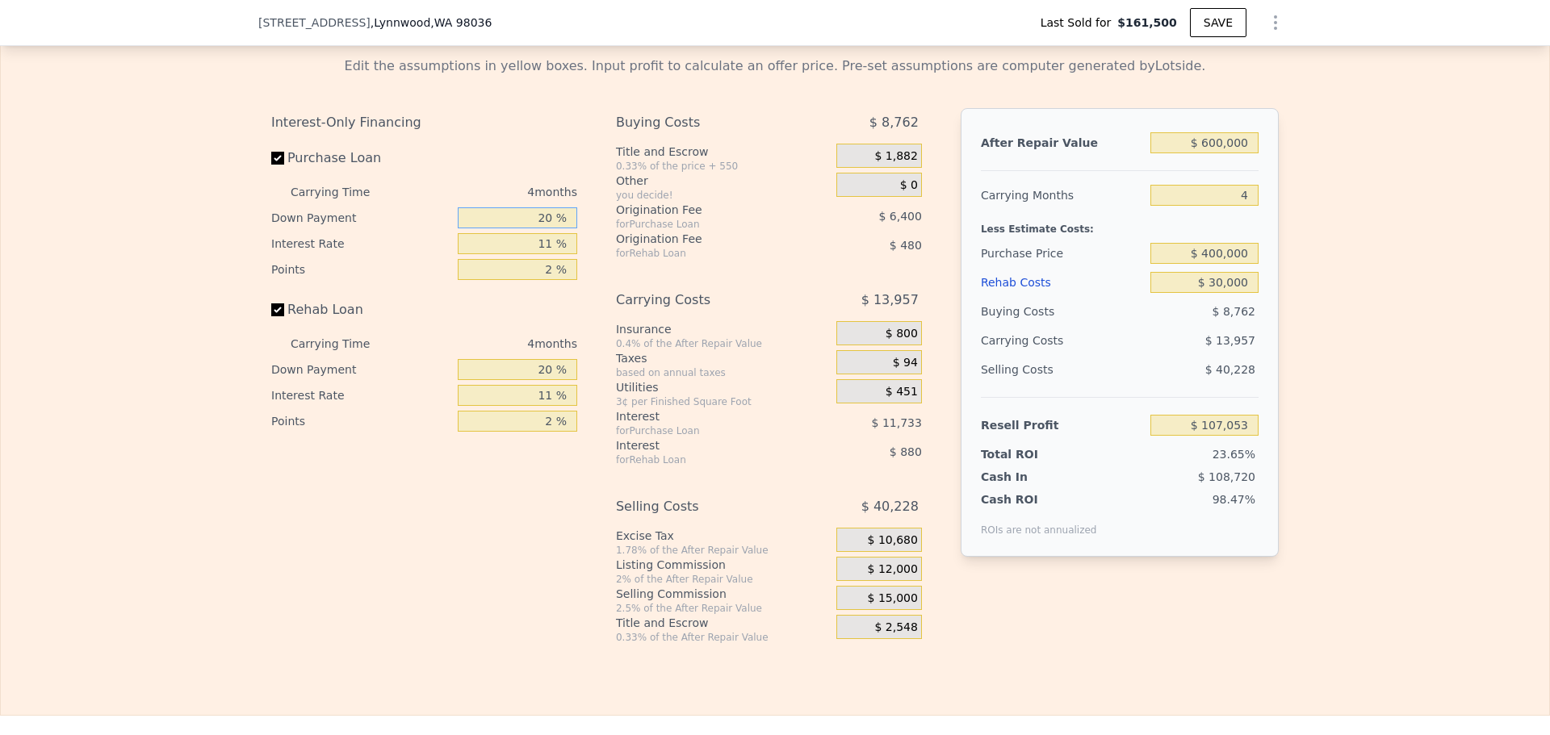
click at [546, 223] on input "20 %" at bounding box center [517, 217] width 119 height 21
click at [539, 225] on input "20 %" at bounding box center [517, 217] width 119 height 21
type input "10 %"
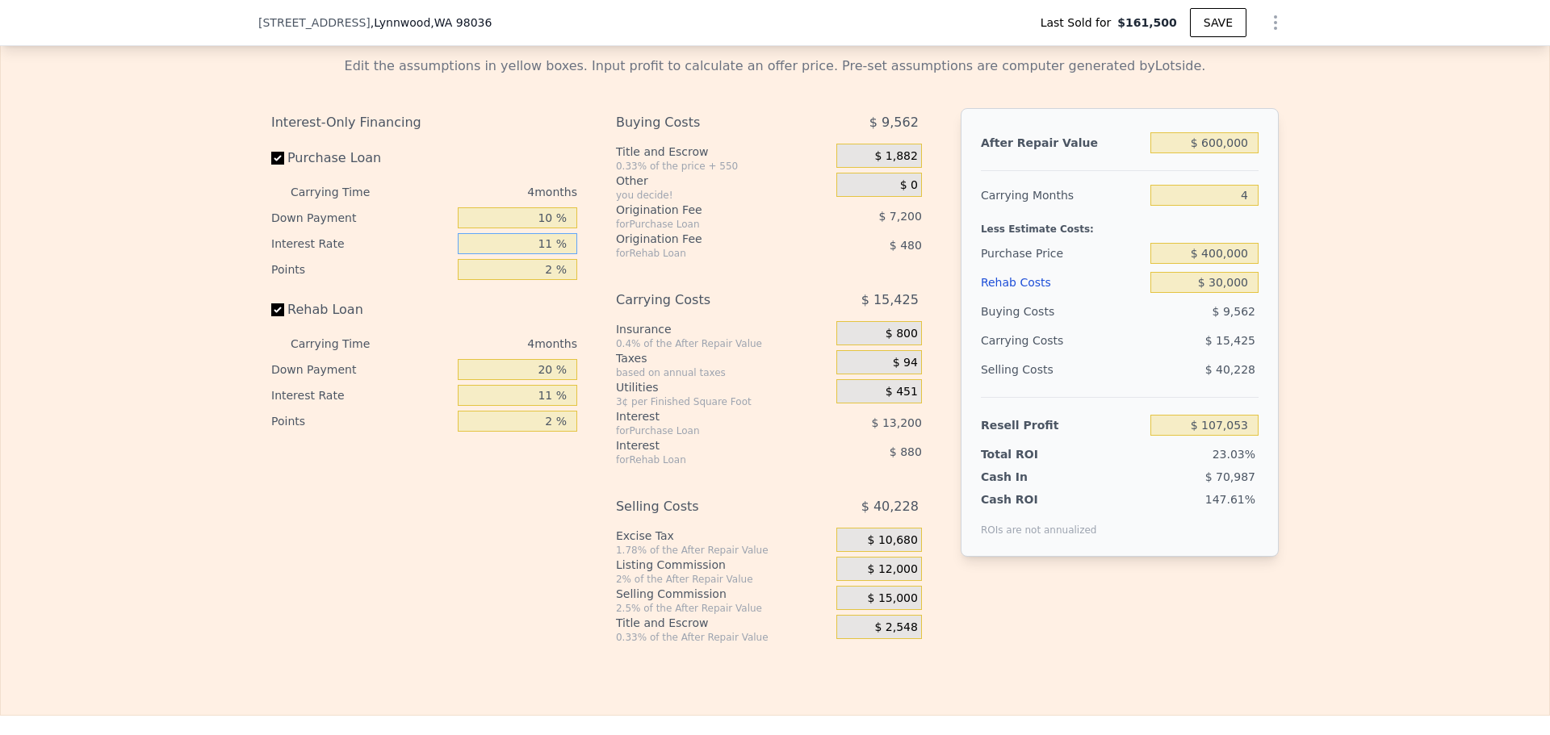
type input "$ 104,785"
type input "10 %"
type input "1 %"
type input "$ 109,585"
type input "10 %"
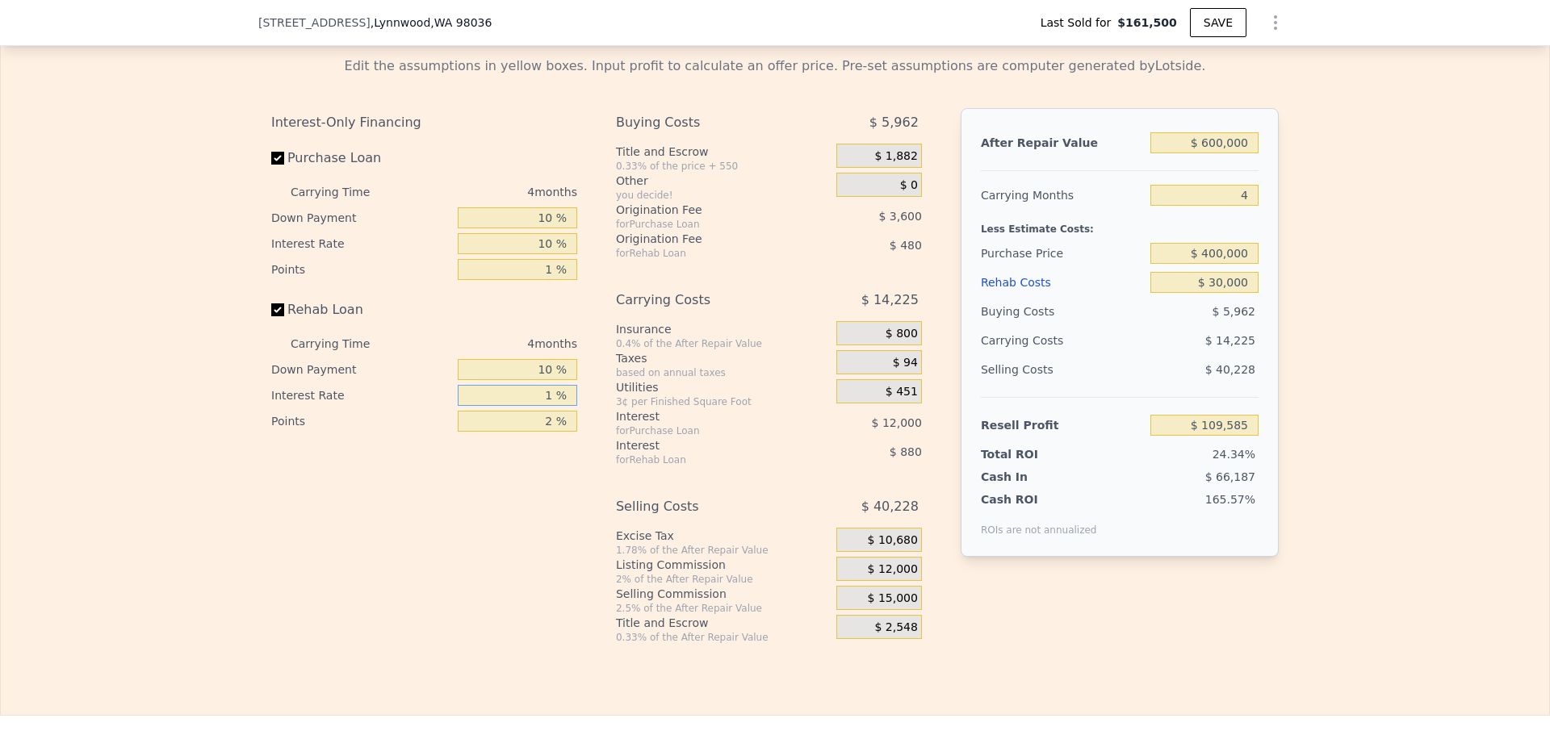
type input "10 %"
type input "$ 109,413"
type input "10 %"
type input "1 %"
type input "$ 109,775"
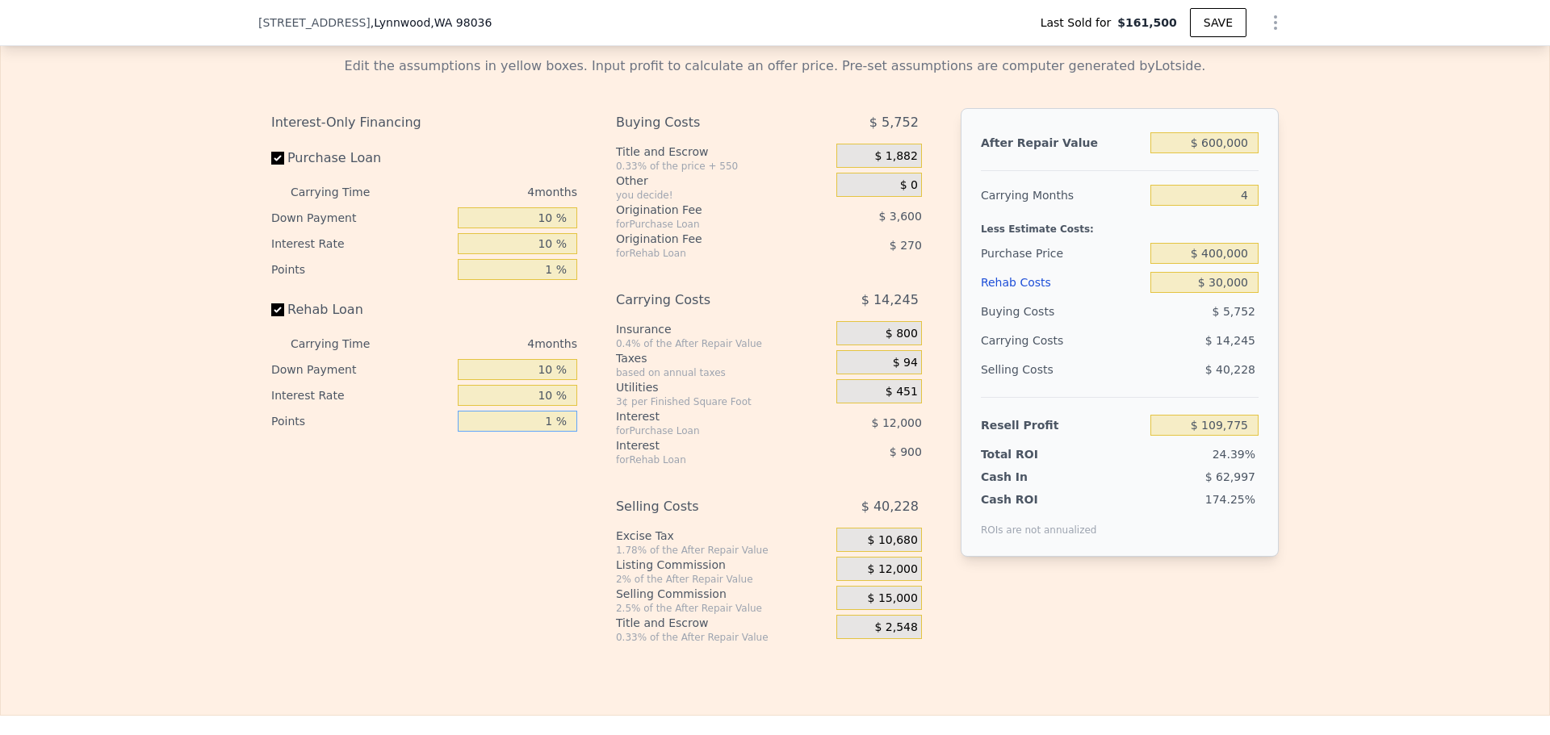
type input "1 %"
click at [1402, 467] on div "Edit the assumptions in yellow boxes. Input profit to calculate an offer price.…" at bounding box center [775, 344] width 1548 height 601
click at [1215, 263] on input "$ 400,000" at bounding box center [1204, 253] width 108 height 21
click at [1320, 268] on div "Edit the assumptions in yellow boxes. Input profit to calculate an offer price.…" at bounding box center [775, 344] width 1548 height 601
type input "$ 716,000"
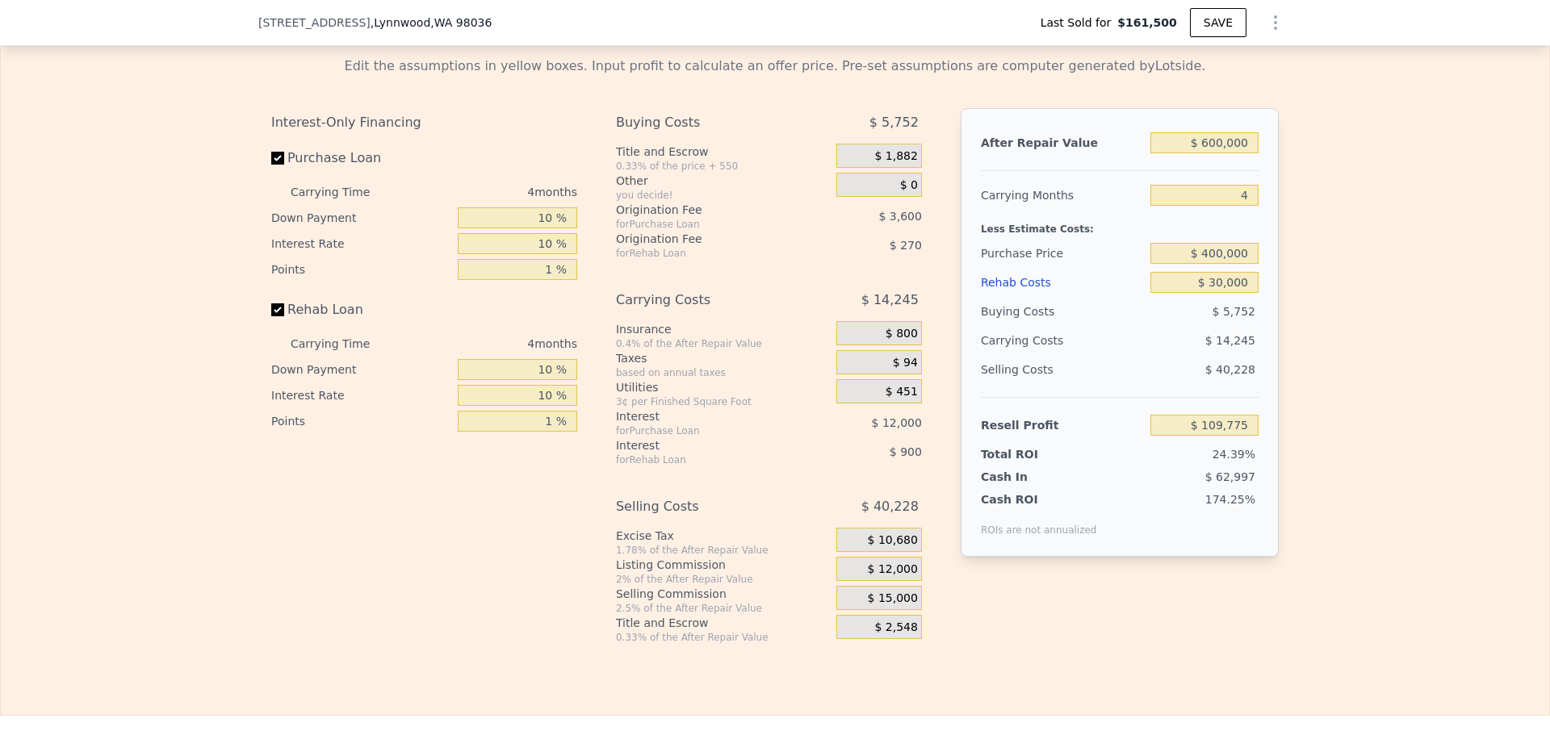
type input "6"
type input "$ 0"
type input "$ 489,996"
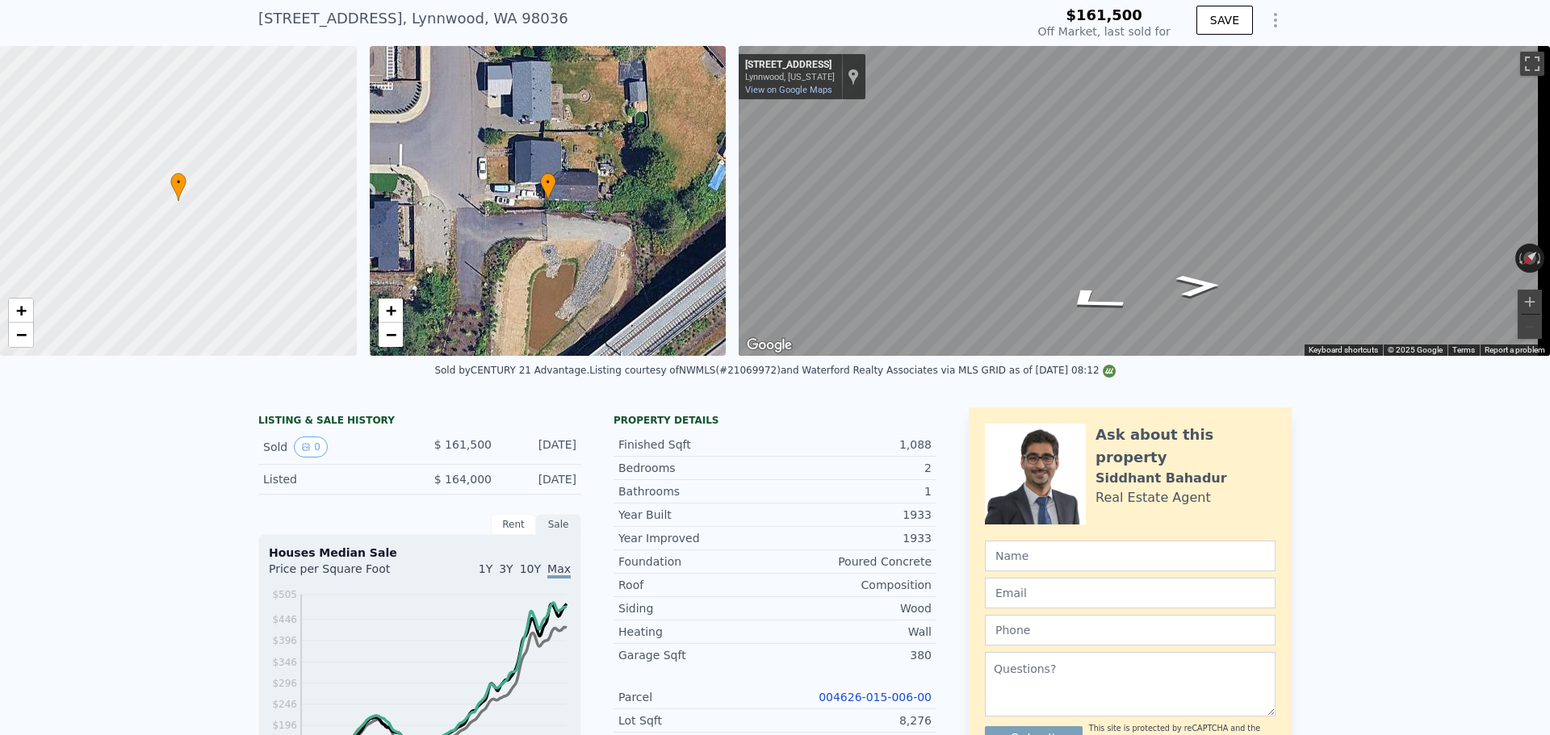
scroll to position [6, 0]
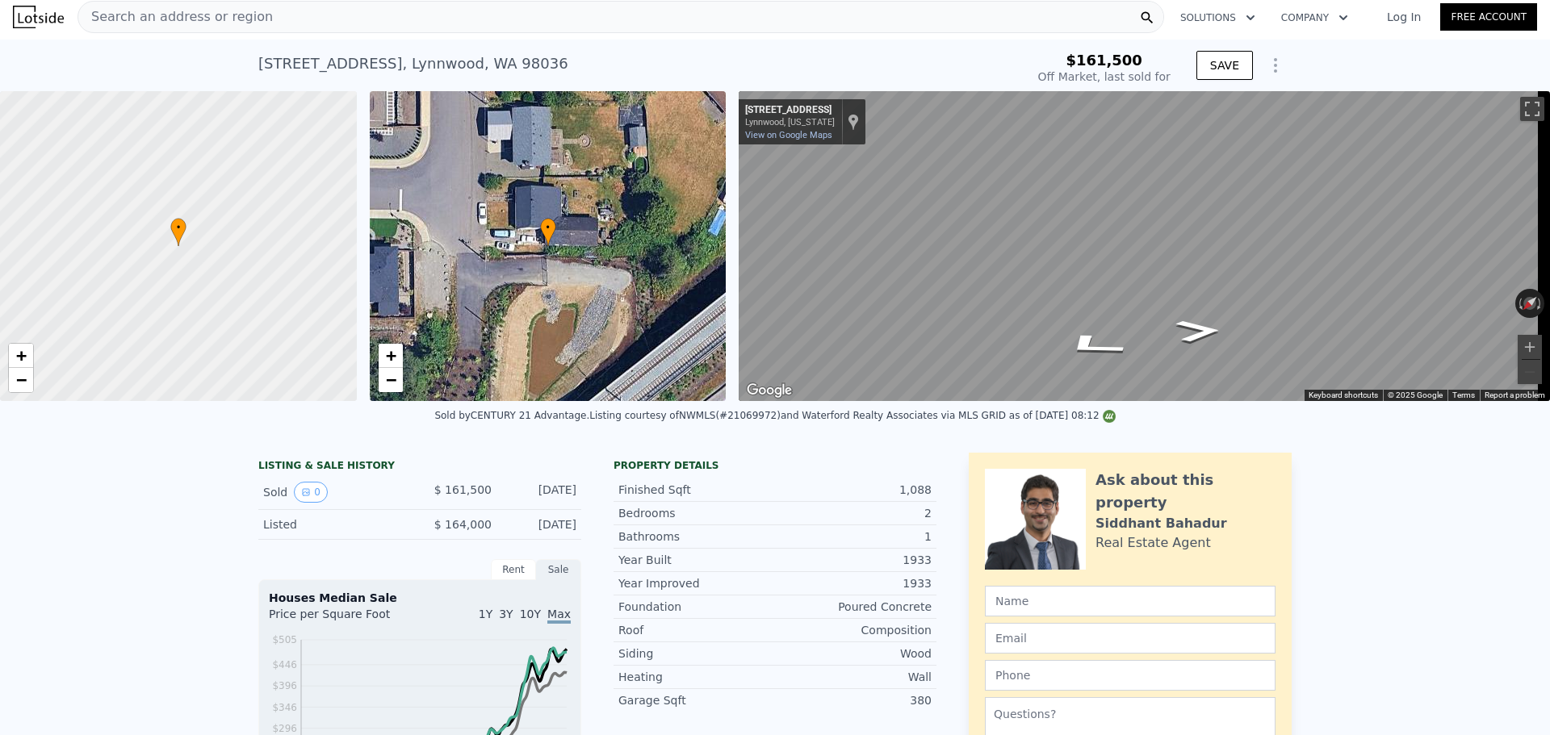
click at [166, 19] on span "Search an address or region" at bounding box center [175, 16] width 195 height 19
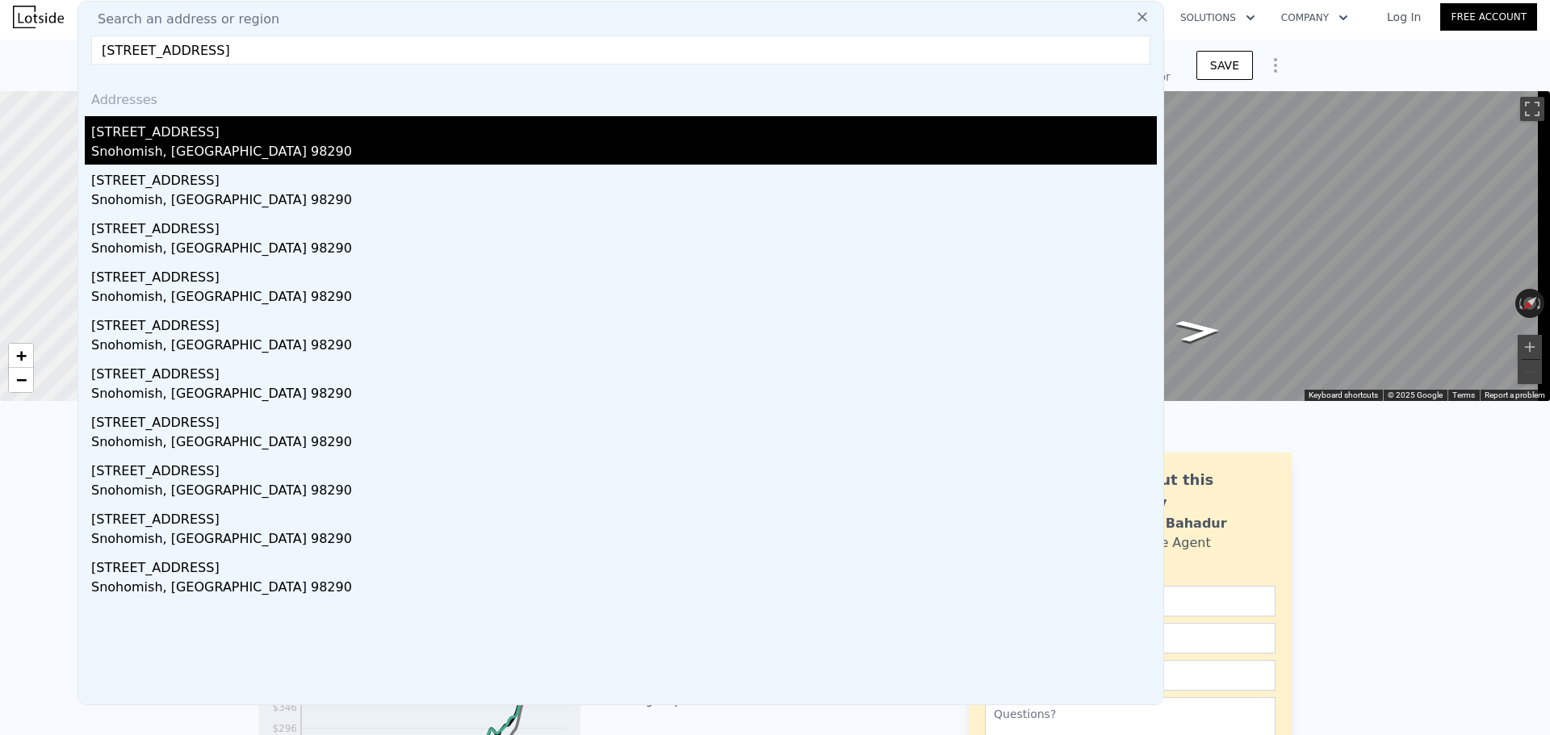
type input "[STREET_ADDRESS]"
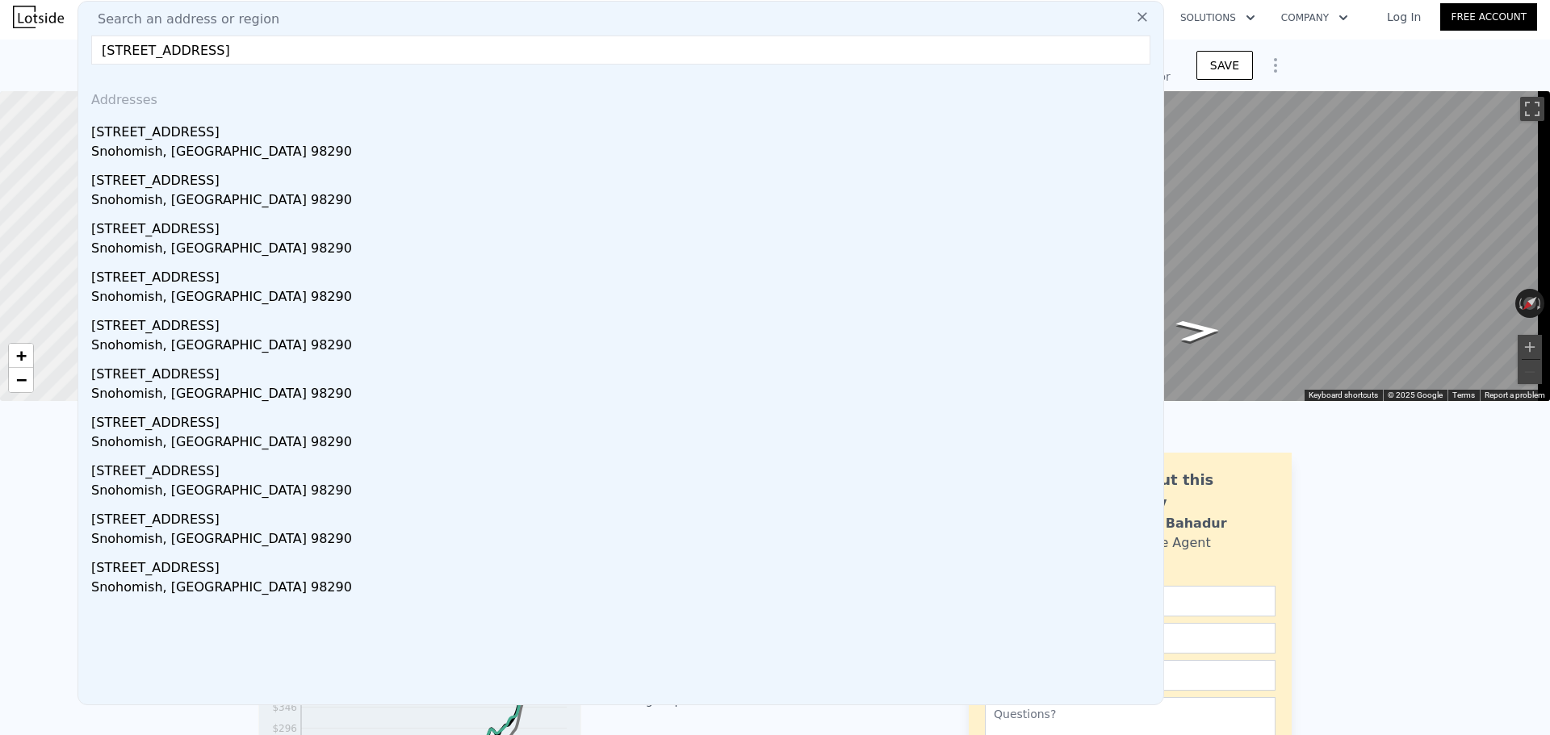
drag, startPoint x: 184, startPoint y: 132, endPoint x: 208, endPoint y: 119, distance: 27.4
click at [184, 132] on div "[STREET_ADDRESS]" at bounding box center [624, 129] width 1066 height 26
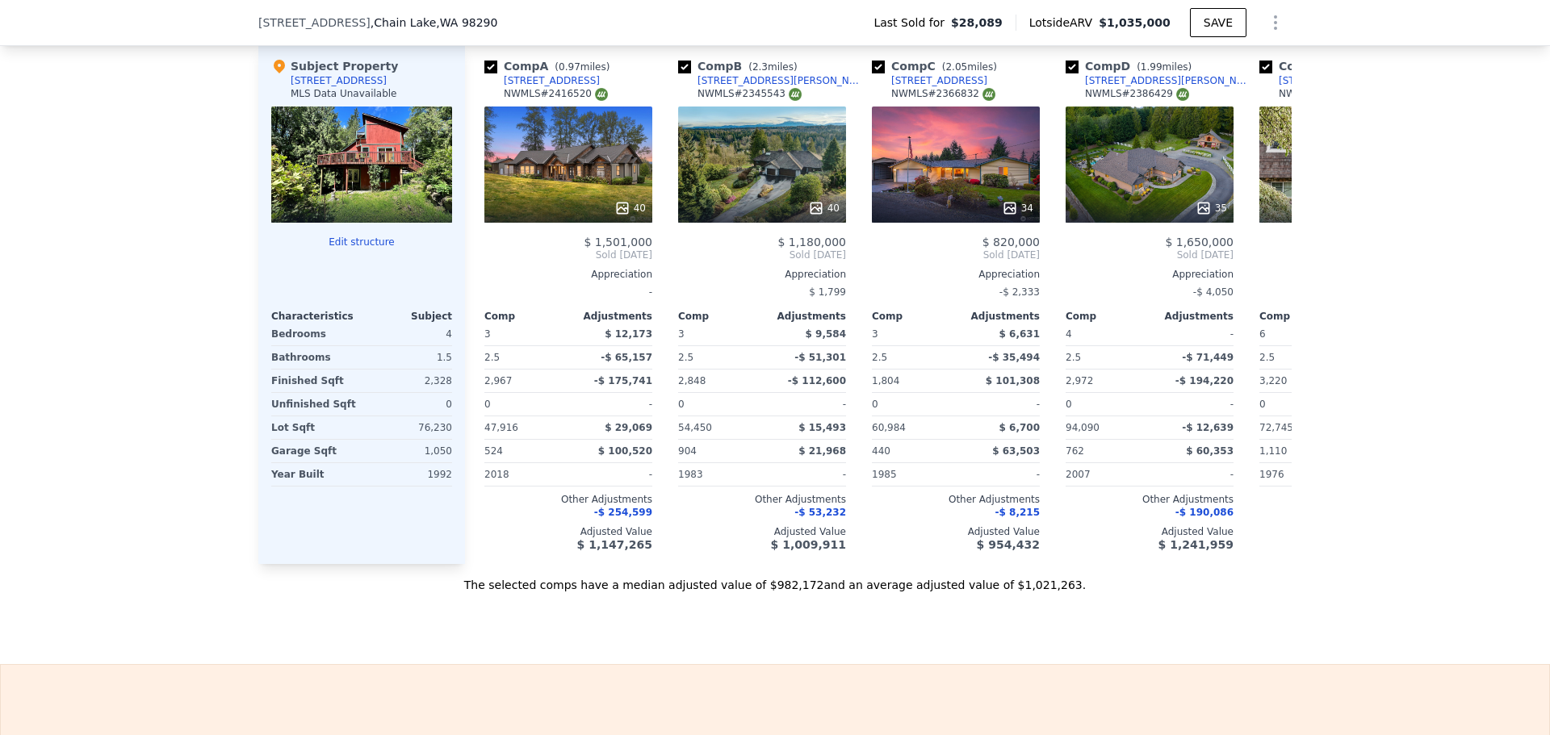
scroll to position [1615, 0]
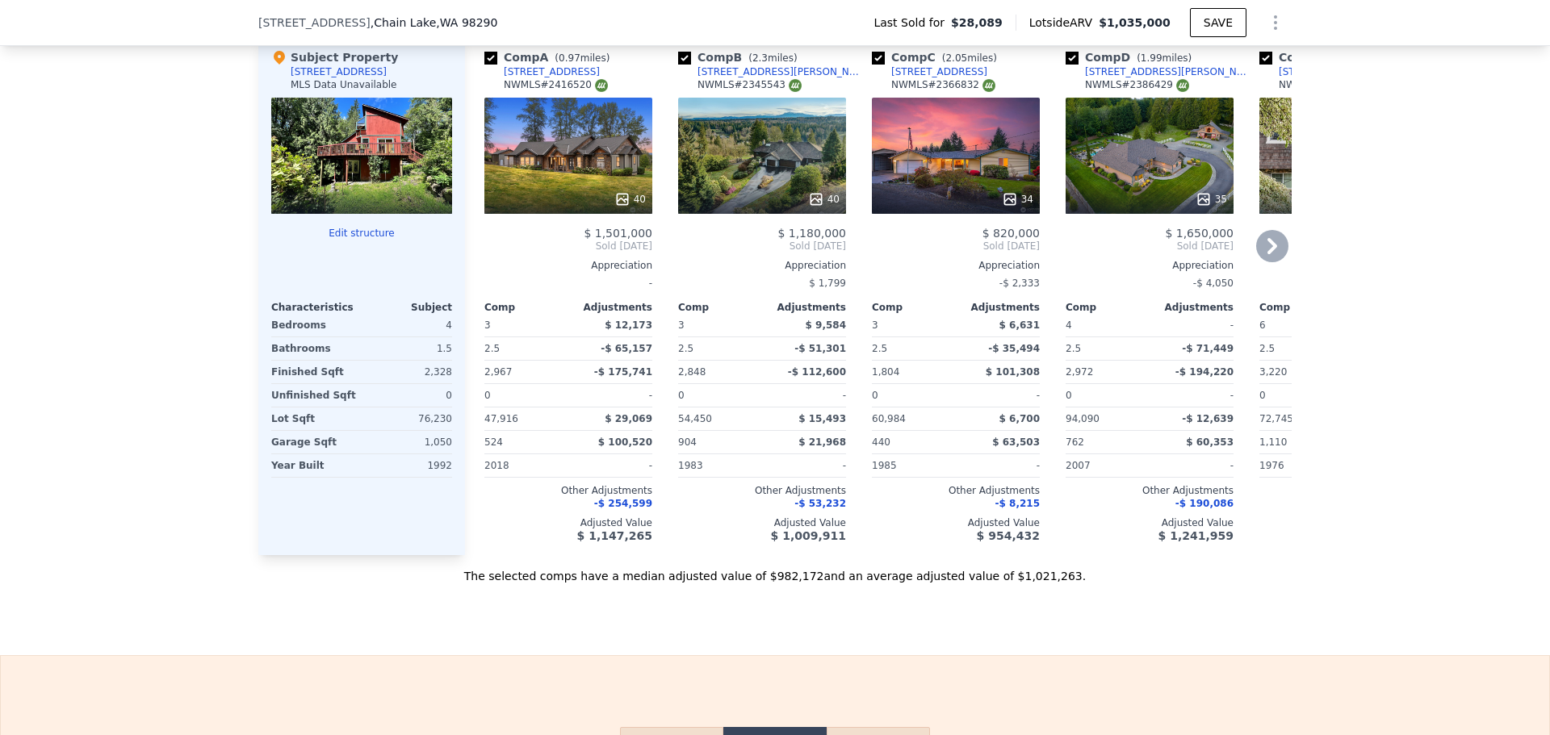
click at [1267, 254] on icon at bounding box center [1272, 246] width 10 height 16
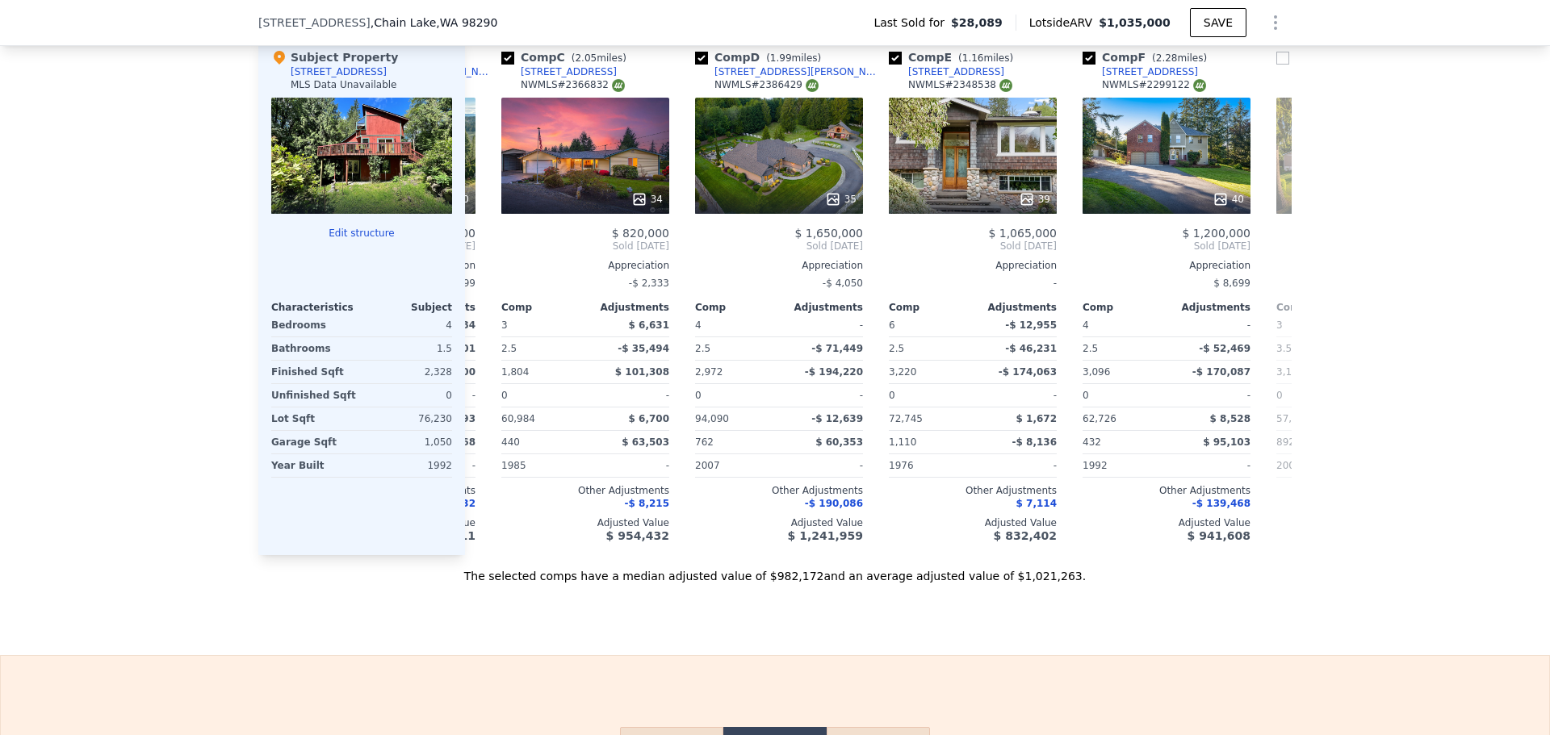
scroll to position [0, 388]
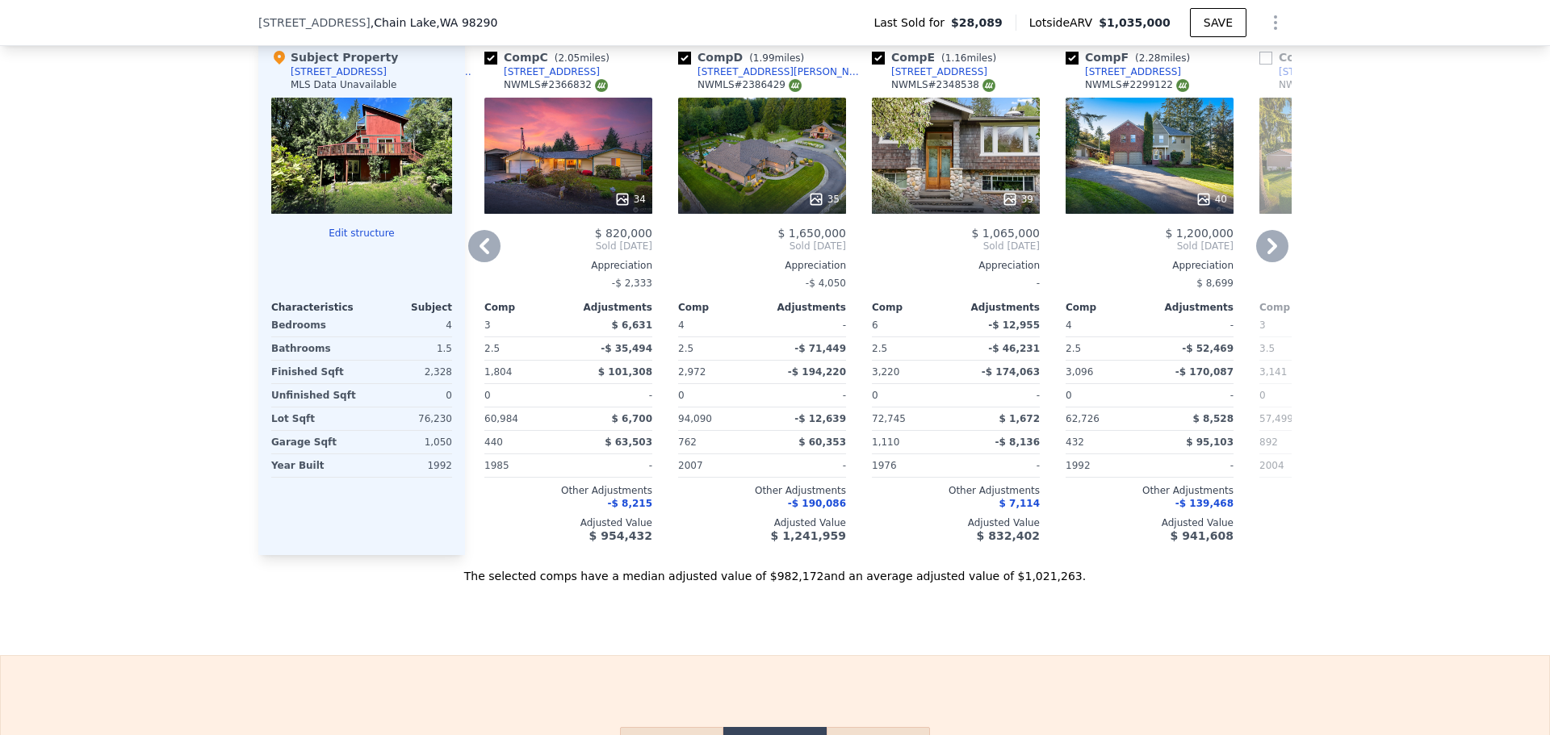
click at [1268, 254] on icon at bounding box center [1272, 246] width 10 height 16
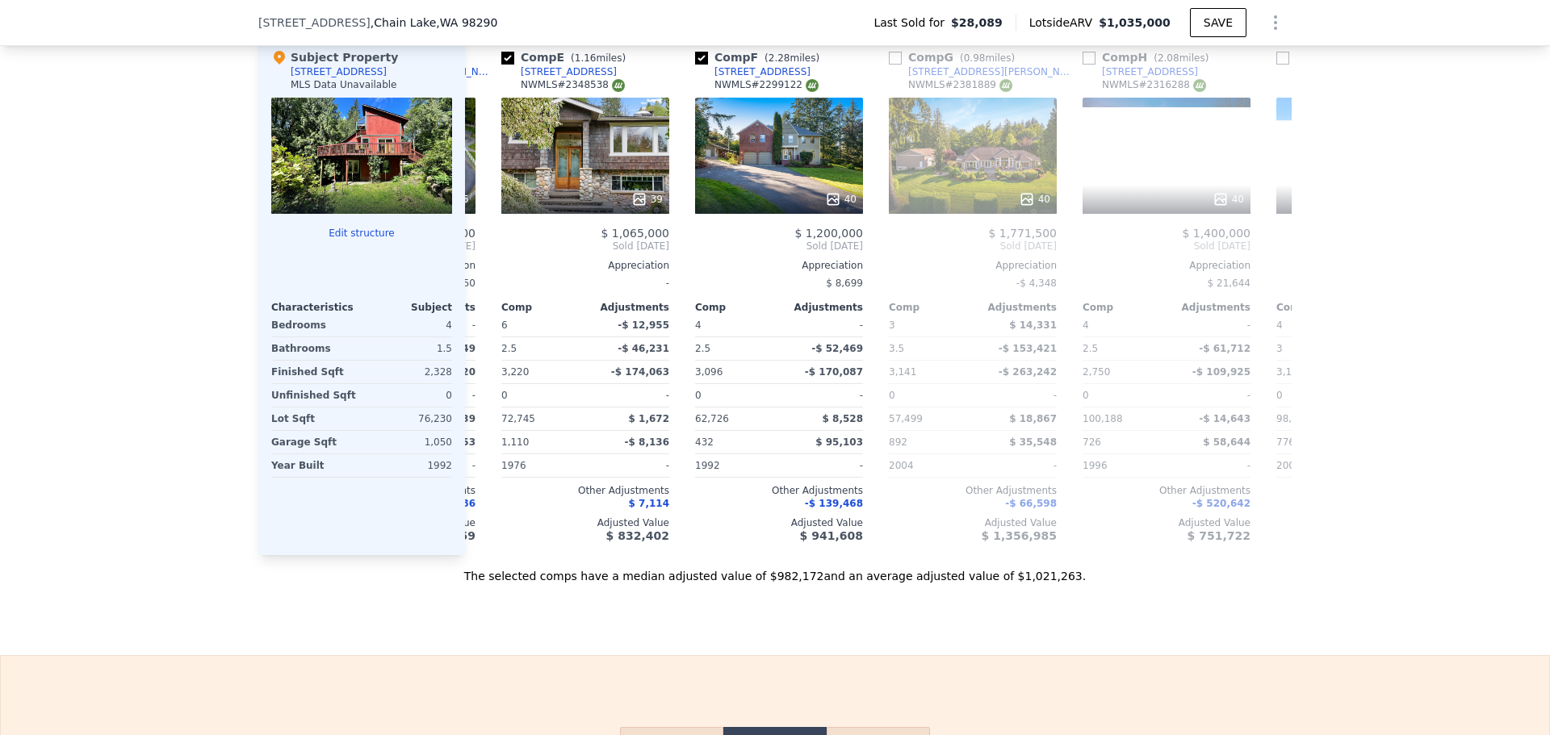
scroll to position [0, 775]
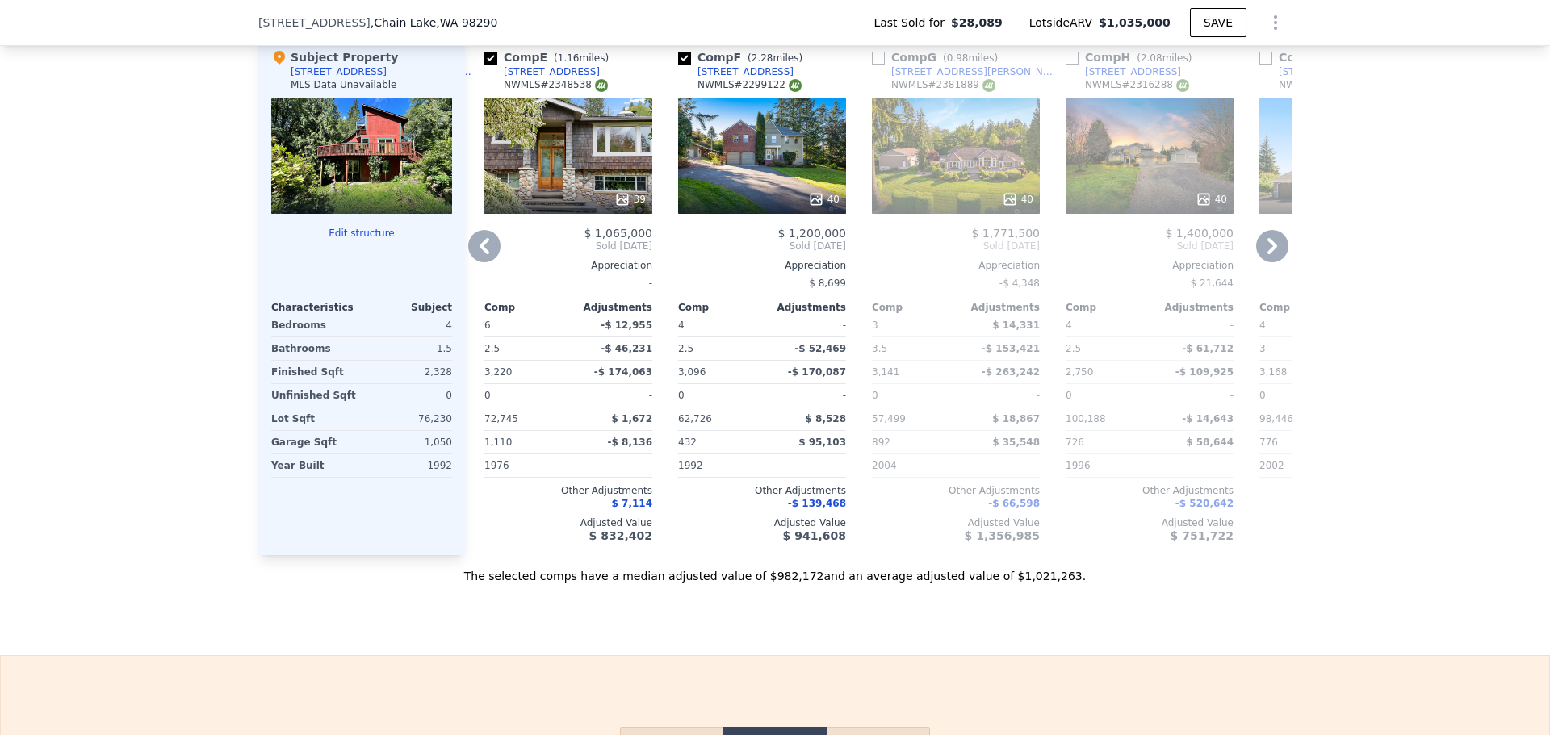
click at [1268, 254] on icon at bounding box center [1272, 246] width 10 height 16
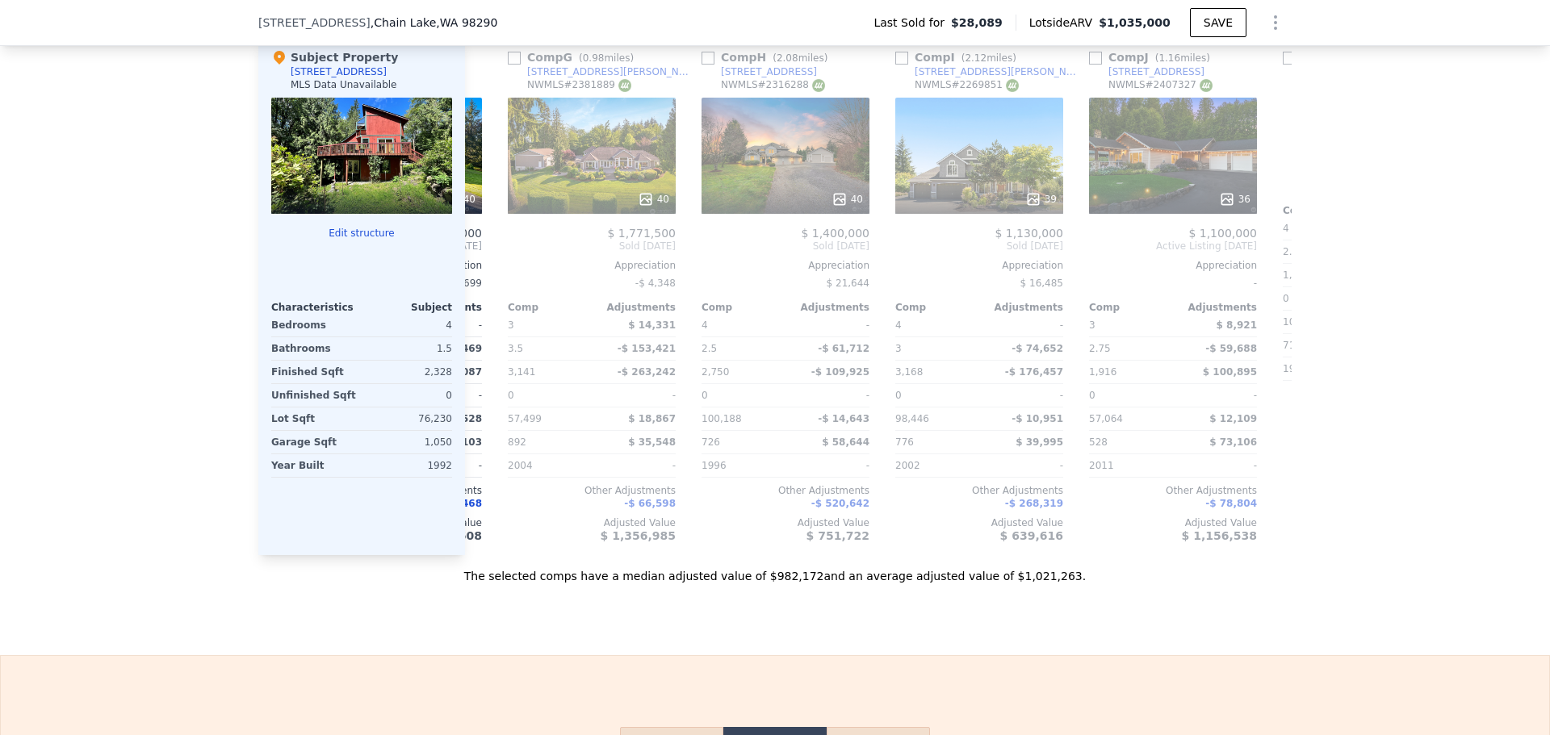
scroll to position [0, 1163]
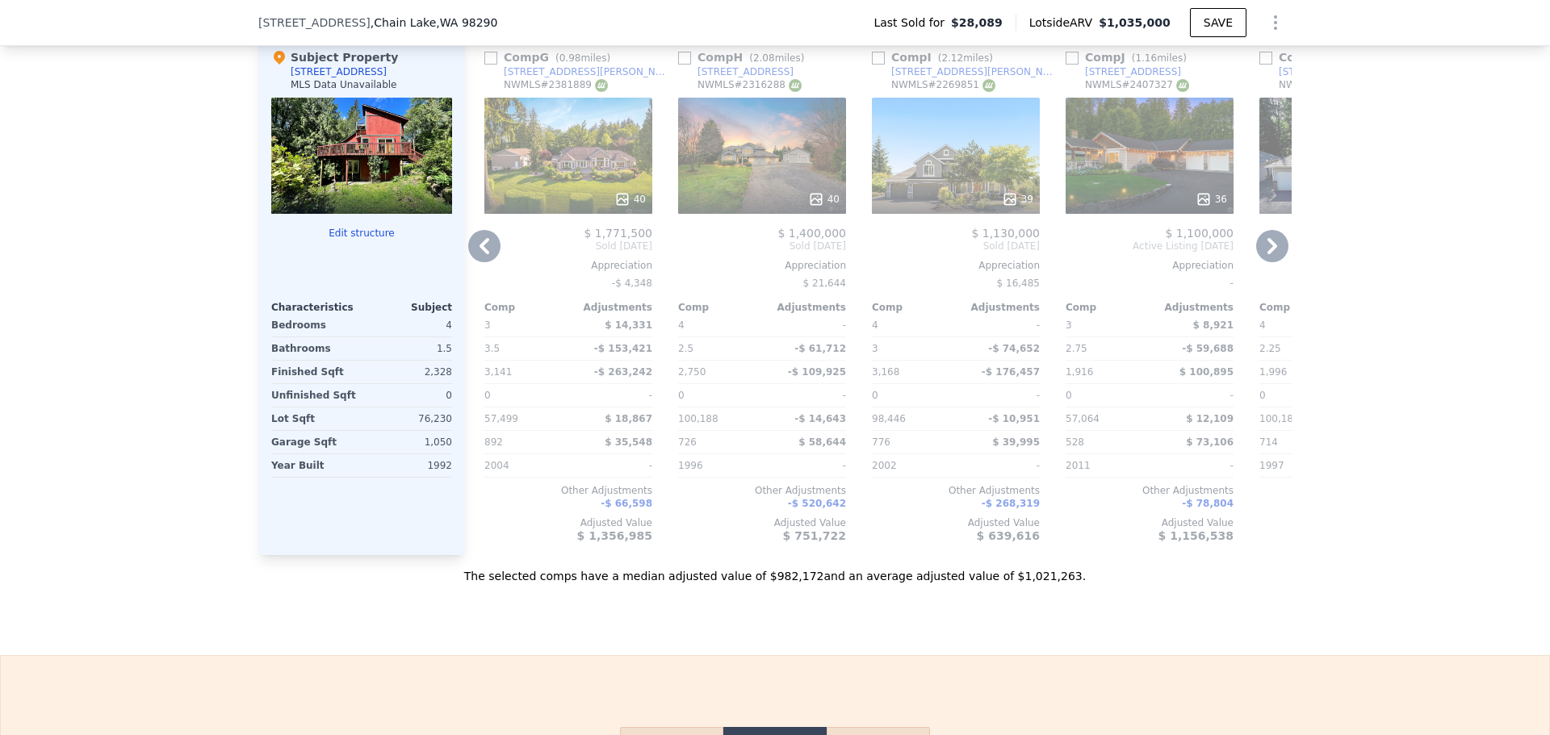
click at [1268, 254] on icon at bounding box center [1272, 246] width 10 height 16
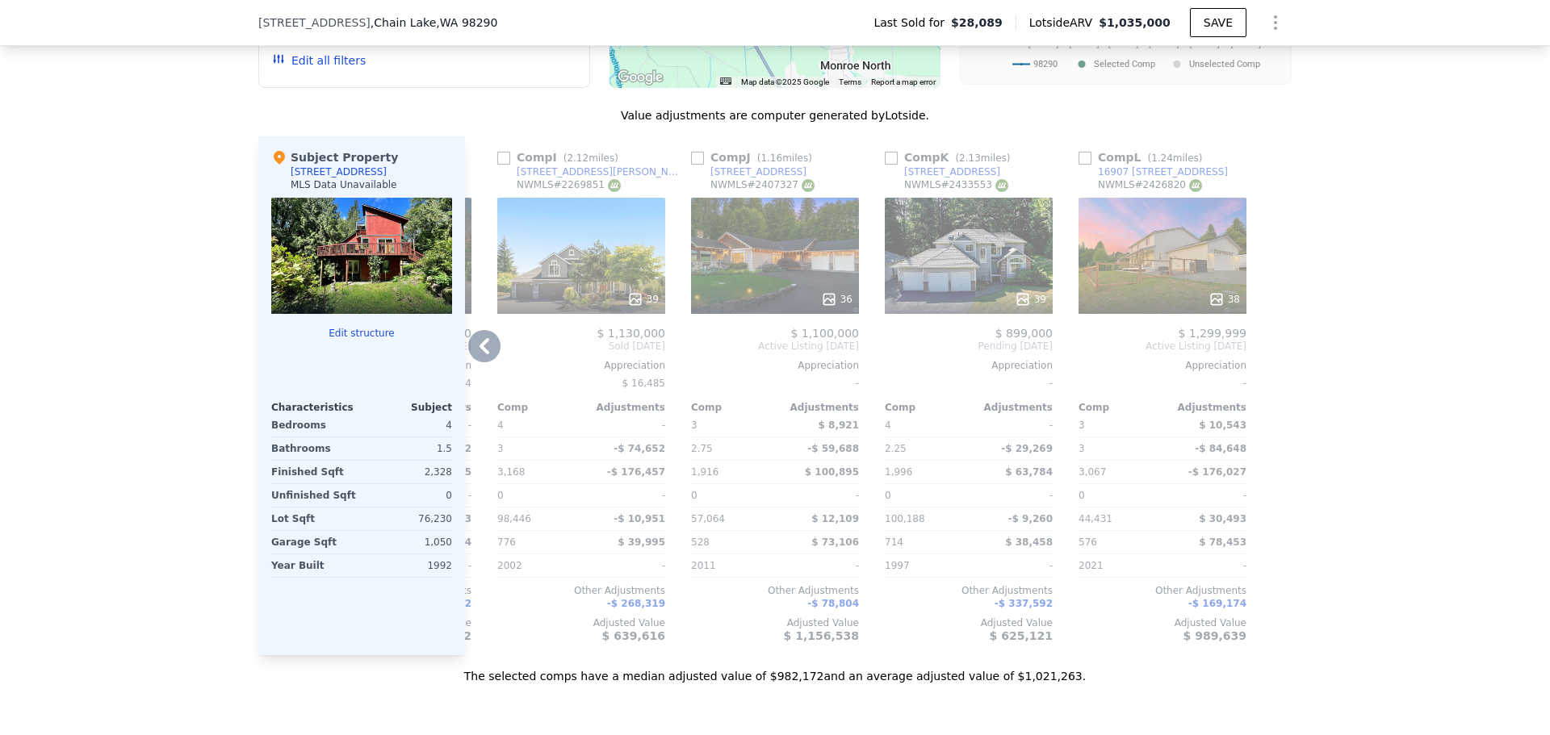
scroll to position [1615, 0]
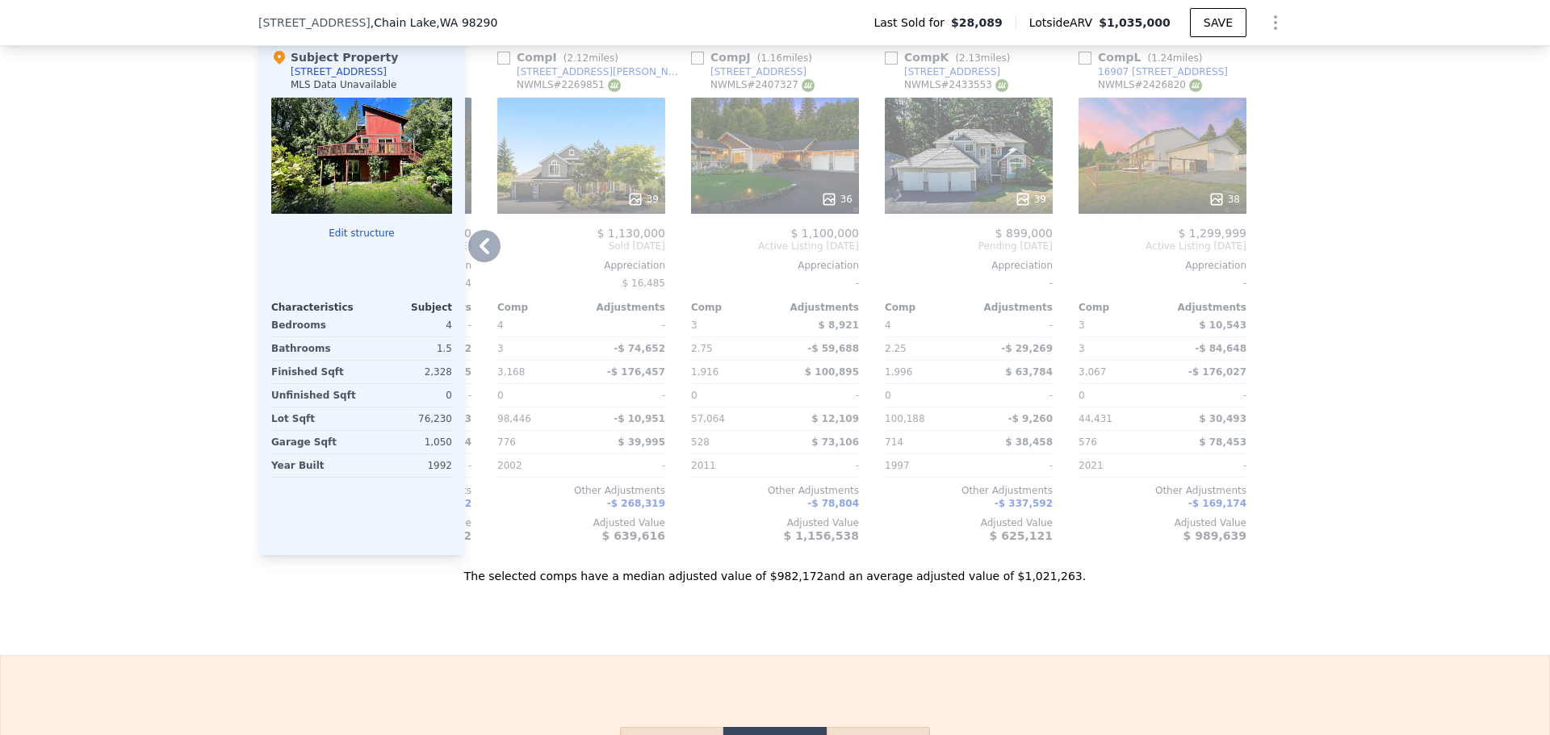
click at [486, 258] on icon at bounding box center [484, 246] width 32 height 32
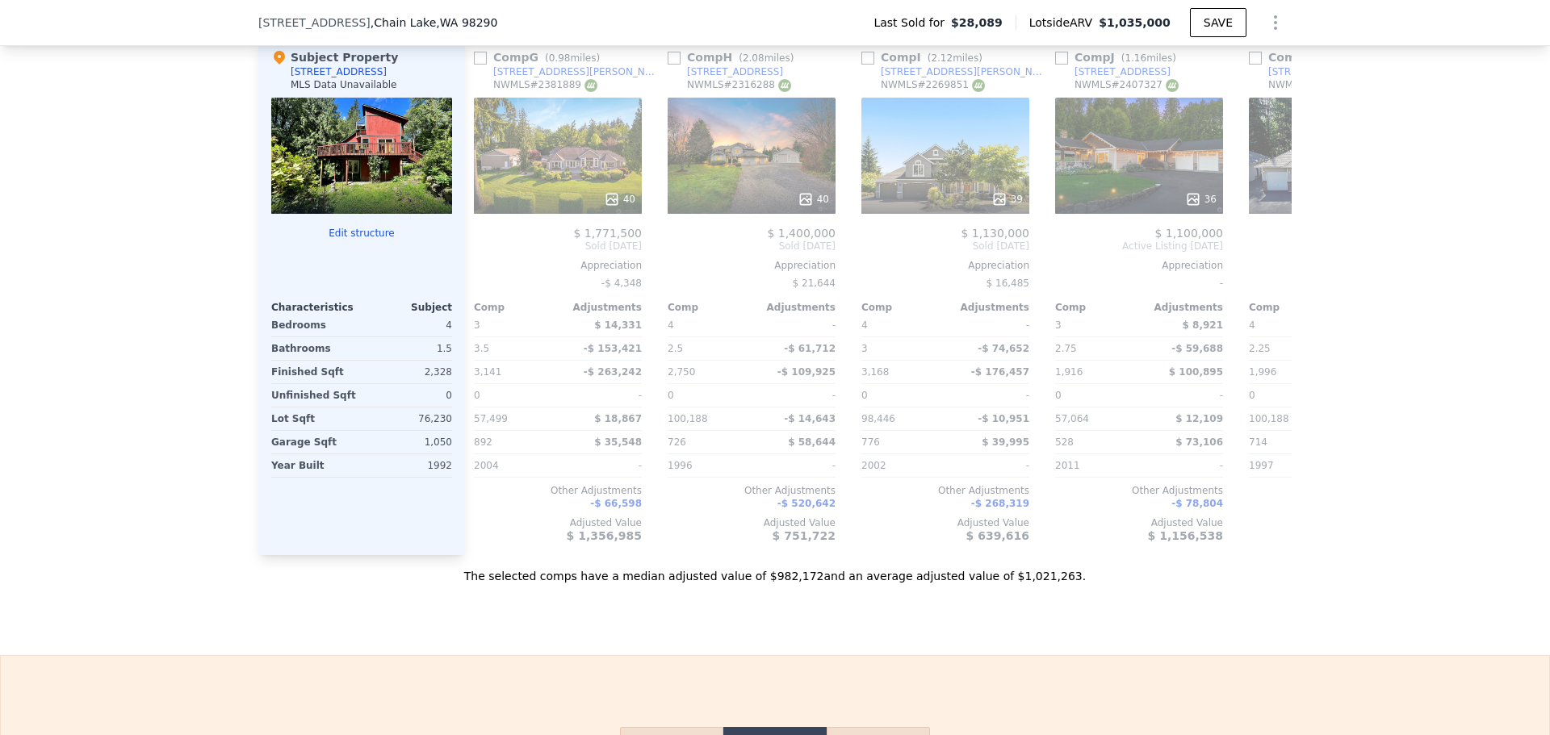
scroll to position [0, 1150]
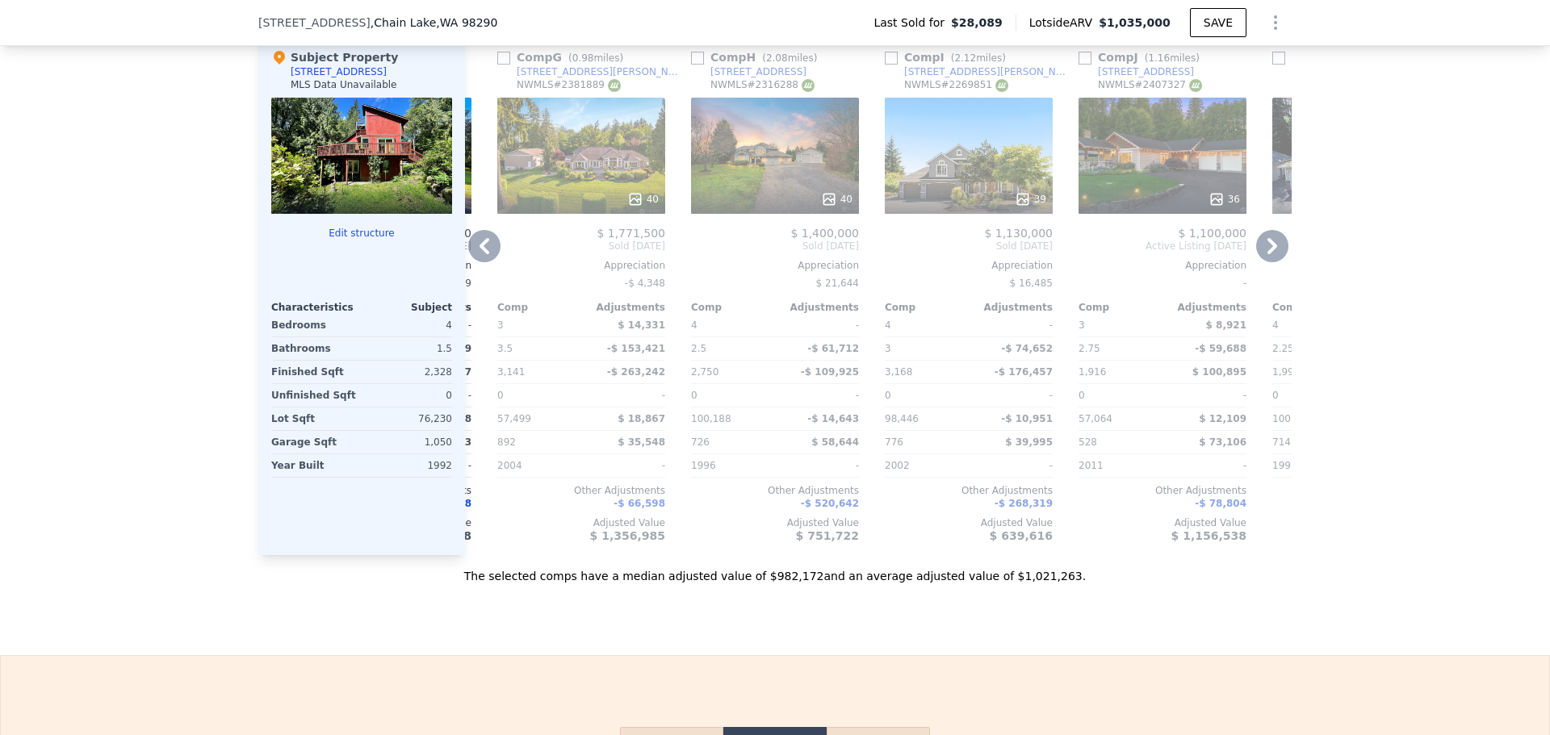
click at [485, 258] on icon at bounding box center [484, 246] width 32 height 32
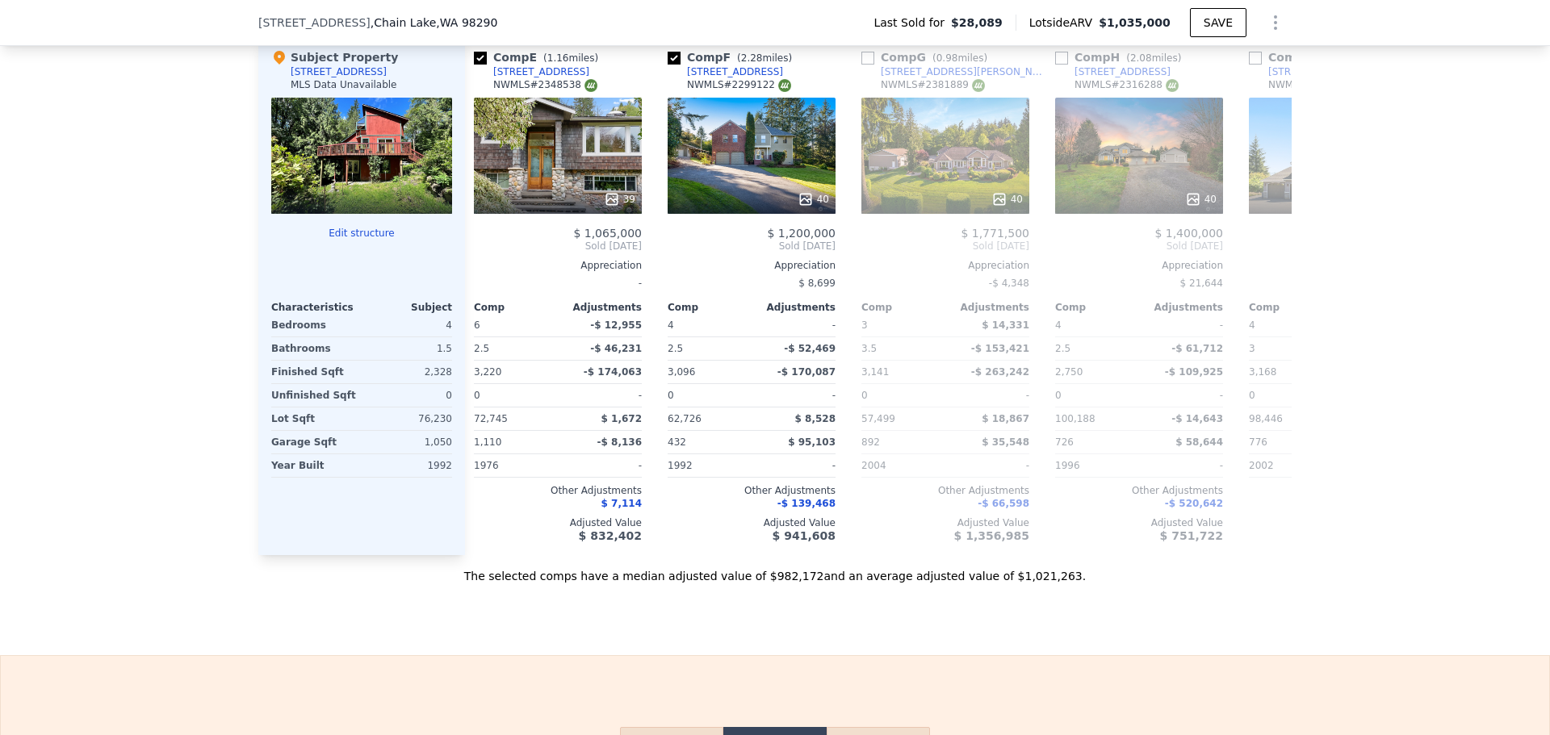
scroll to position [0, 762]
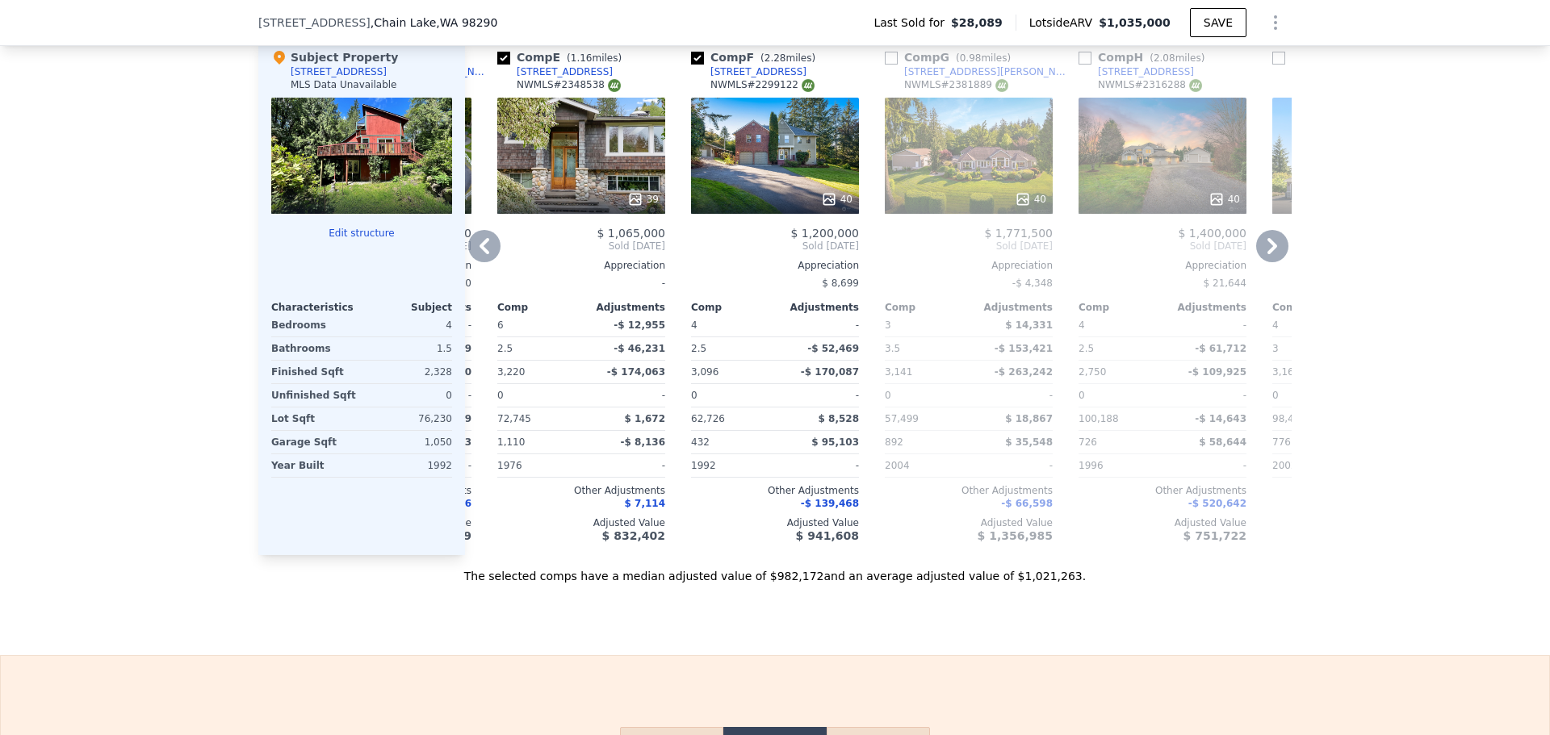
click at [485, 258] on icon at bounding box center [484, 246] width 32 height 32
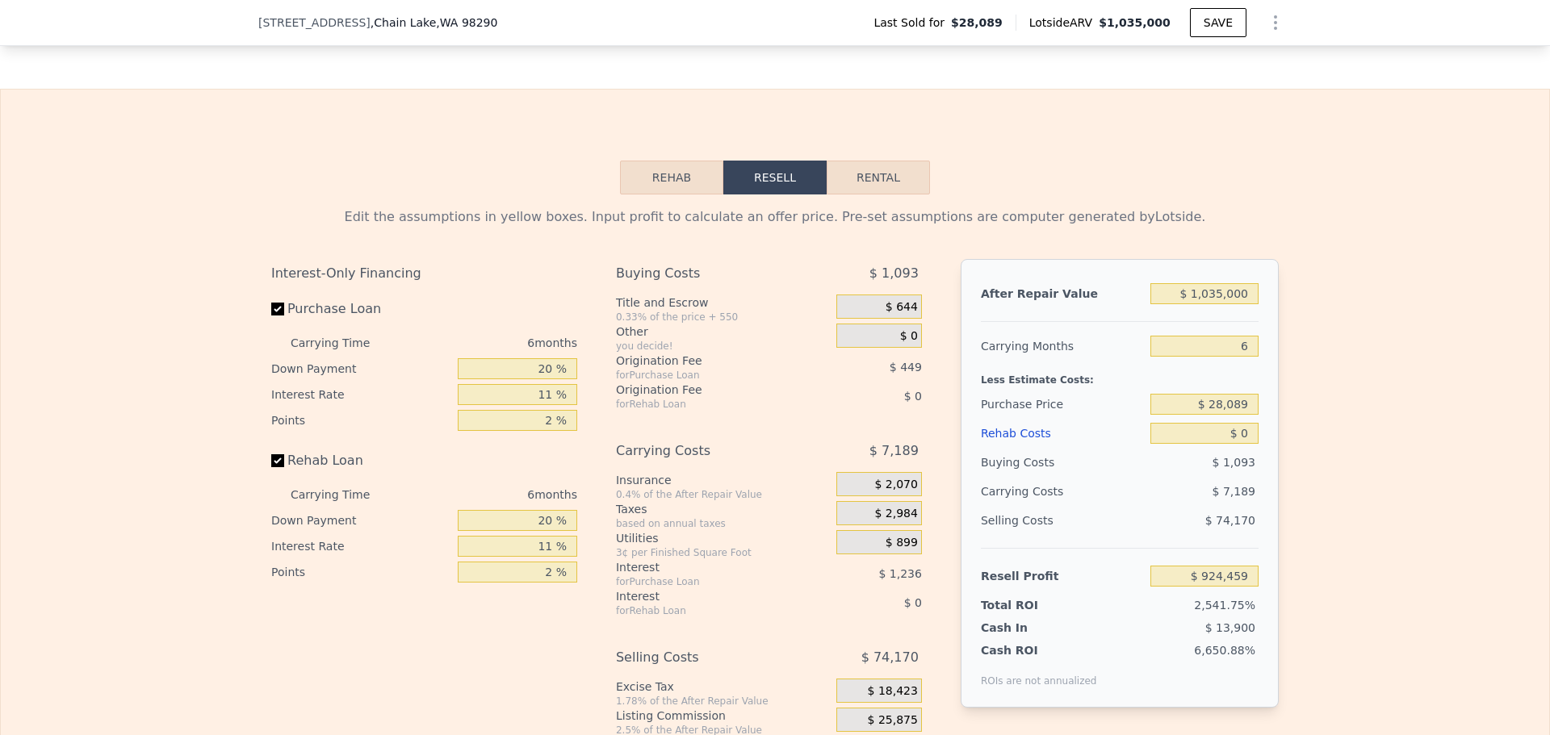
scroll to position [2260, 0]
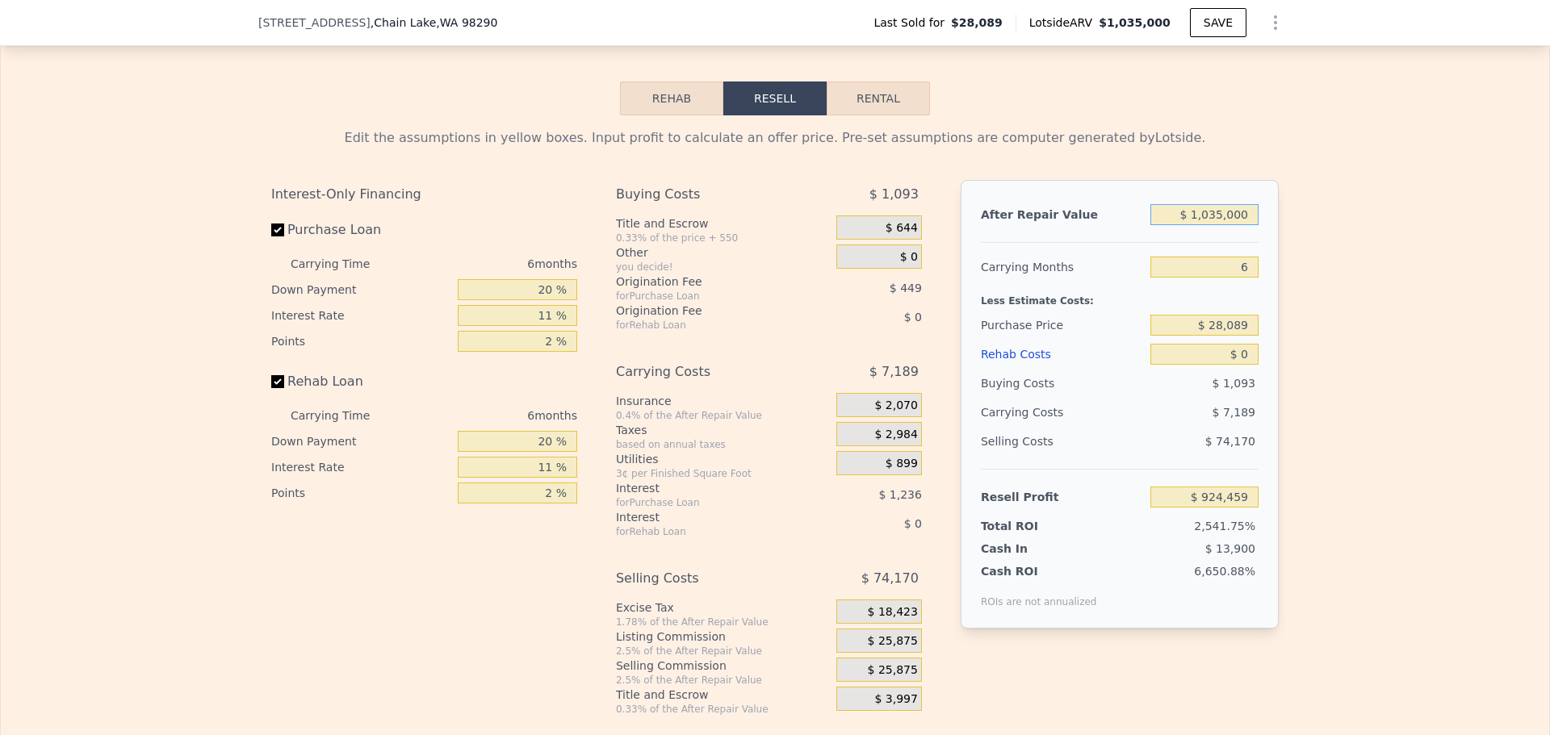
click at [1238, 225] on input "$ 1,035,000" at bounding box center [1204, 214] width 108 height 21
type input "$ 750,000"
type input "$ 660,301"
type input "$ 750,000"
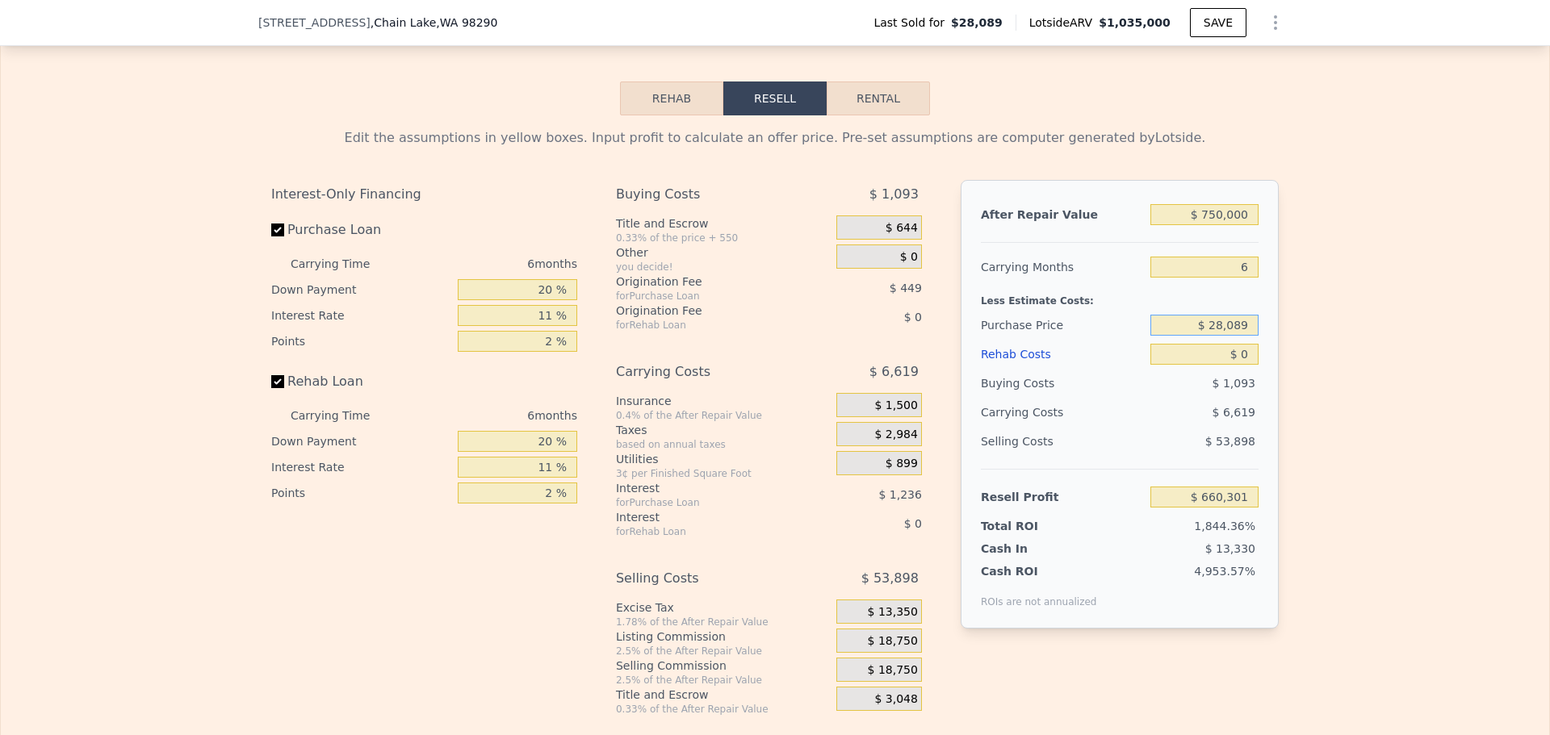
click at [1226, 336] on input "$ 28,089" at bounding box center [1204, 325] width 108 height 21
type input "$ 400,000"
type input "$ 264,839"
drag, startPoint x: 1242, startPoint y: 385, endPoint x: 1227, endPoint y: 383, distance: 15.5
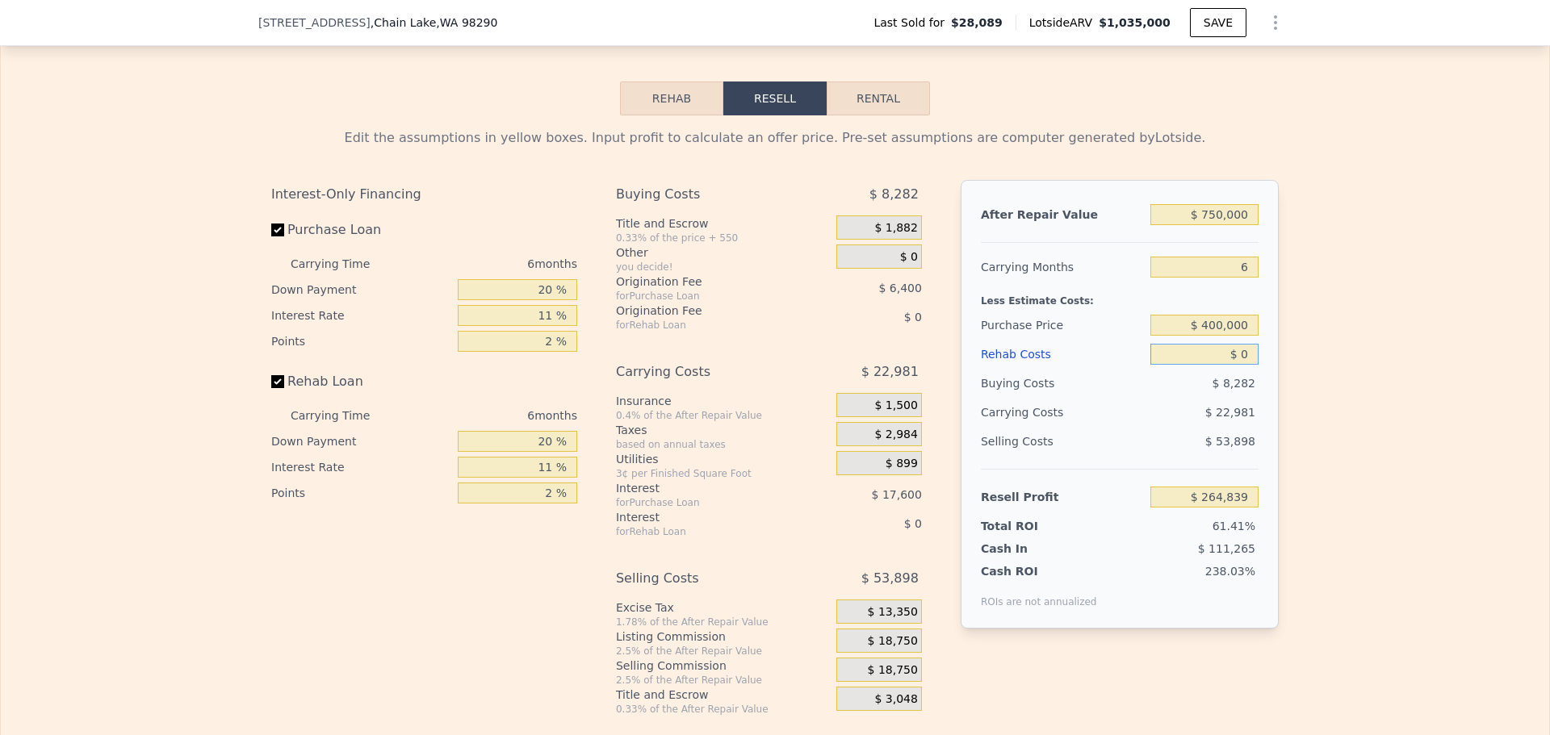
click at [1227, 365] on input "$ 0" at bounding box center [1204, 354] width 108 height 21
type input "$ 90"
type input "$ 264,742"
type input "$ 90,000"
type input "$ 169,439"
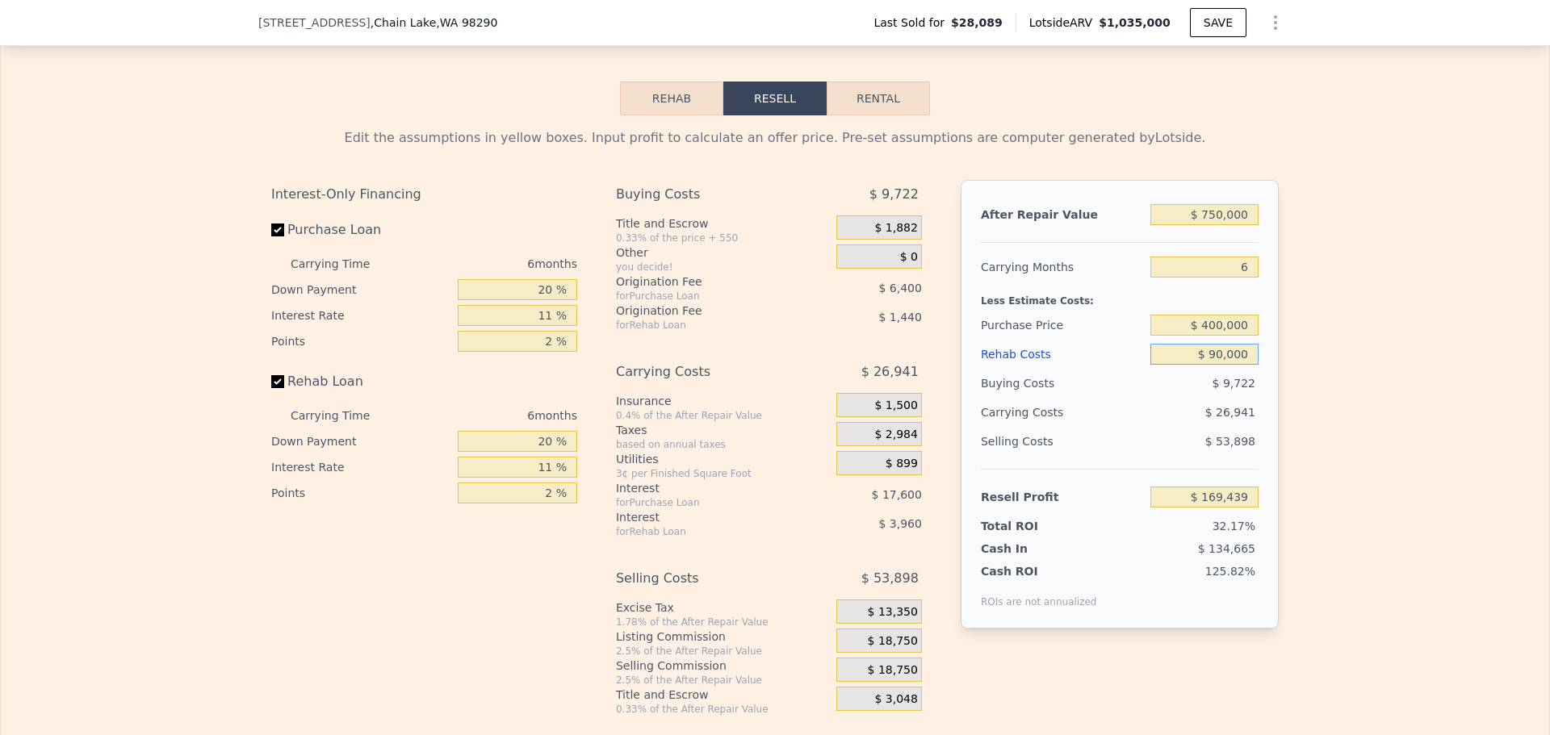
click at [1215, 365] on input "$ 90,000" at bounding box center [1204, 354] width 108 height 21
type input "$ 0000"
type input "$ 264,839"
type input "$ 100,000"
type input "$ 158,841"
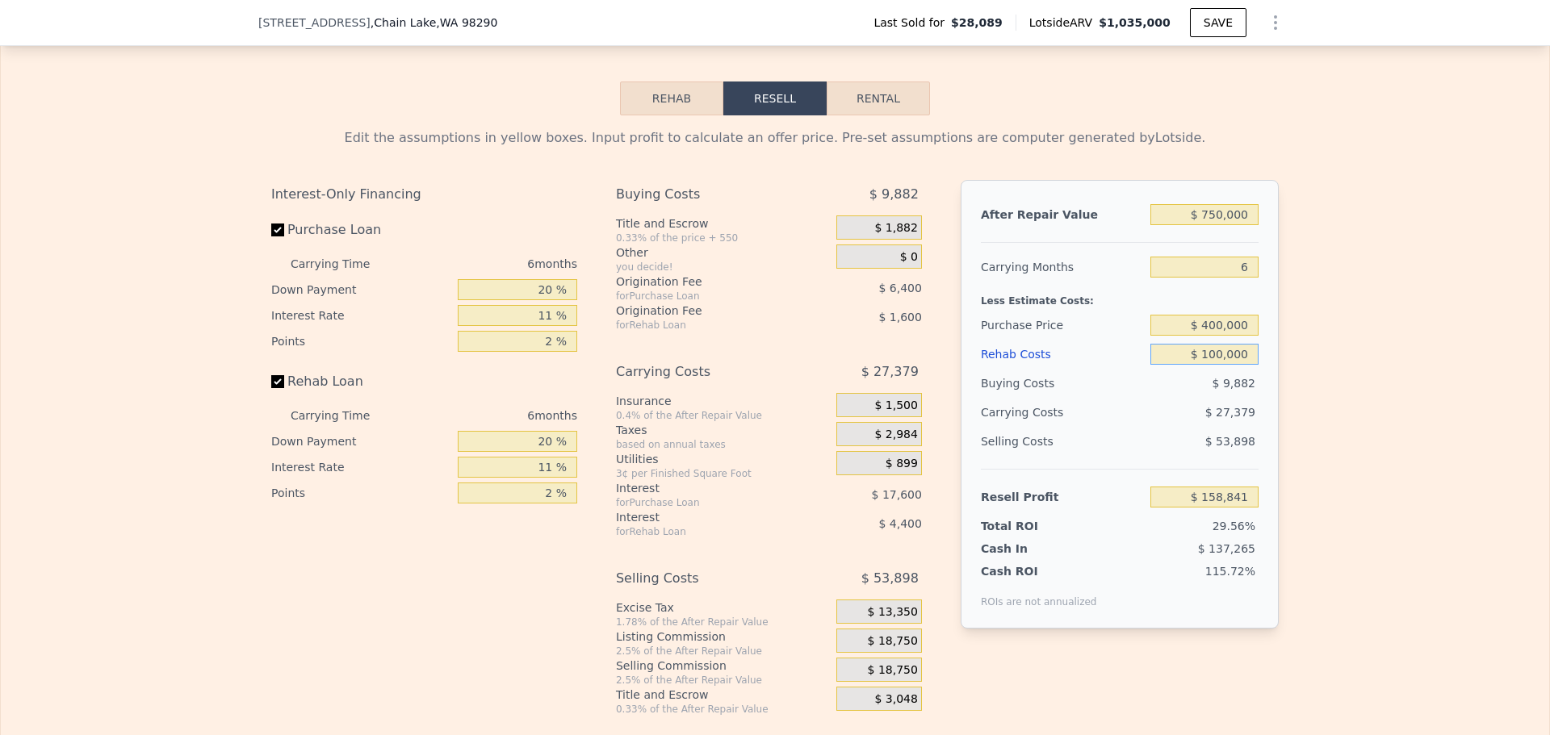
type input "$ 100,000"
click at [1288, 352] on div "Edit the assumptions in yellow boxes. Input profit to calculate an offer price.…" at bounding box center [775, 415] width 1548 height 601
click at [1218, 336] on input "$ 400,000" at bounding box center [1204, 325] width 108 height 21
drag, startPoint x: 1301, startPoint y: 350, endPoint x: 1241, endPoint y: 387, distance: 70.6
click at [1302, 350] on div "Edit the assumptions in yellow boxes. Input profit to calculate an offer price.…" at bounding box center [775, 415] width 1548 height 601
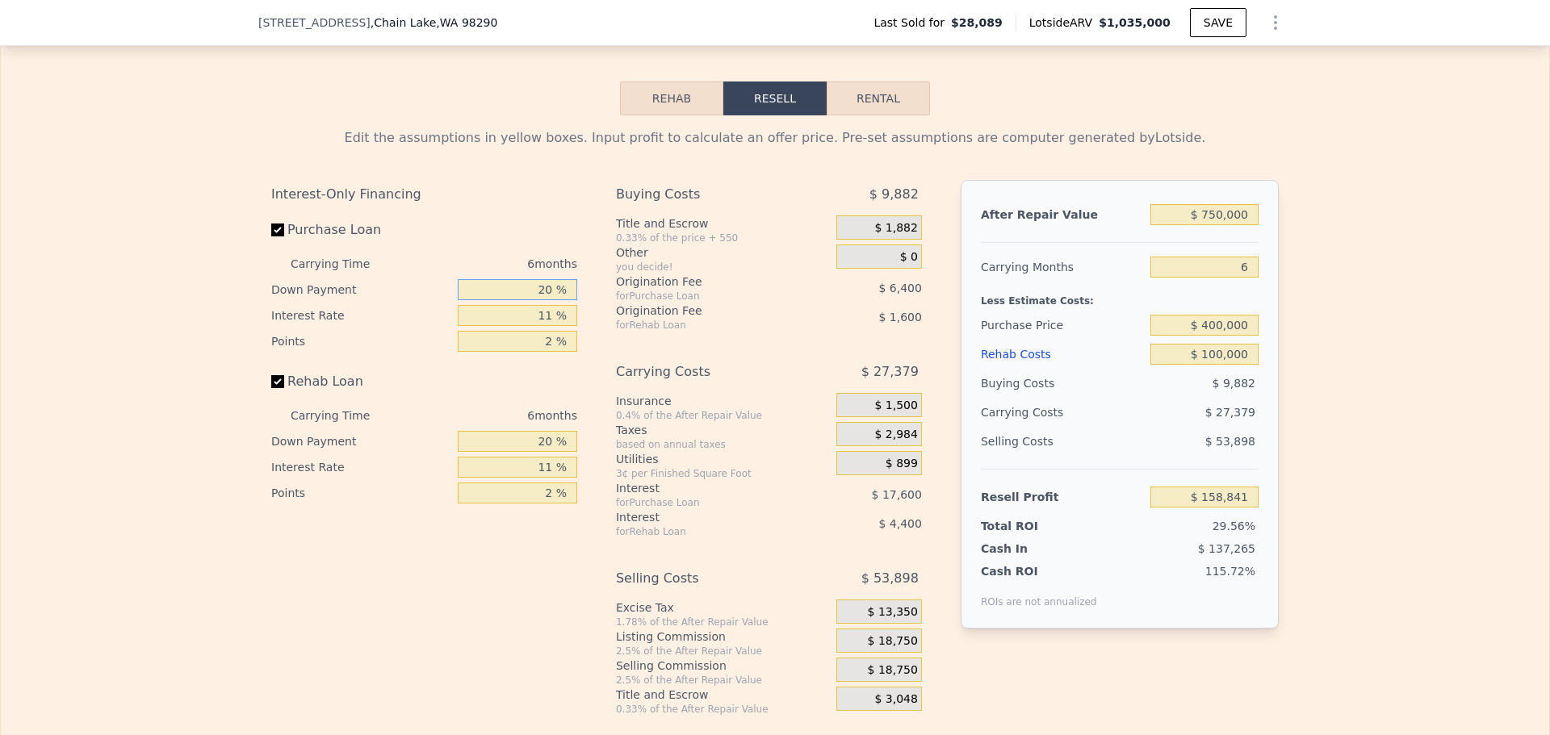
click at [541, 300] on input "20 %" at bounding box center [517, 289] width 119 height 21
type input "10 %"
type input "1 %"
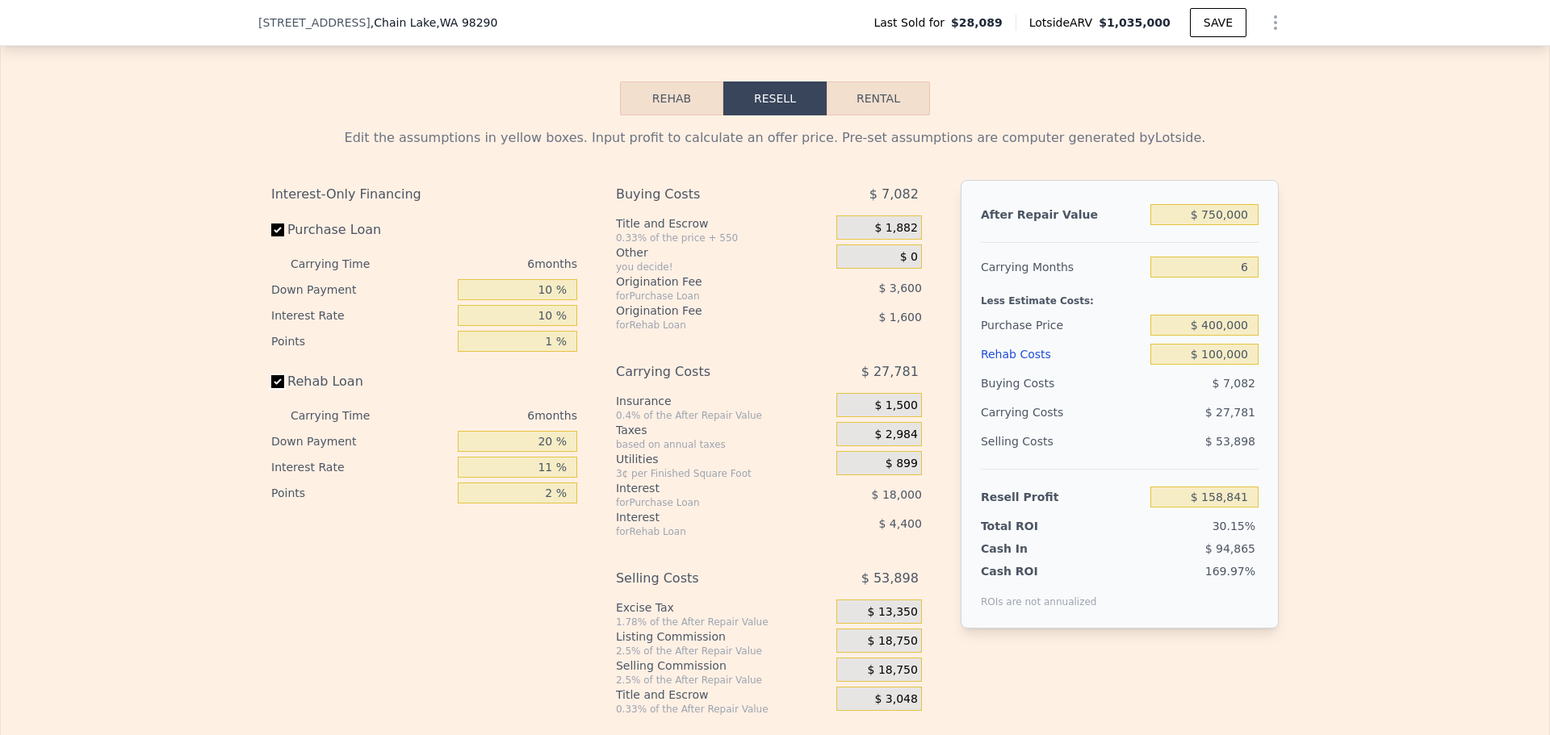
type input "$ 161,239"
type input "10 %"
type input "$ 160,487"
type input "1 %"
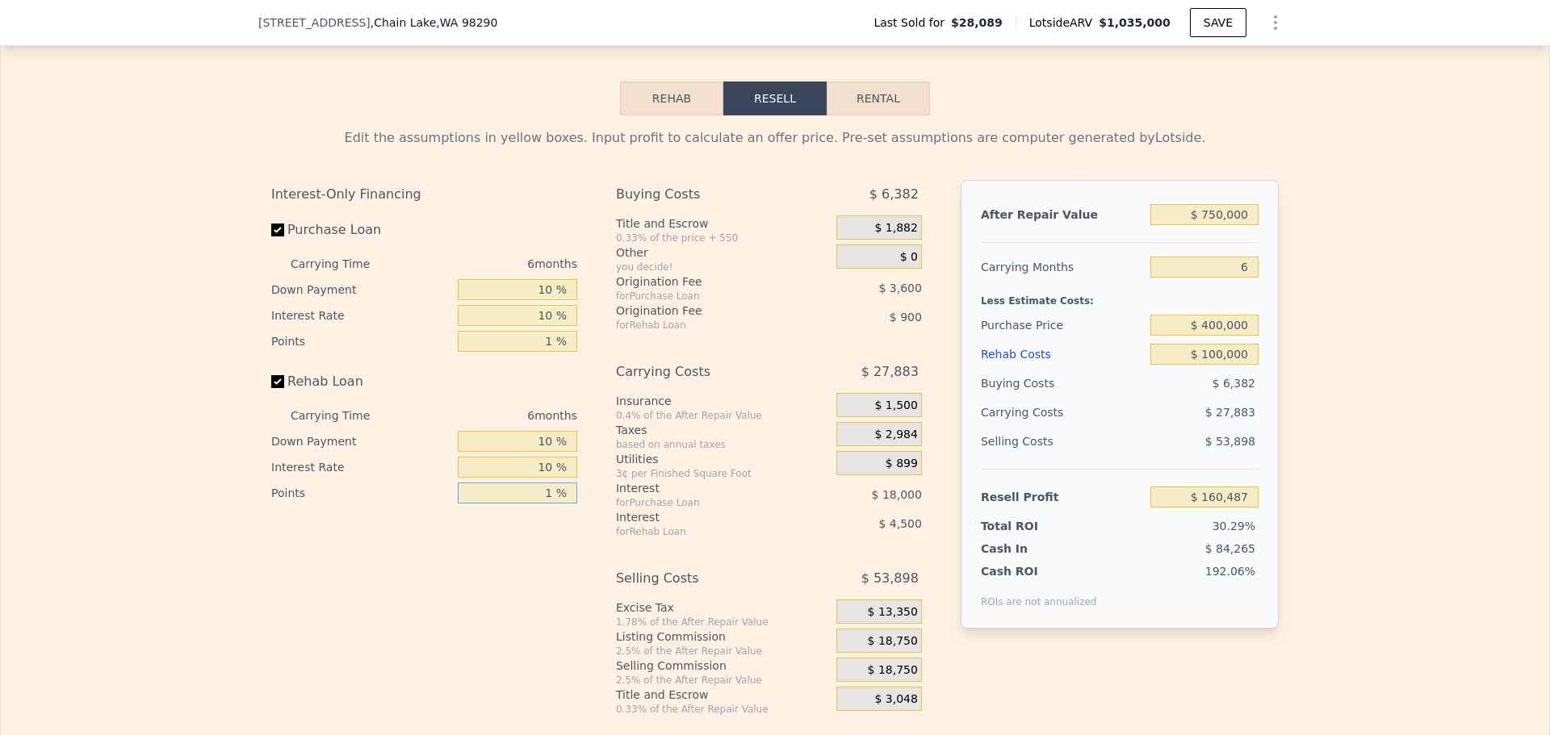
type input "$ 161,837"
type input "1 %"
click at [899, 649] on span "$ 18,750" at bounding box center [893, 642] width 50 height 15
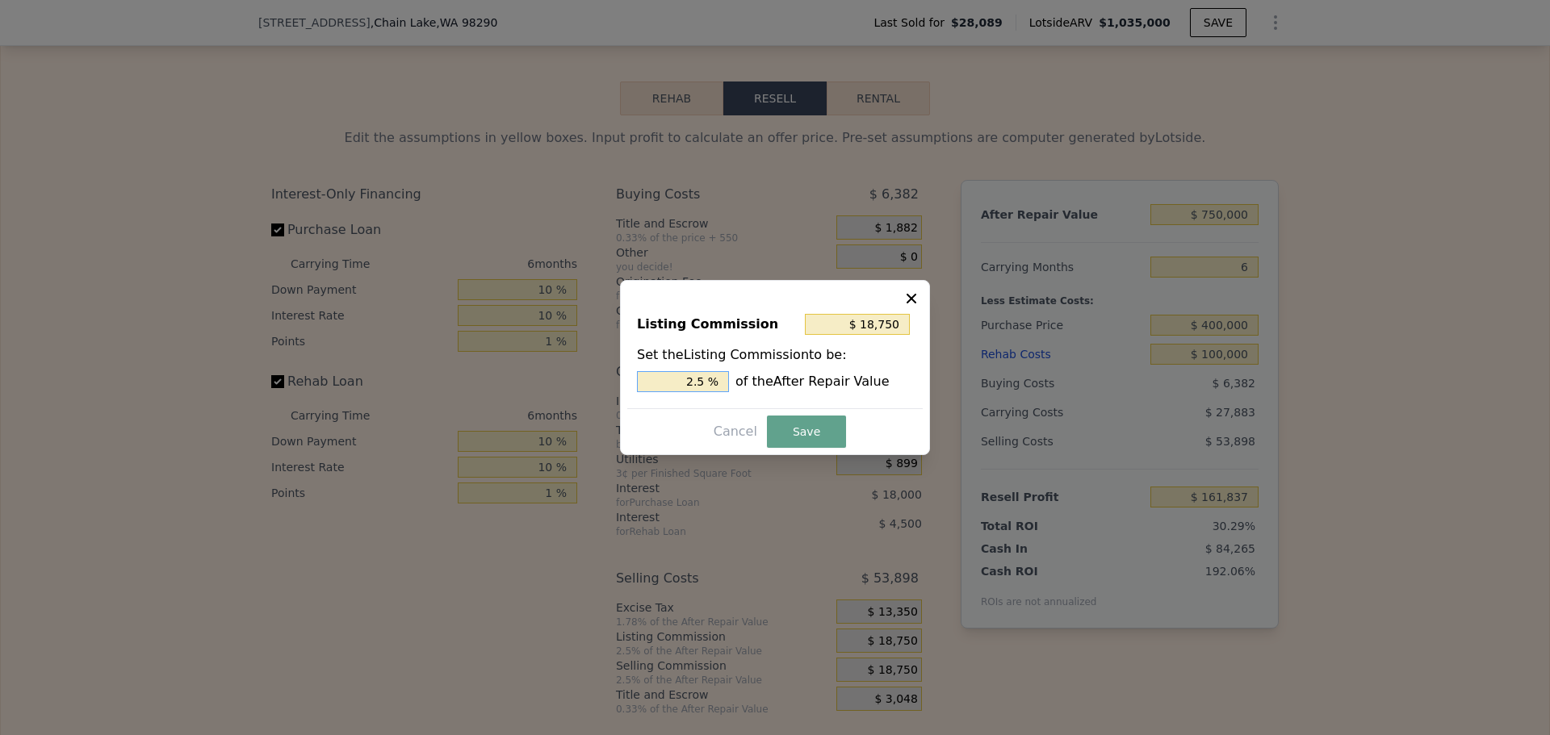
click at [702, 379] on input "2.5 %" at bounding box center [683, 381] width 92 height 21
click at [700, 379] on input "2.5 %" at bounding box center [683, 381] width 92 height 21
drag, startPoint x: 698, startPoint y: 379, endPoint x: 709, endPoint y: 379, distance: 10.5
click at [709, 379] on input "2.5 %" at bounding box center [683, 381] width 92 height 21
type input "$ 15,000"
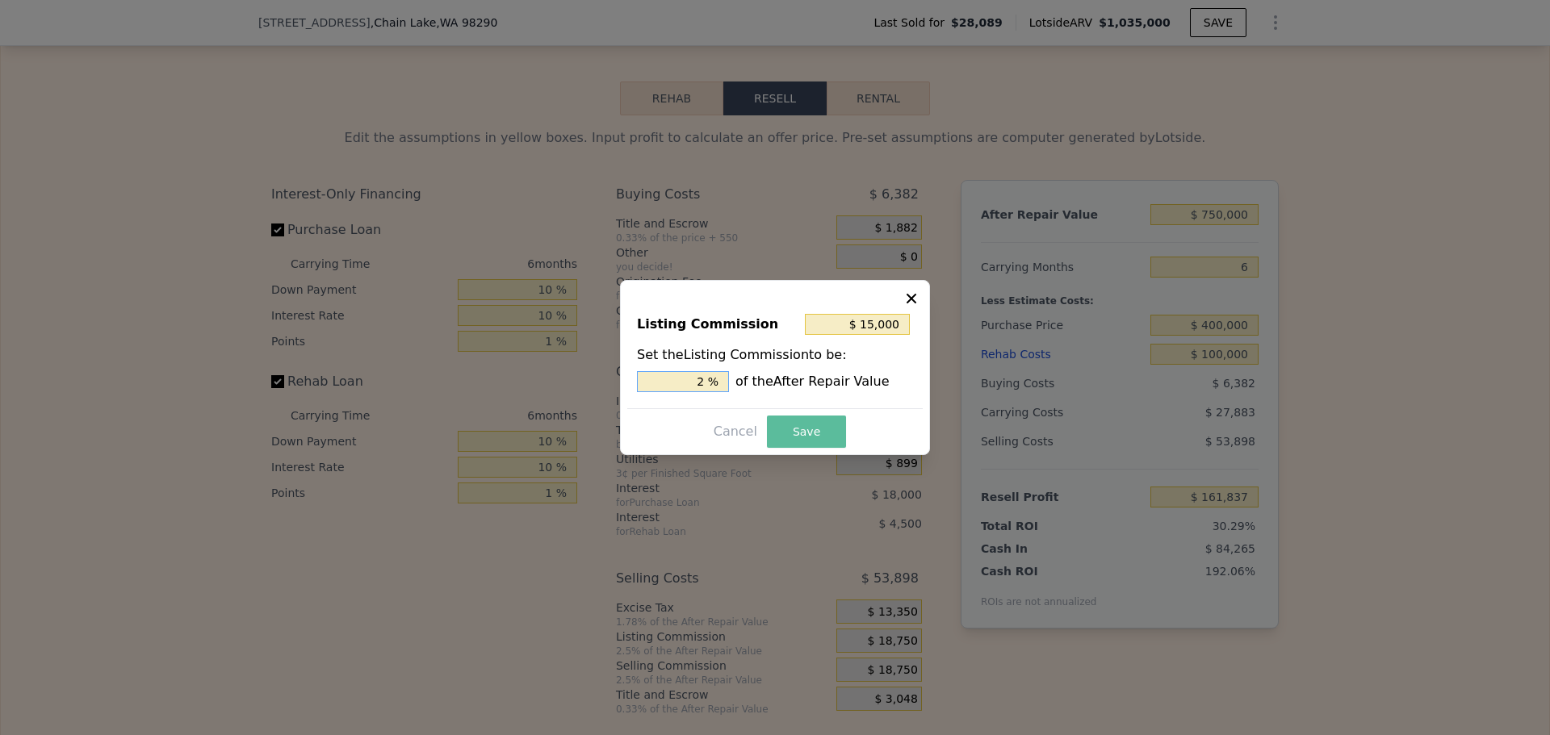
type input "2 %"
click at [777, 428] on button "Save" at bounding box center [806, 432] width 79 height 32
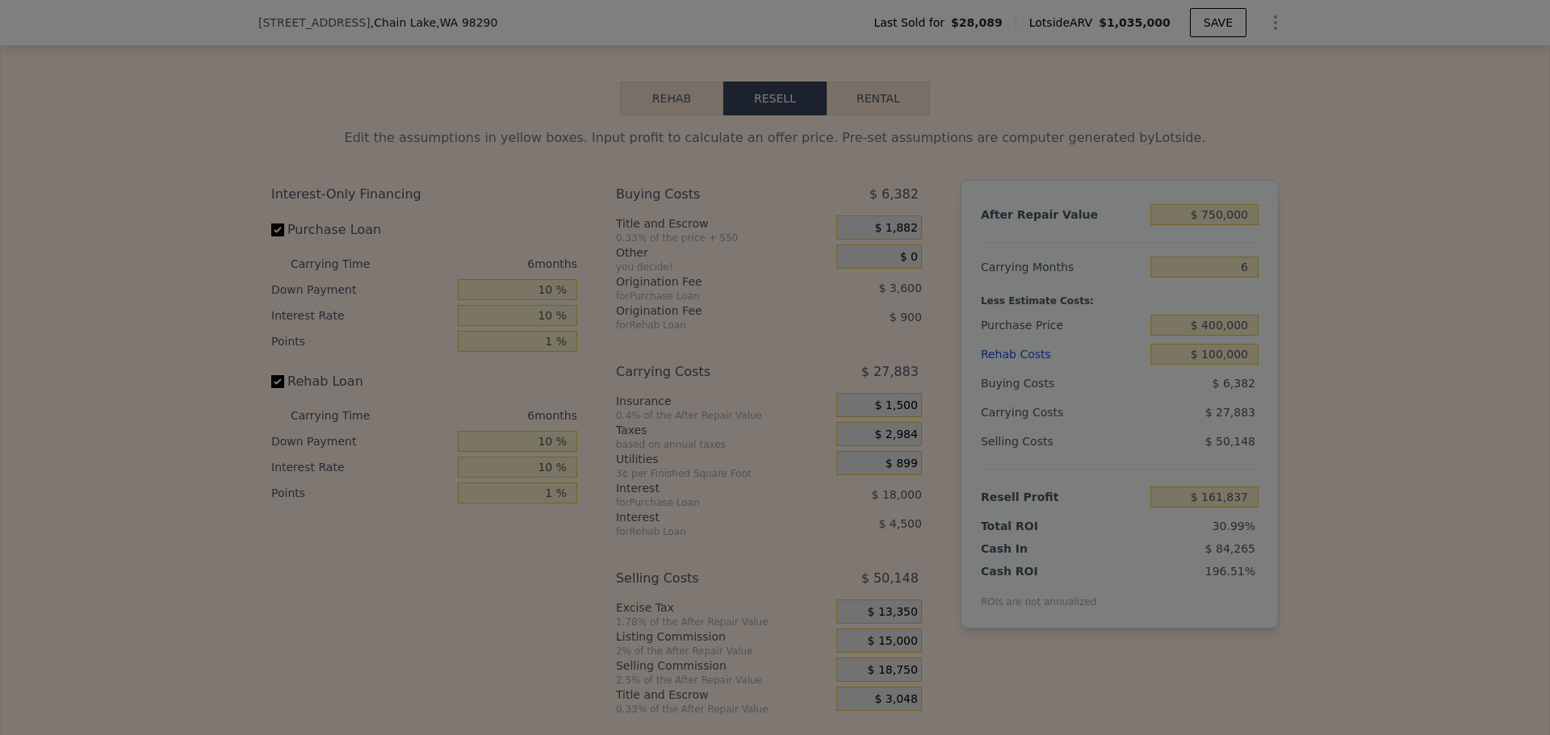
type input "$ 165,587"
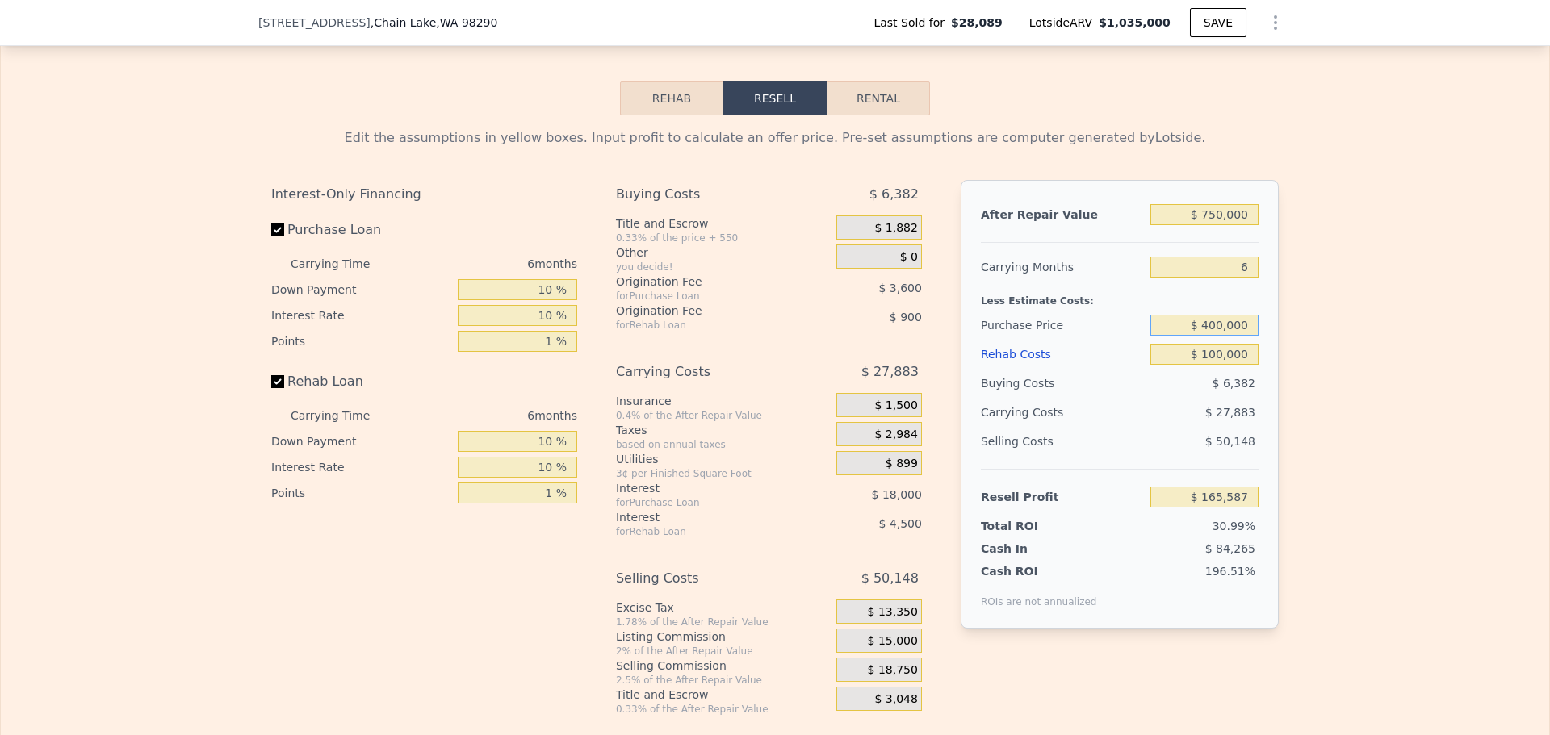
click at [1213, 336] on input "$ 400,000" at bounding box center [1204, 325] width 108 height 21
type input "$ 430,000"
click at [1298, 388] on div "Edit the assumptions in yellow boxes. Input profit to calculate an offer price.…" at bounding box center [775, 415] width 1548 height 601
type input "$ 133,867"
click at [1216, 336] on input "$ 430,000" at bounding box center [1204, 325] width 108 height 21
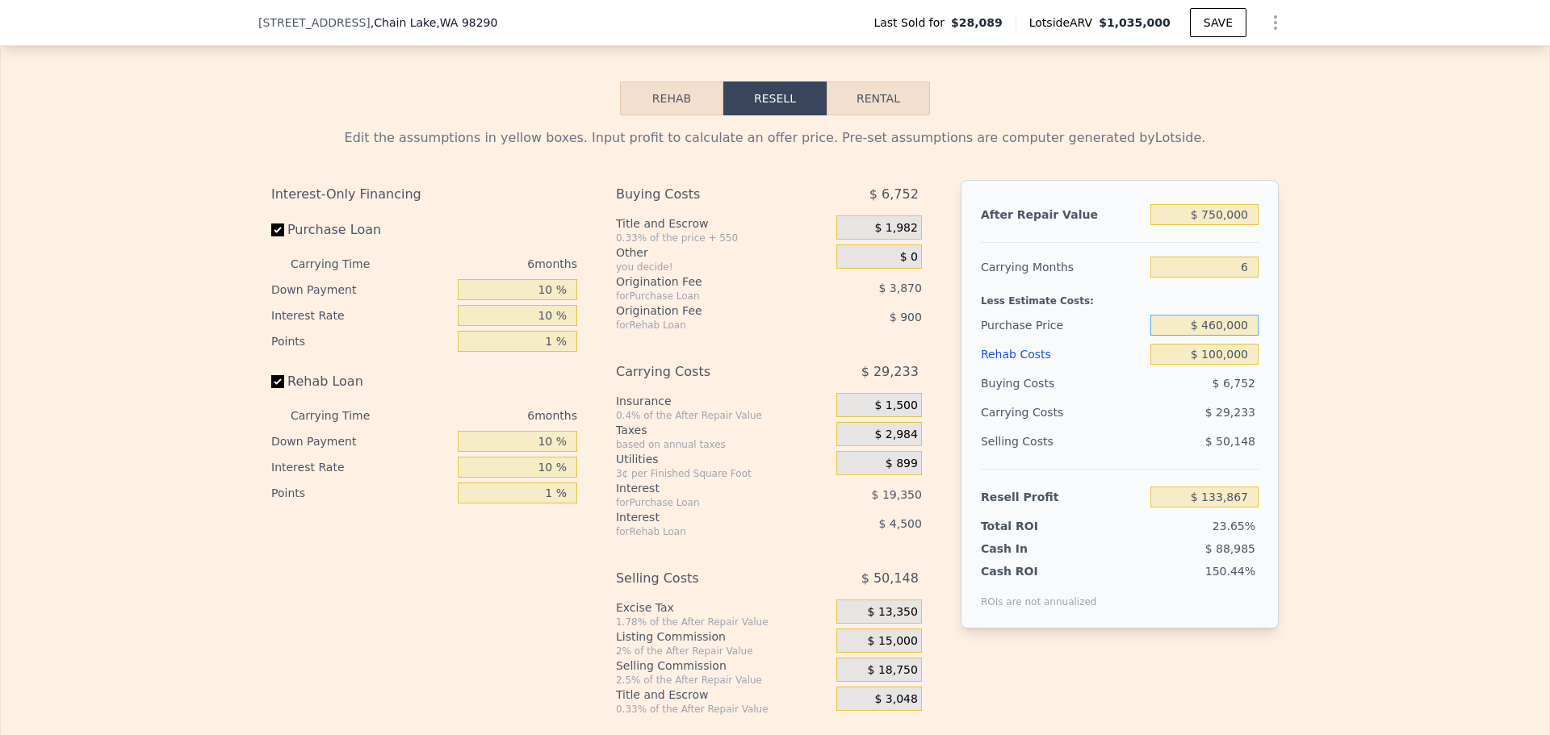
type input "$ 460,000"
click at [1301, 364] on div "Edit the assumptions in yellow boxes. Input profit to calculate an offer price.…" at bounding box center [775, 415] width 1548 height 601
type input "$ 102,147"
drag, startPoint x: 1212, startPoint y: 347, endPoint x: 1221, endPoint y: 348, distance: 8.9
click at [1221, 336] on input "$ 460,000" at bounding box center [1204, 325] width 108 height 21
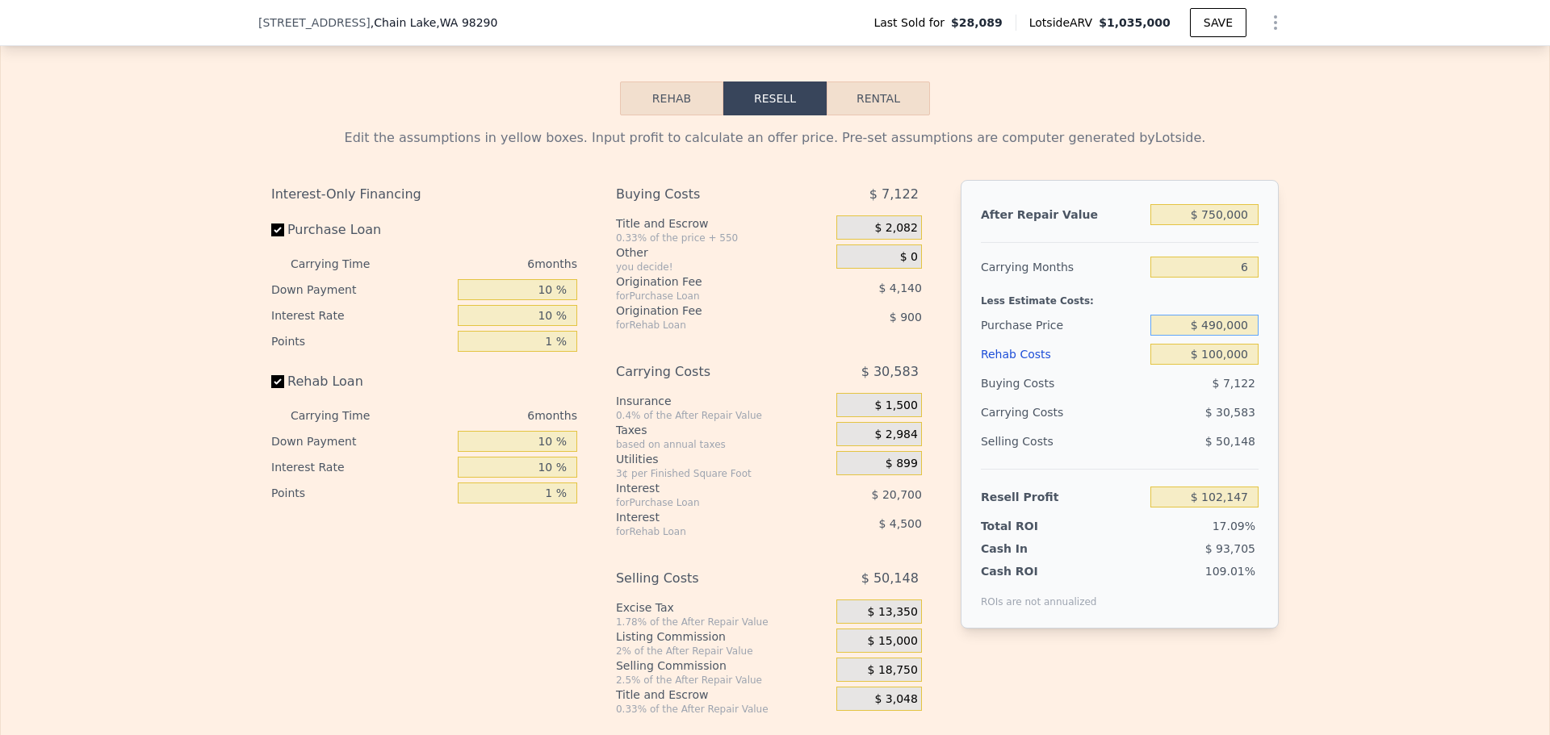
type input "$ 490,000"
click at [1294, 359] on div "Edit the assumptions in yellow boxes. Input profit to calculate an offer price.…" at bounding box center [775, 415] width 1548 height 601
type input "$ 70,427"
click at [1212, 336] on input "$ 490,000" at bounding box center [1204, 325] width 108 height 21
click at [1215, 336] on input "$ 490,000" at bounding box center [1204, 325] width 108 height 21
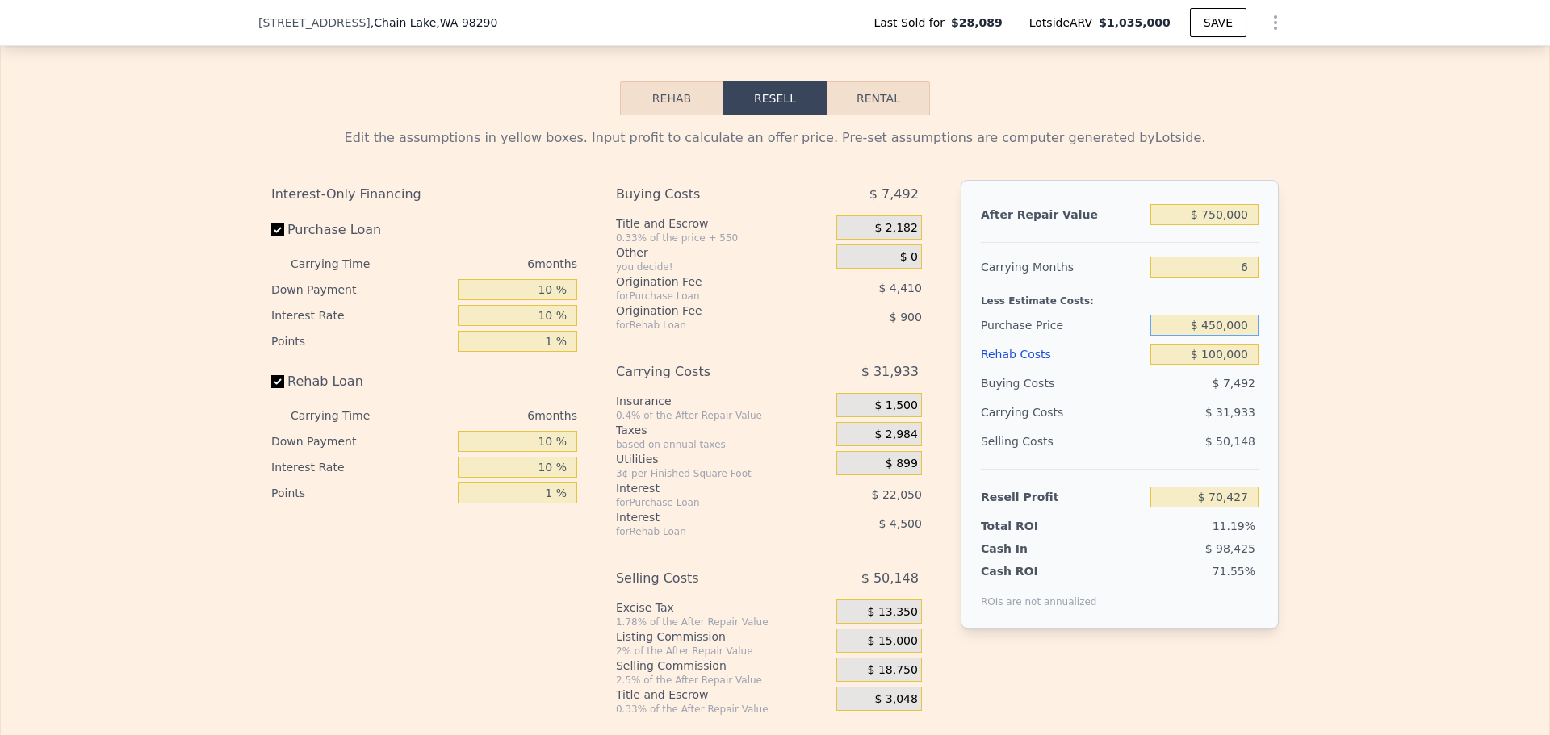
type input "$ 450,000"
click at [1315, 378] on div "Edit the assumptions in yellow boxes. Input profit to calculate an offer price.…" at bounding box center [775, 415] width 1548 height 601
type input "$ 112,720"
